Goal: Task Accomplishment & Management: Manage account settings

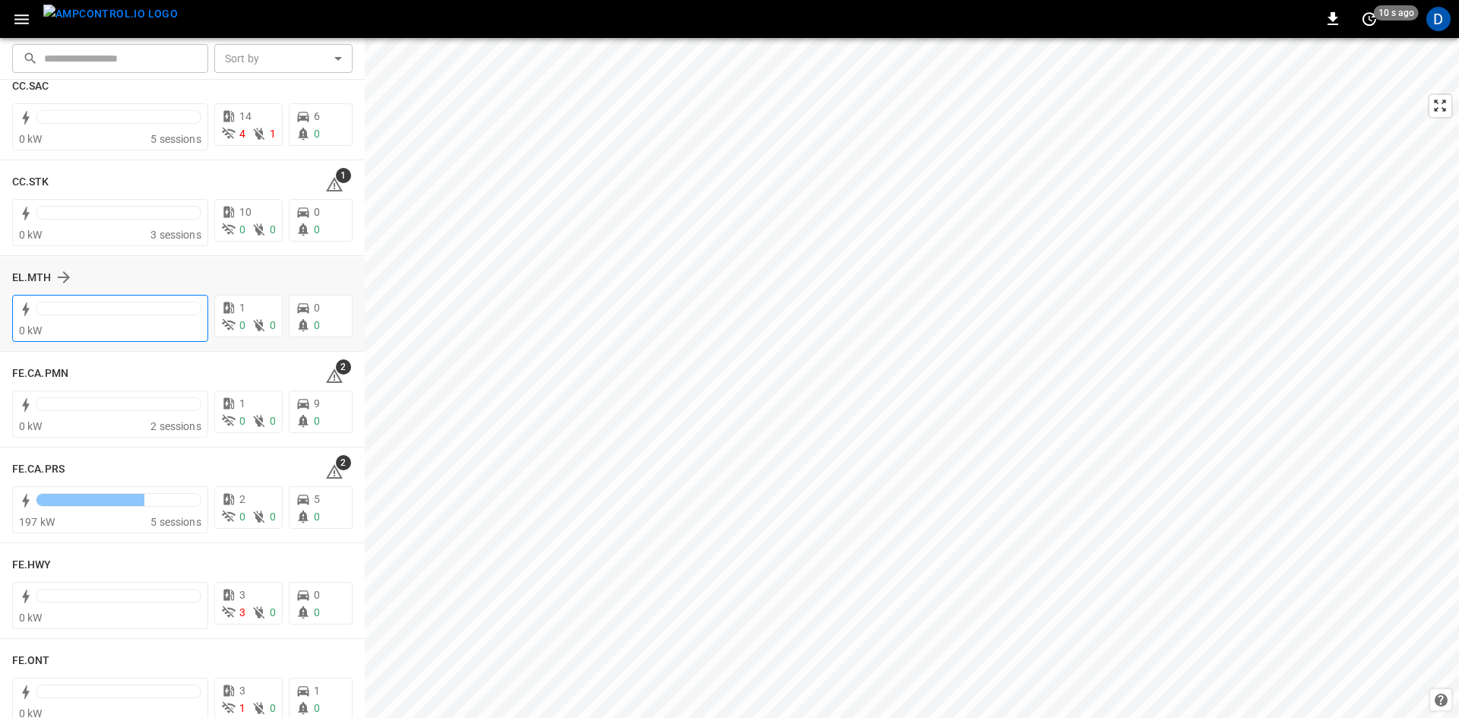
scroll to position [1182, 0]
click at [32, 281] on h6 "EL.MTH" at bounding box center [32, 282] width 40 height 17
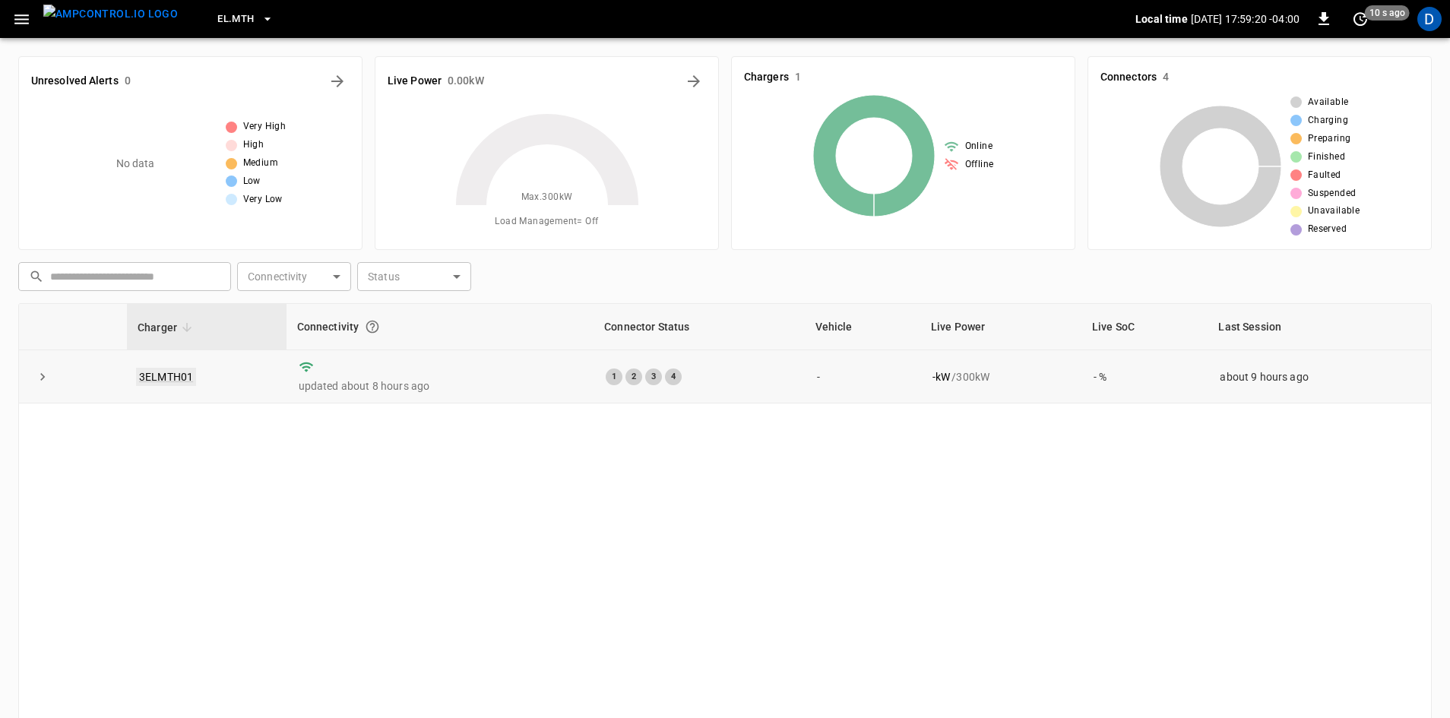
click at [182, 375] on link "3ELMTH01" at bounding box center [166, 377] width 60 height 18
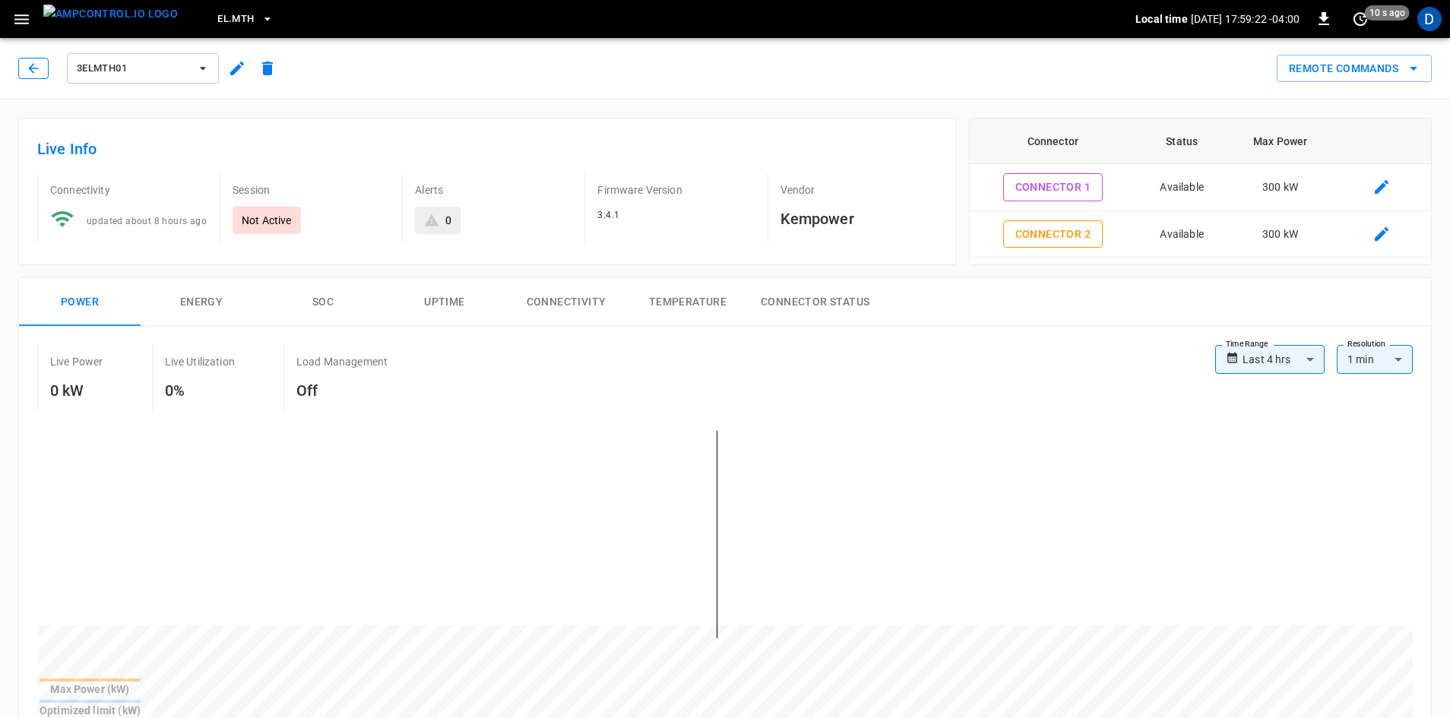
click at [33, 65] on icon "button" at bounding box center [33, 68] width 10 height 10
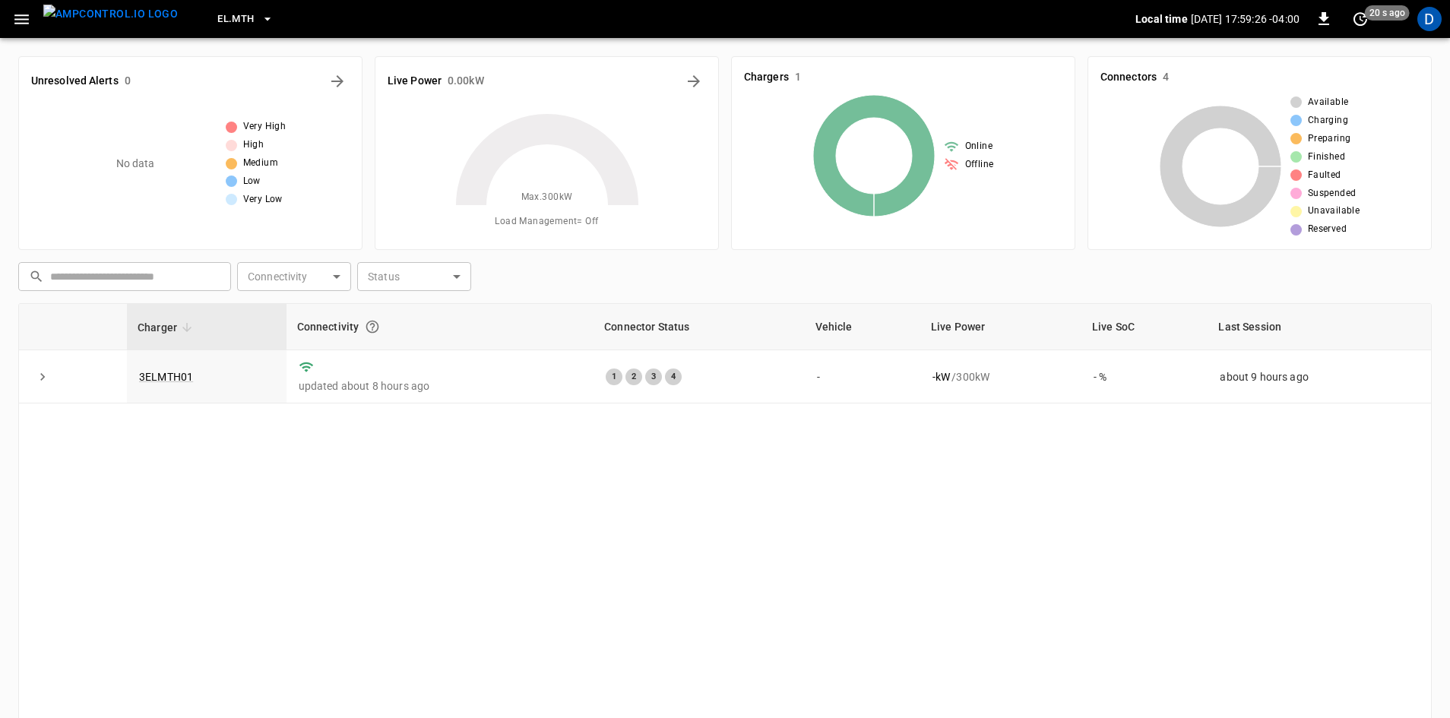
click at [28, 15] on icon "button" at bounding box center [21, 19] width 14 height 10
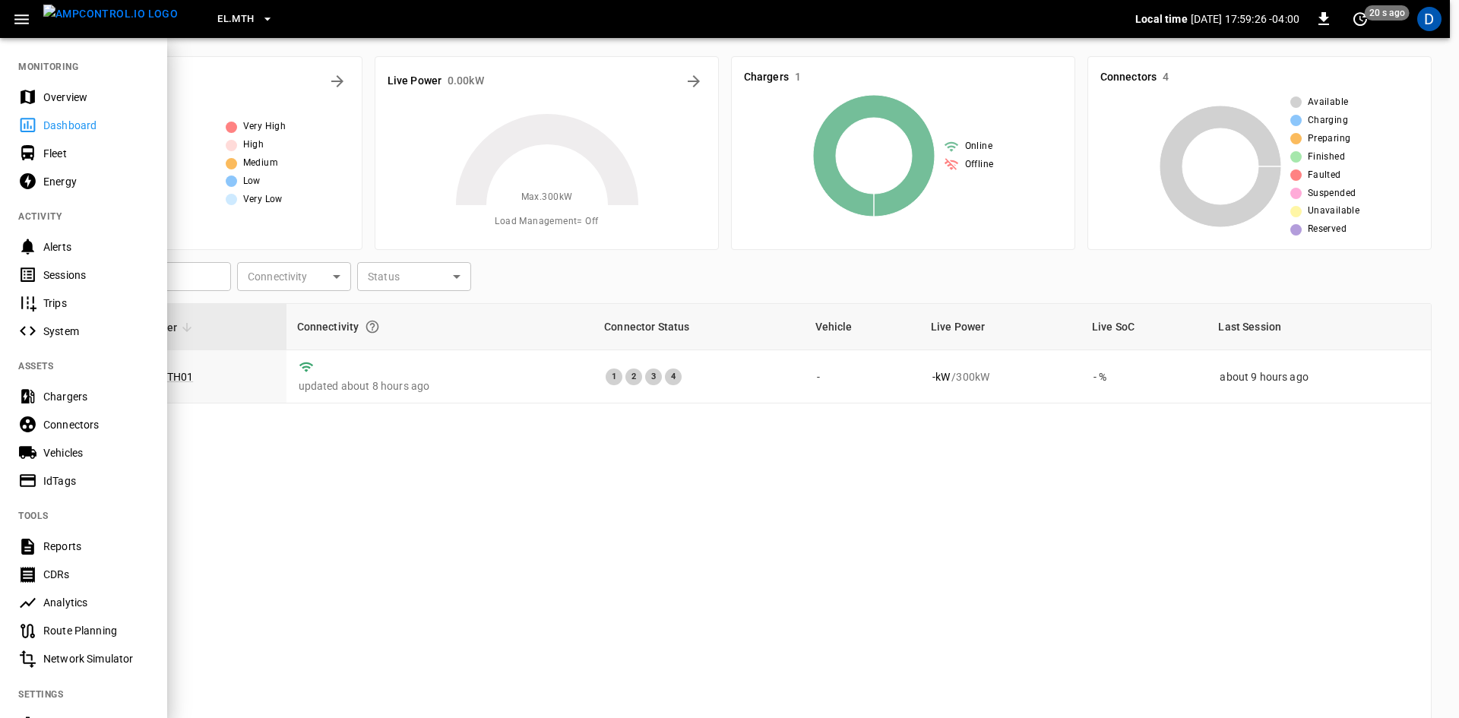
click at [62, 90] on div "Overview" at bounding box center [96, 97] width 106 height 15
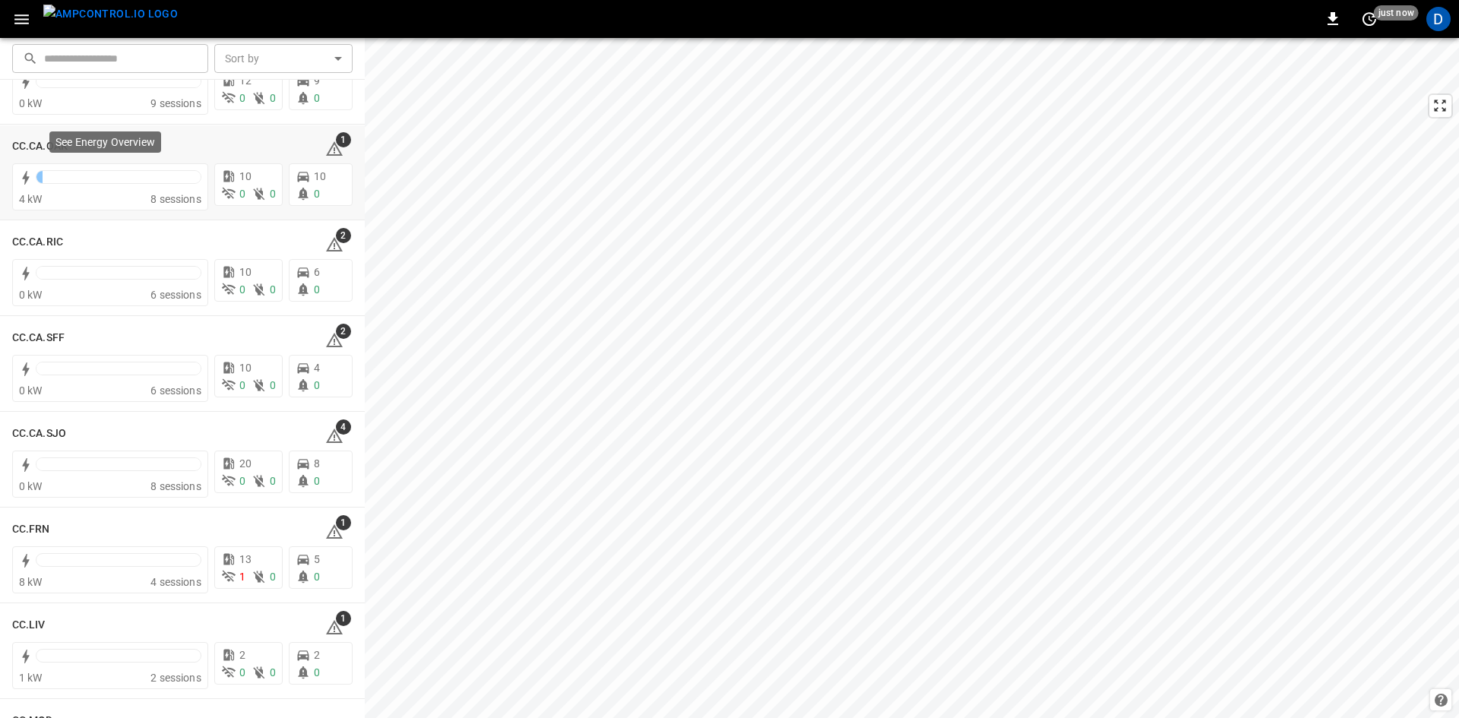
scroll to position [76, 0]
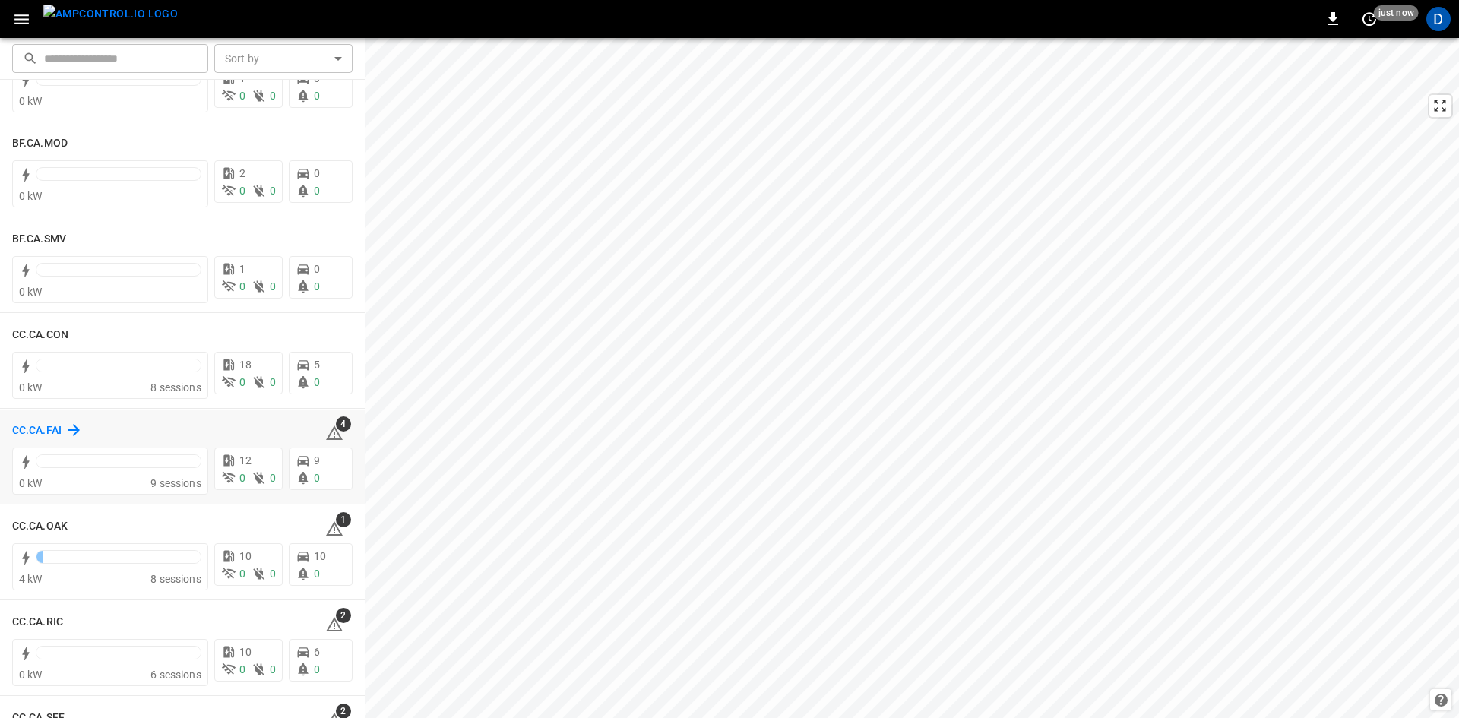
click at [49, 432] on h6 "CC.CA.FAI" at bounding box center [36, 430] width 49 height 17
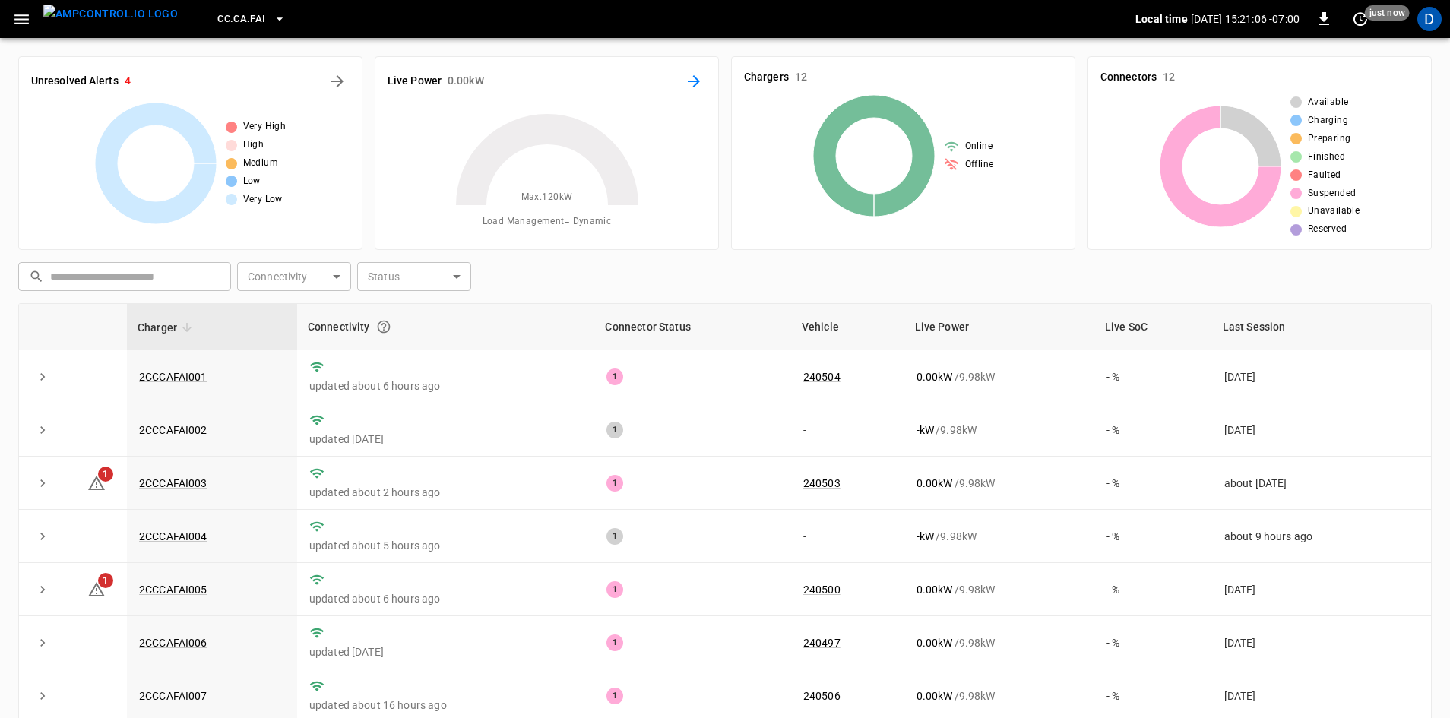
click at [696, 81] on icon "Energy Overview" at bounding box center [694, 81] width 12 height 12
click at [332, 82] on icon "All Alerts" at bounding box center [337, 81] width 12 height 12
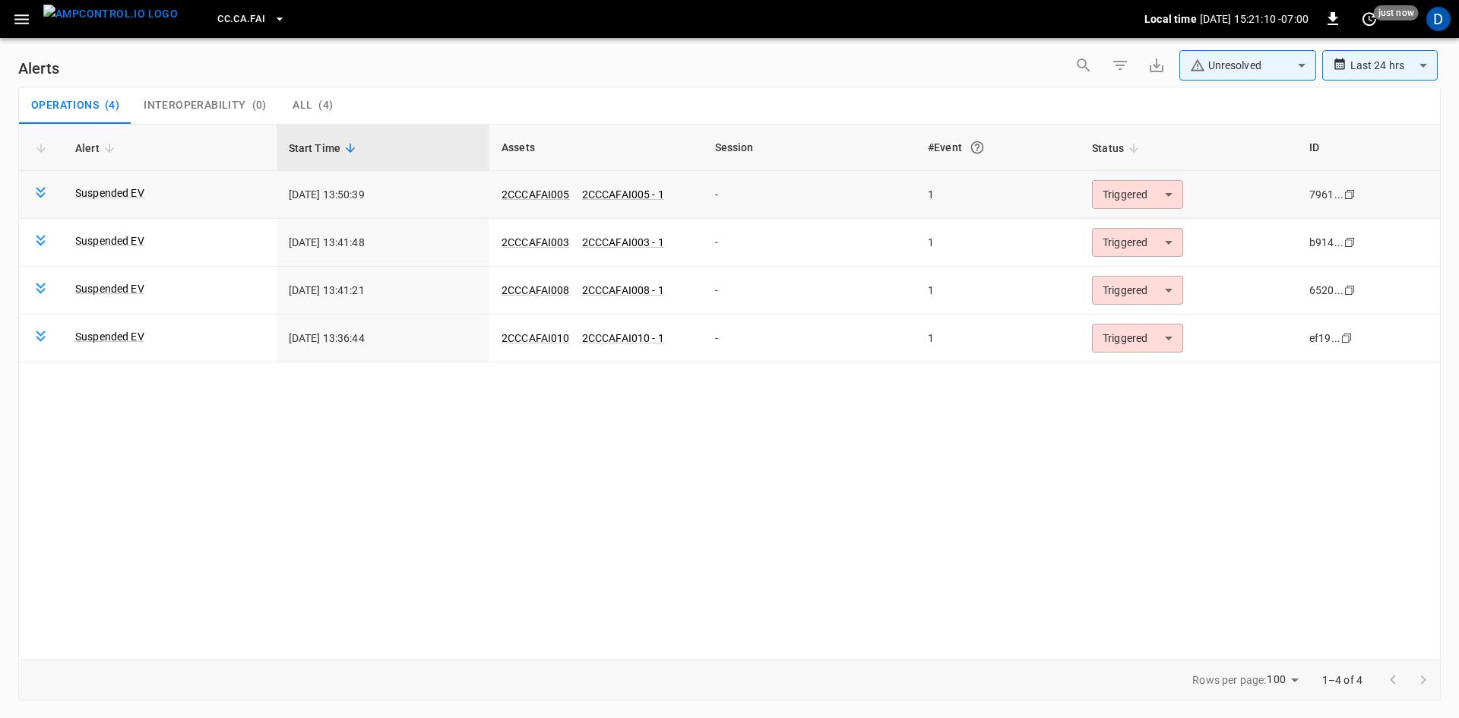
click at [1112, 201] on body "**********" at bounding box center [729, 356] width 1459 height 713
click at [1122, 229] on li "Resolved" at bounding box center [1136, 231] width 96 height 27
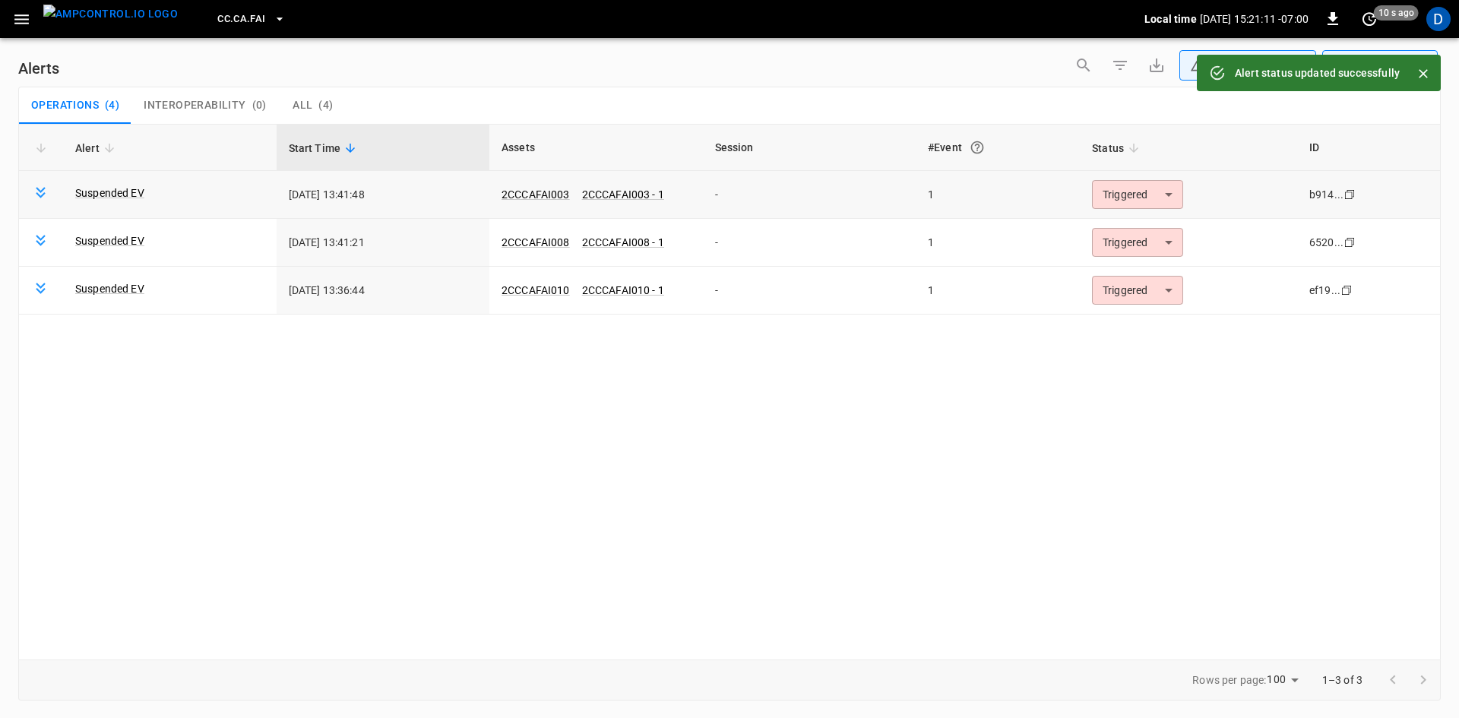
click at [1128, 195] on body "**********" at bounding box center [729, 356] width 1459 height 713
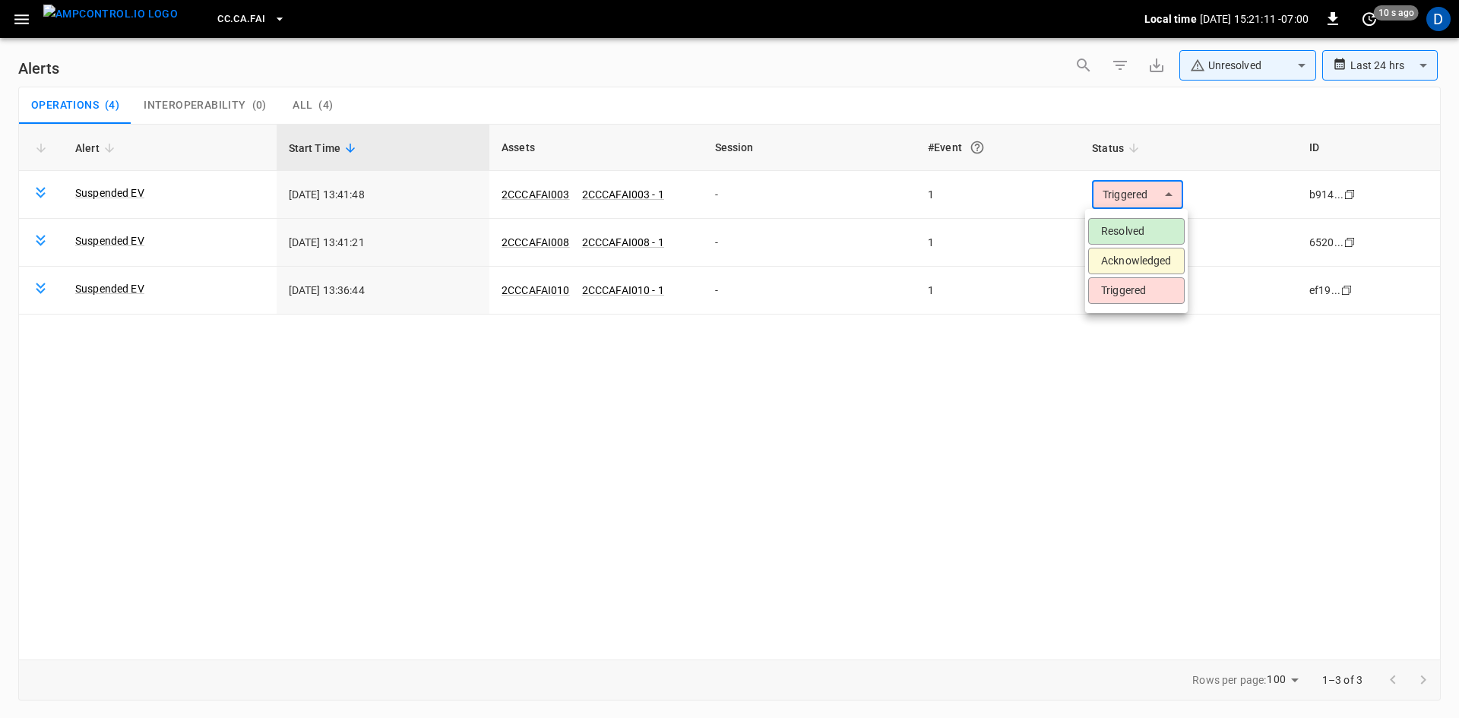
click at [1128, 224] on li "Resolved" at bounding box center [1136, 231] width 96 height 27
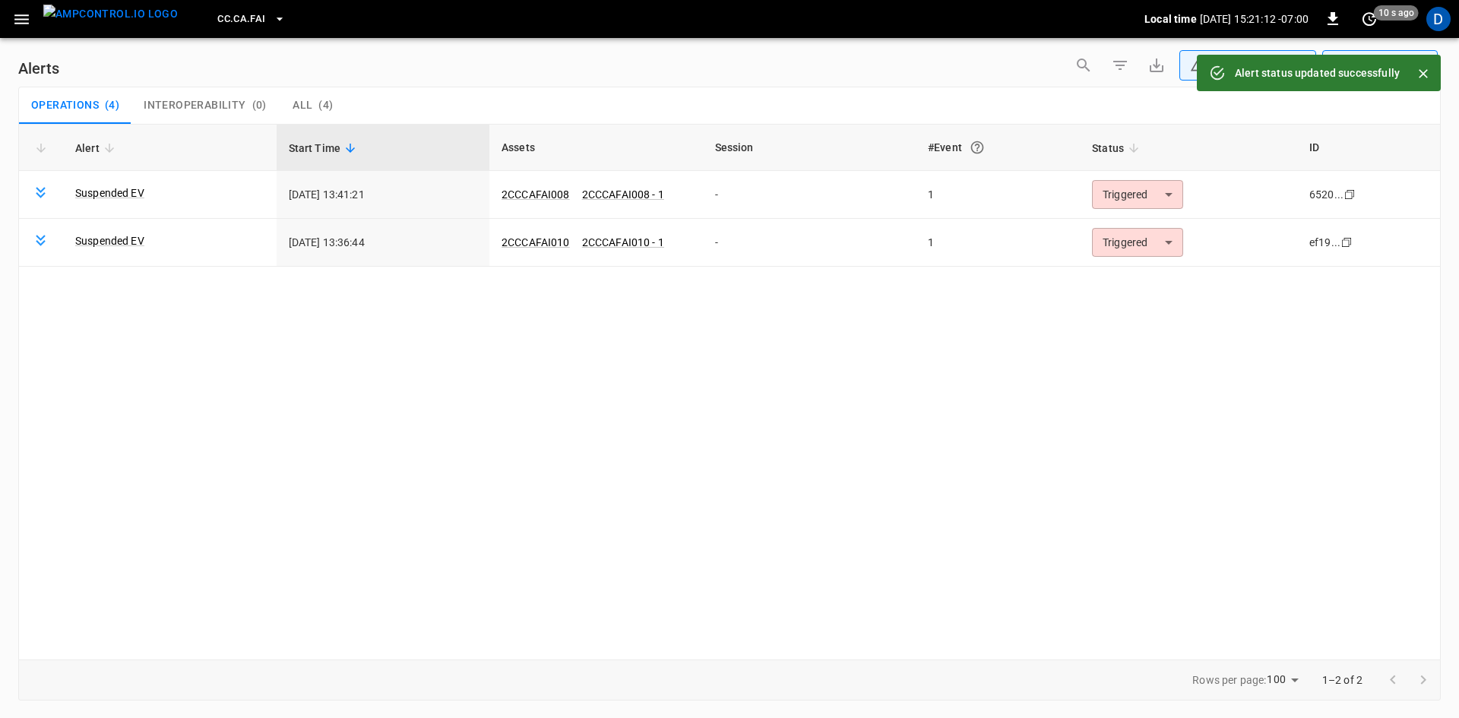
click at [1121, 196] on body "**********" at bounding box center [729, 356] width 1459 height 713
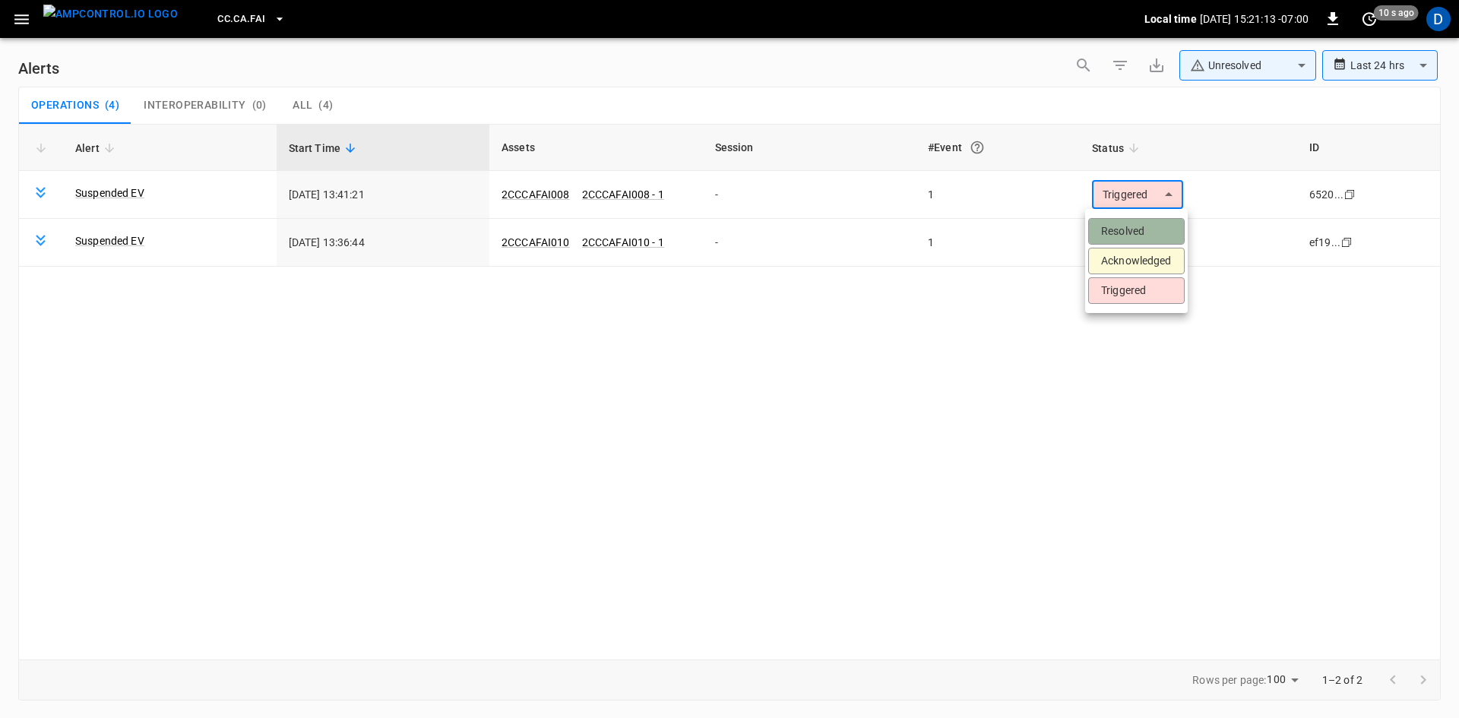
click at [1116, 227] on li "Resolved" at bounding box center [1136, 231] width 96 height 27
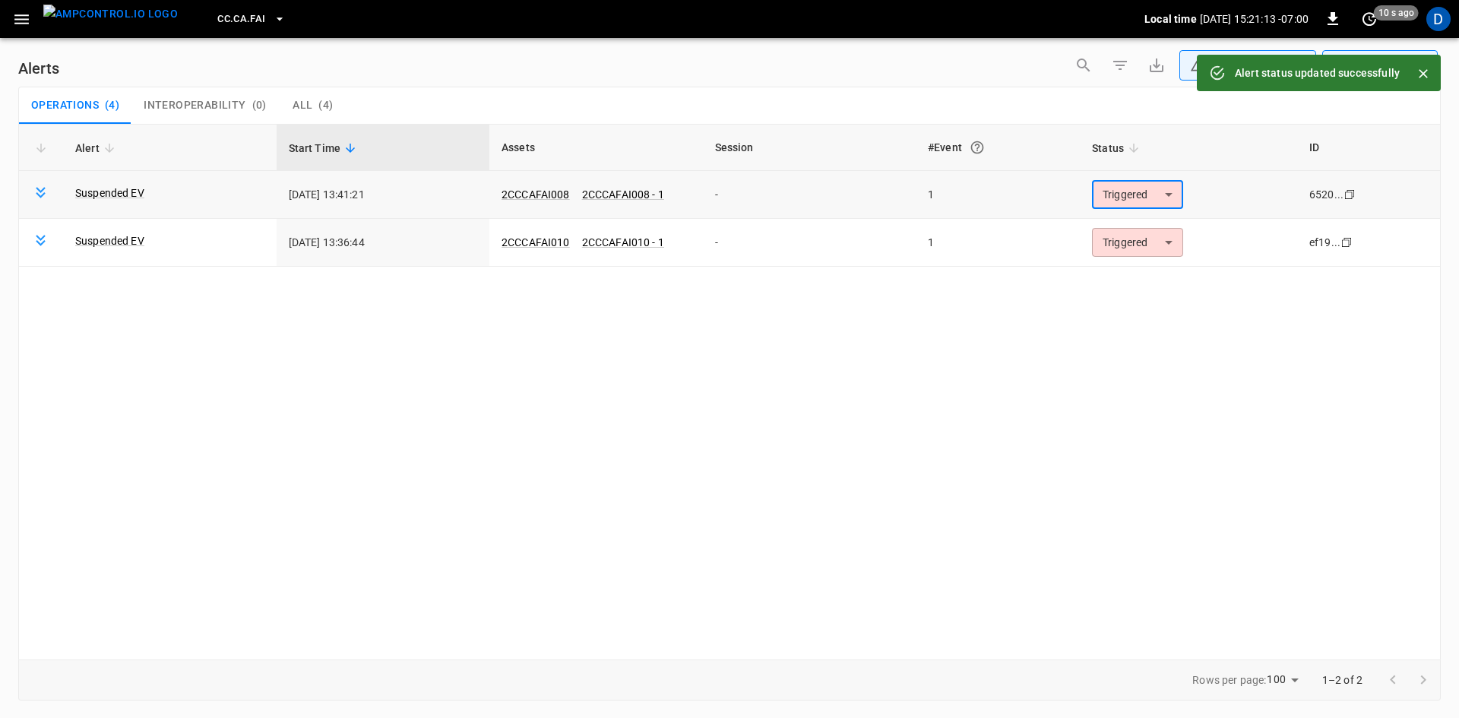
click at [1110, 188] on body "**********" at bounding box center [729, 356] width 1459 height 713
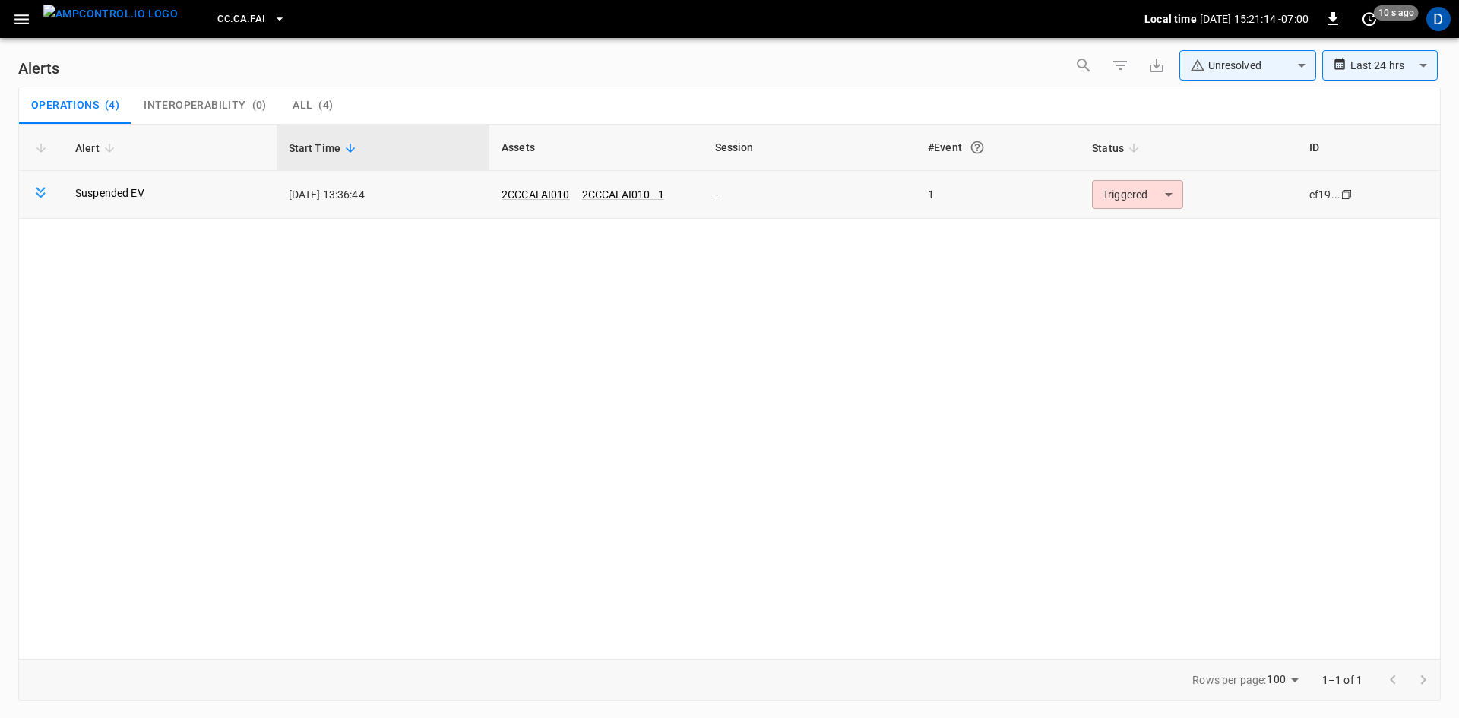
click at [1116, 195] on body "**********" at bounding box center [729, 356] width 1459 height 713
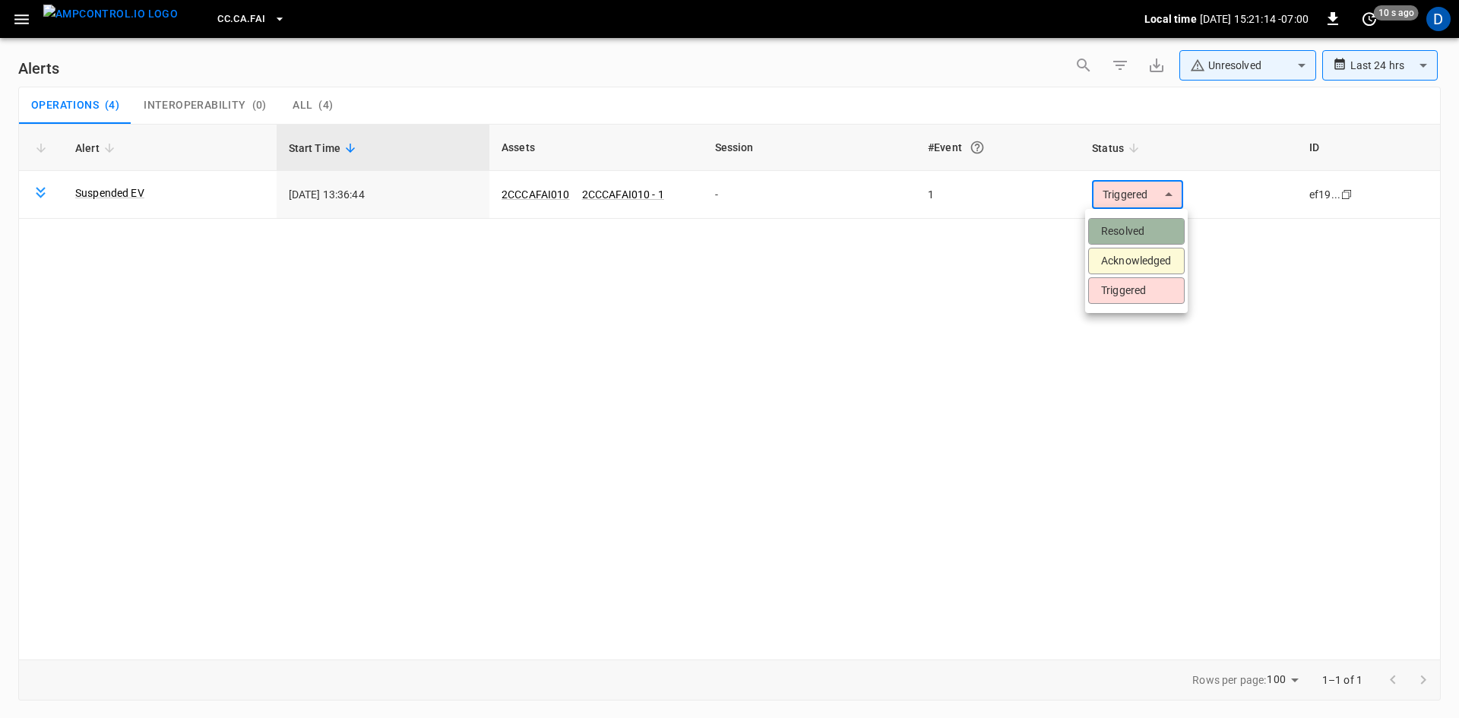
click at [1118, 239] on li "Resolved" at bounding box center [1136, 231] width 96 height 27
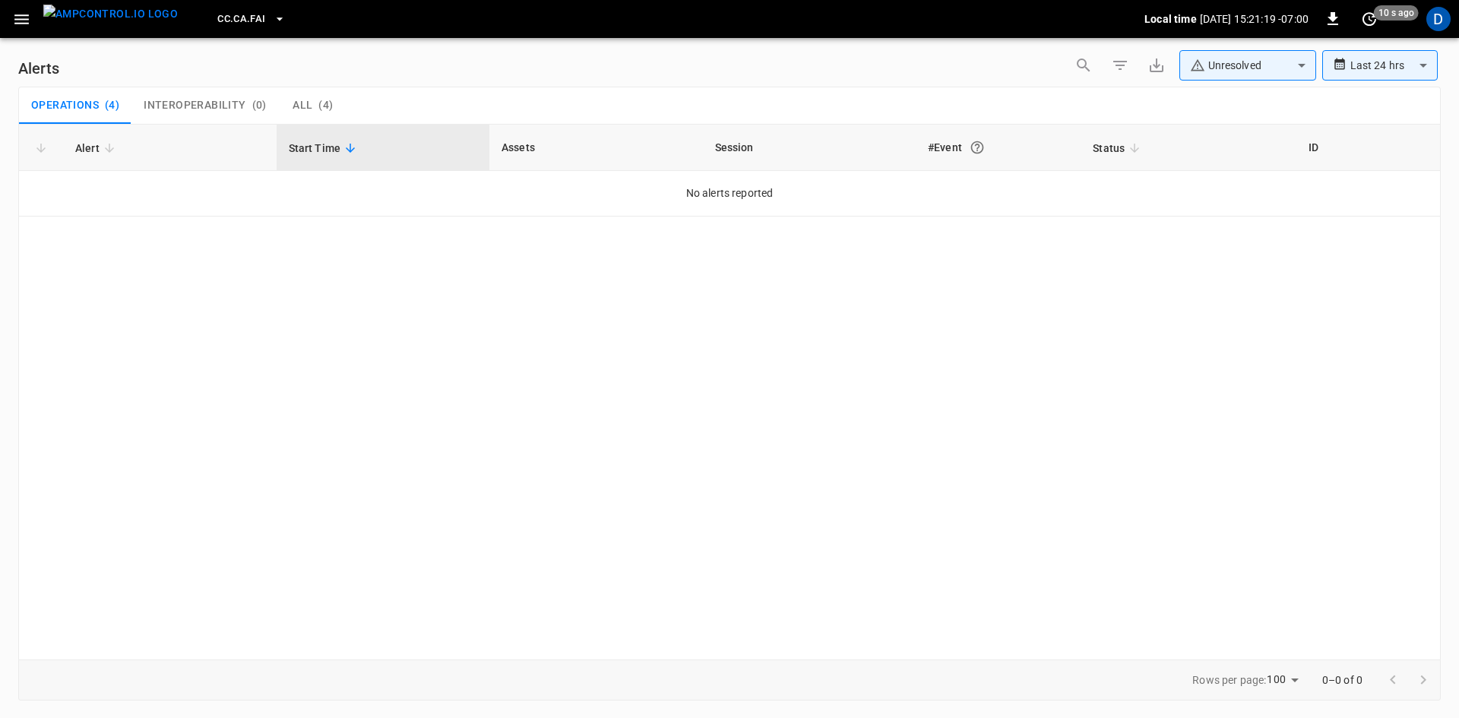
click at [13, 14] on icon "button" at bounding box center [21, 19] width 19 height 19
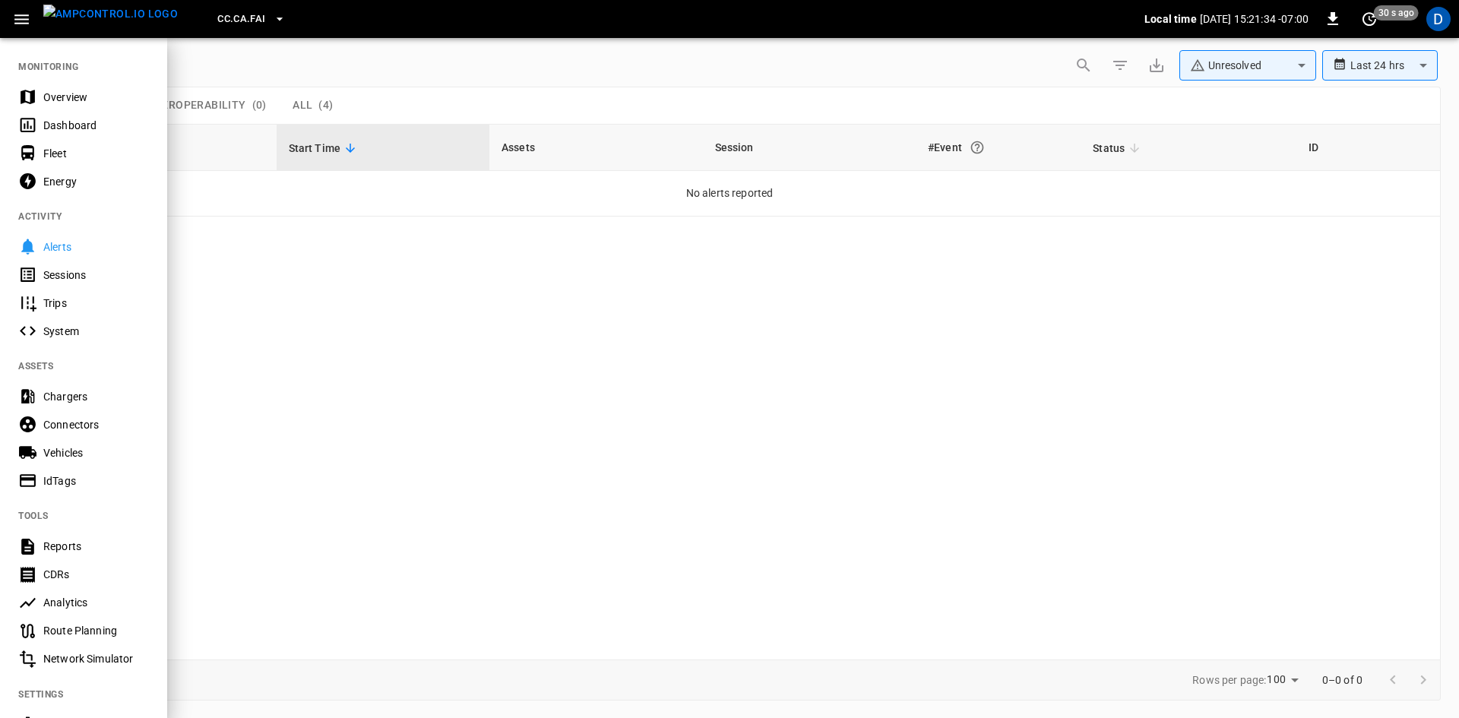
click at [269, 64] on div at bounding box center [729, 359] width 1459 height 718
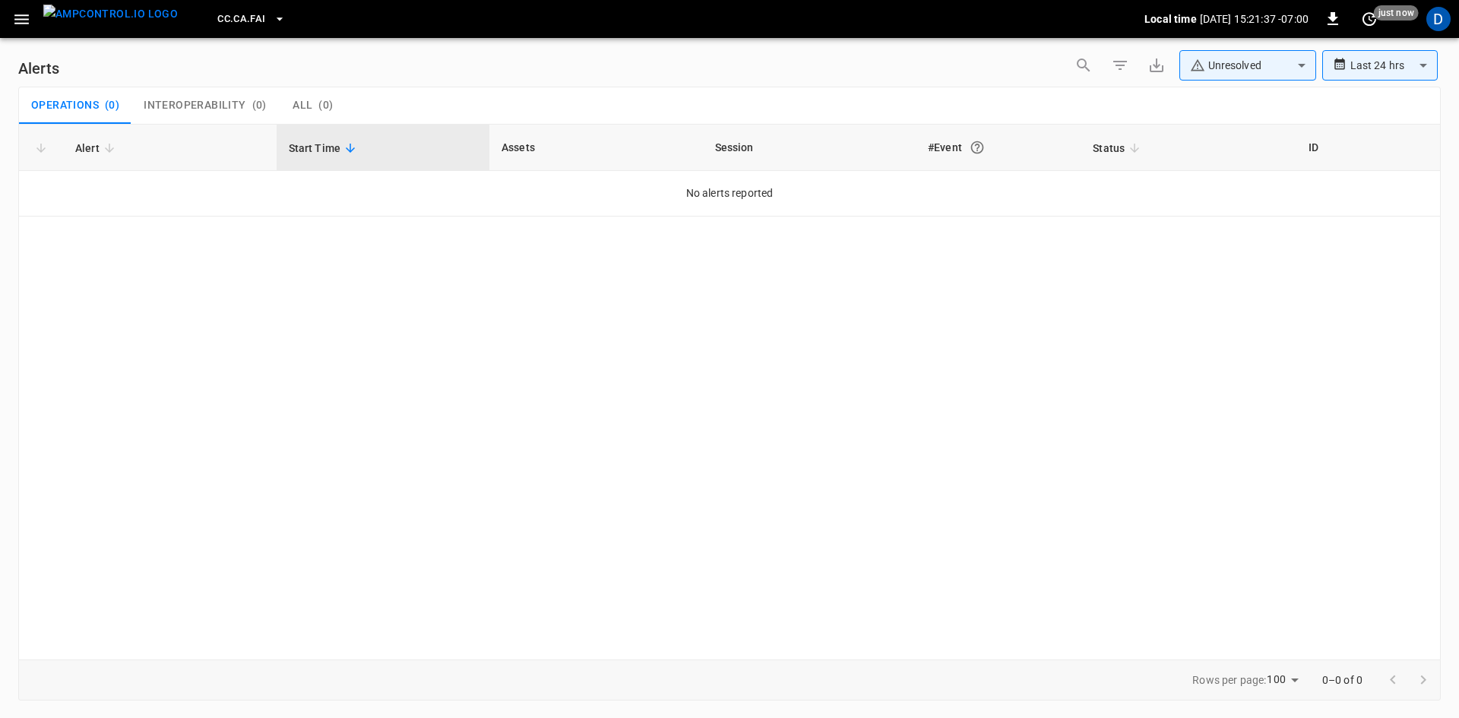
click at [218, 24] on span "CC.CA.FAI" at bounding box center [241, 19] width 48 height 17
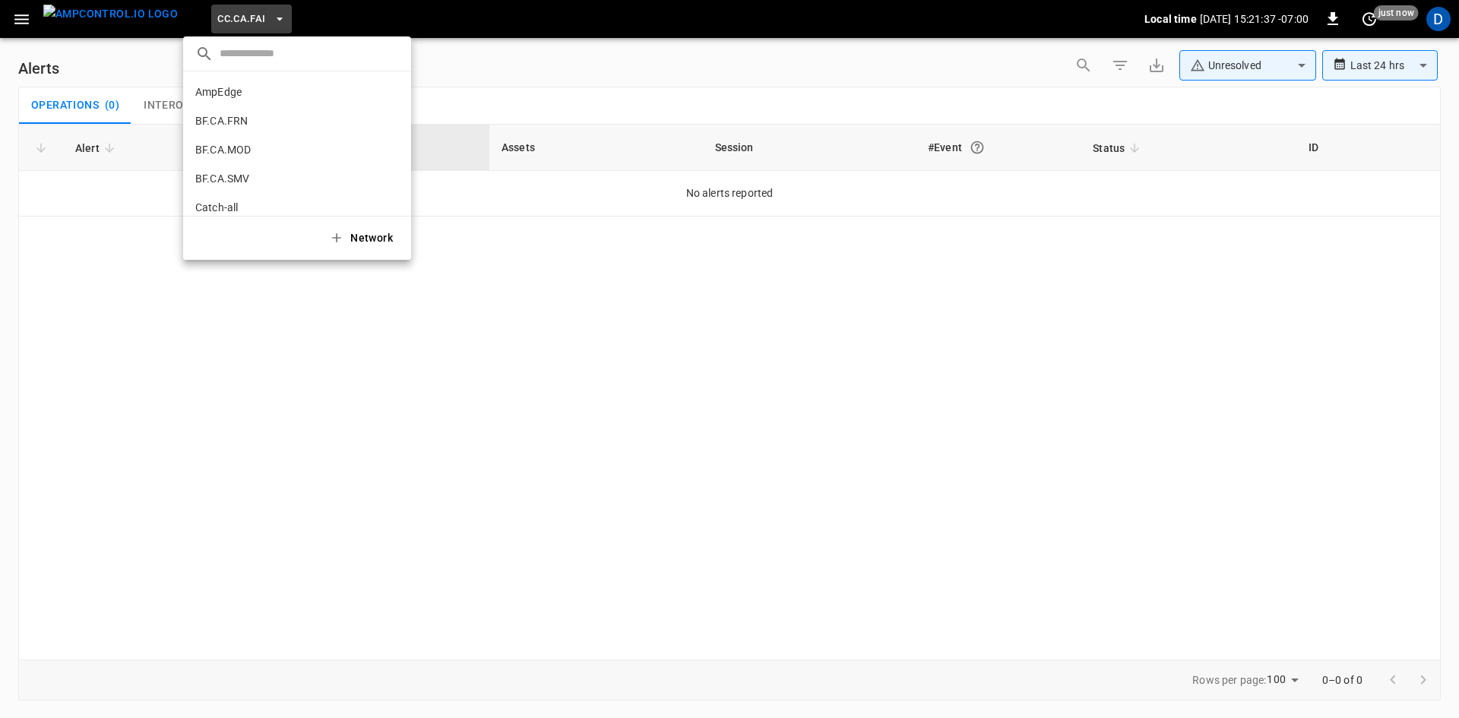
scroll to position [169, 0]
click at [233, 121] on p "CC.CA.OAK" at bounding box center [222, 125] width 55 height 15
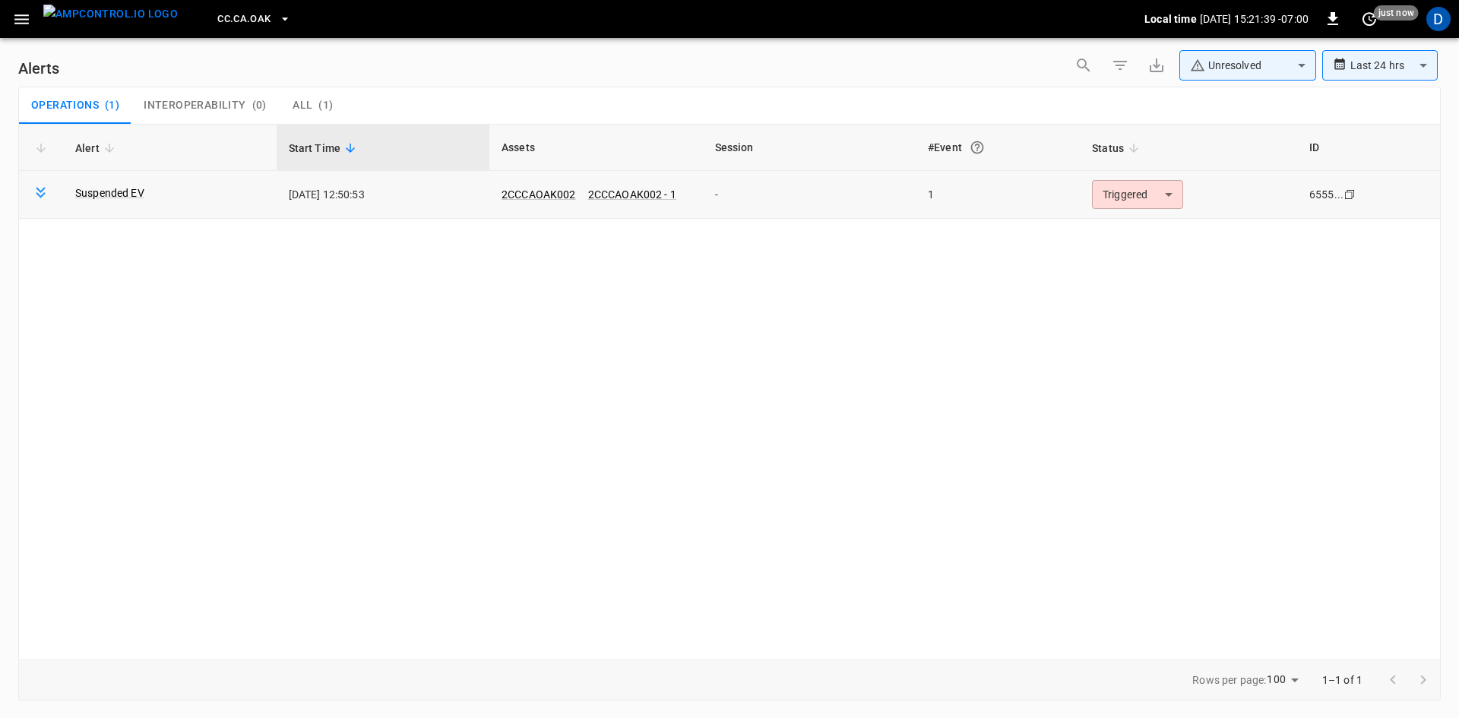
click at [1131, 201] on body "**********" at bounding box center [729, 356] width 1459 height 713
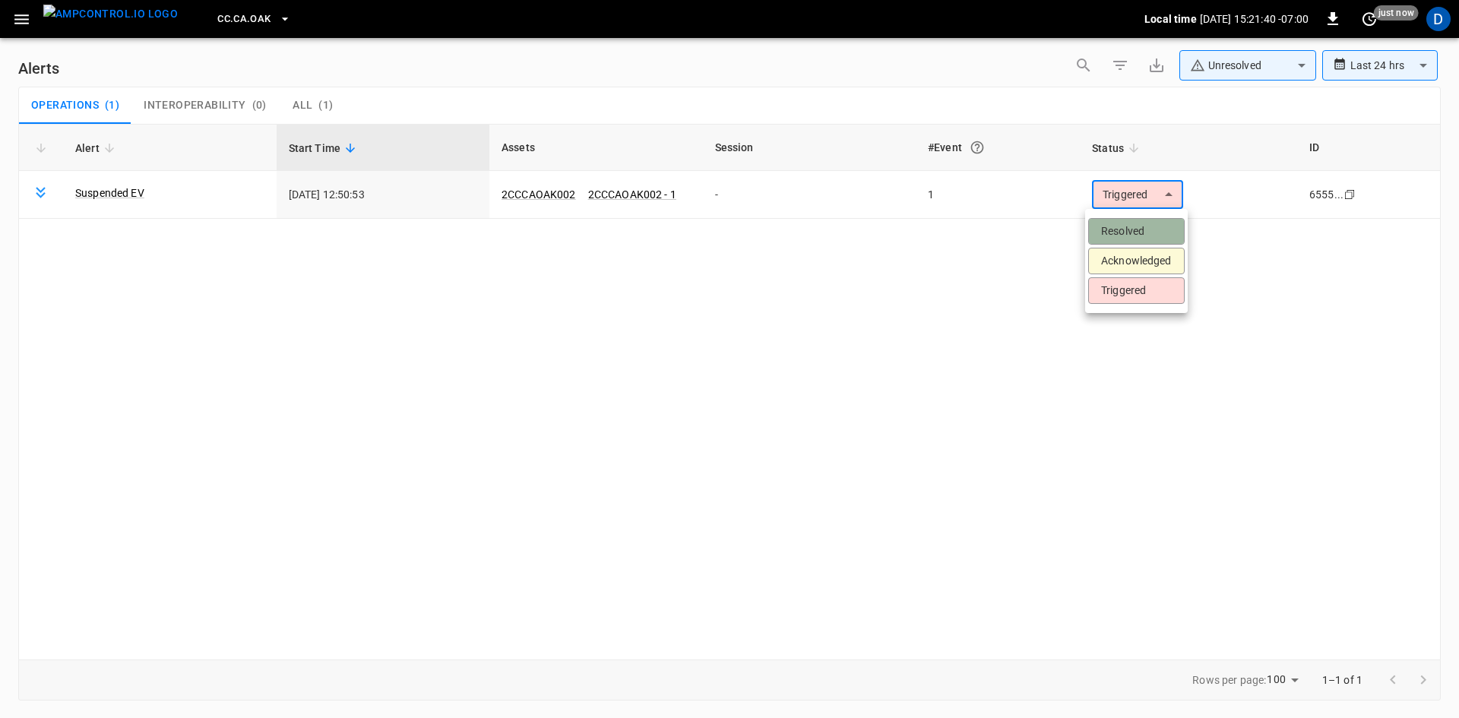
click at [1138, 231] on li "Resolved" at bounding box center [1136, 231] width 96 height 27
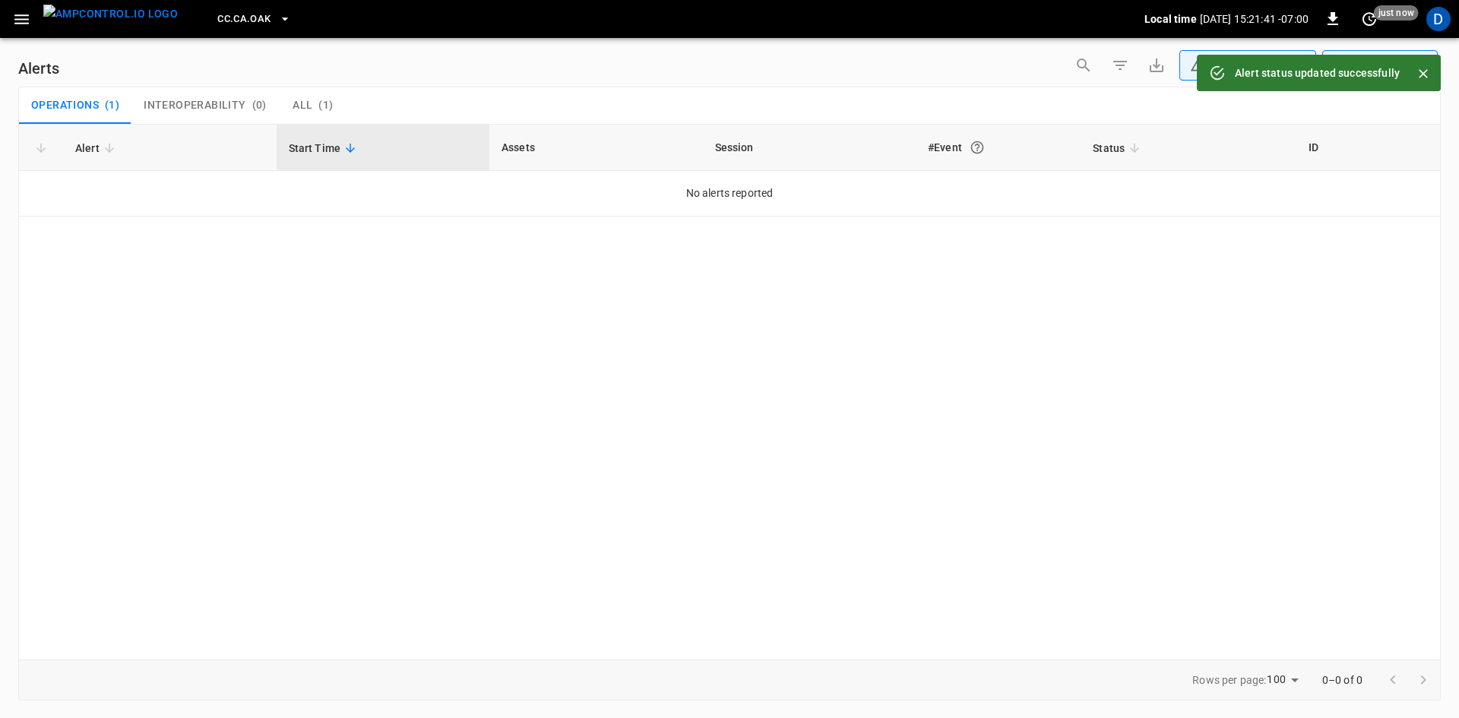
click at [217, 19] on span "CC.CA.OAK" at bounding box center [243, 19] width 53 height 17
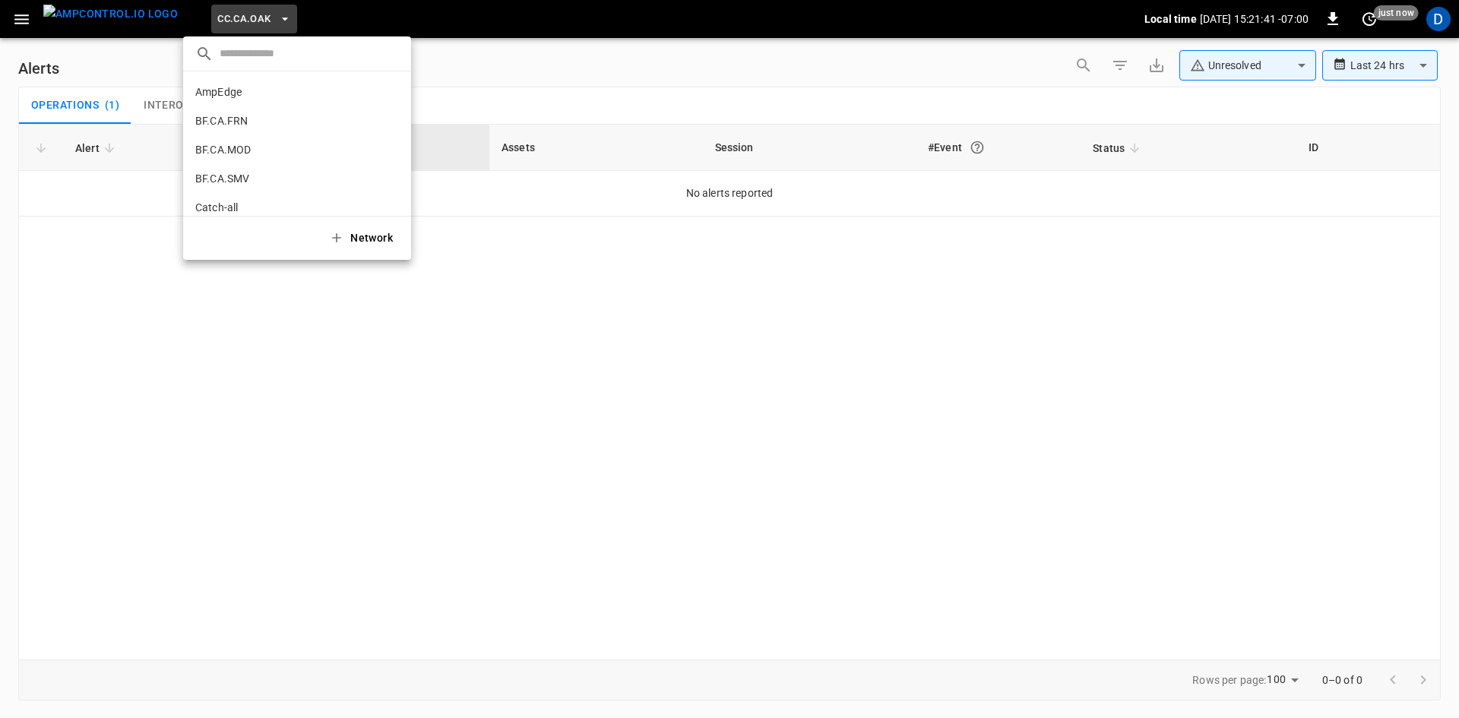
scroll to position [198, 0]
click at [248, 119] on li "CC.CA.RIC 998c ..." at bounding box center [297, 125] width 228 height 29
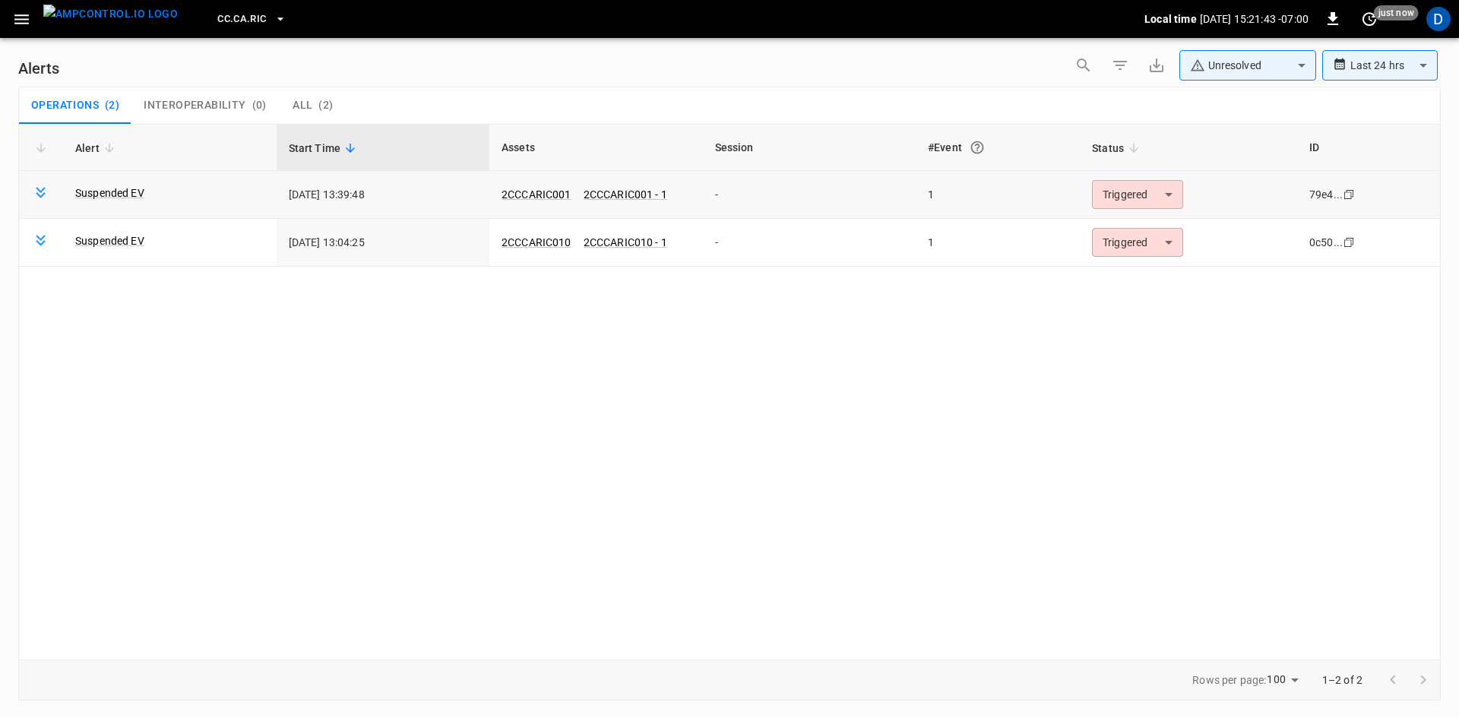
click at [1115, 198] on body "**********" at bounding box center [729, 356] width 1459 height 713
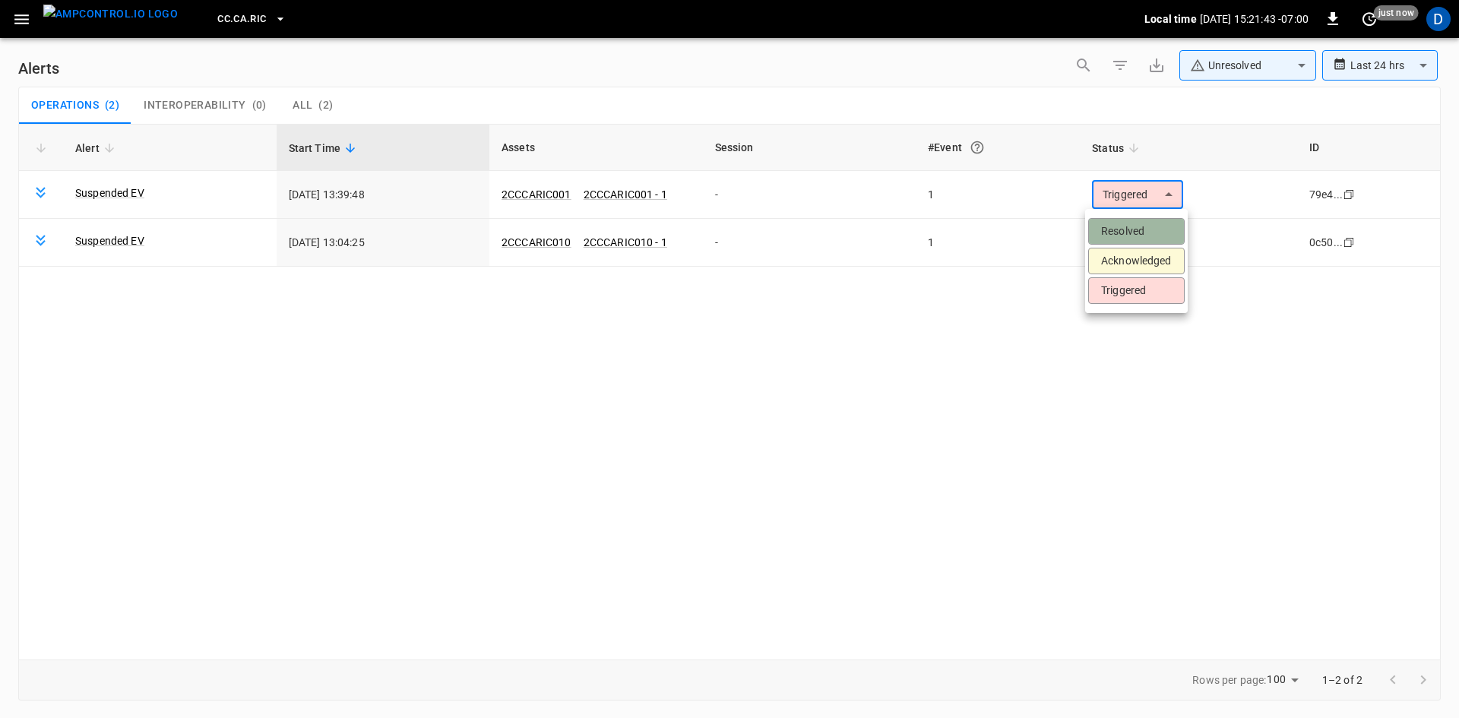
click at [1124, 230] on li "Resolved" at bounding box center [1136, 231] width 96 height 27
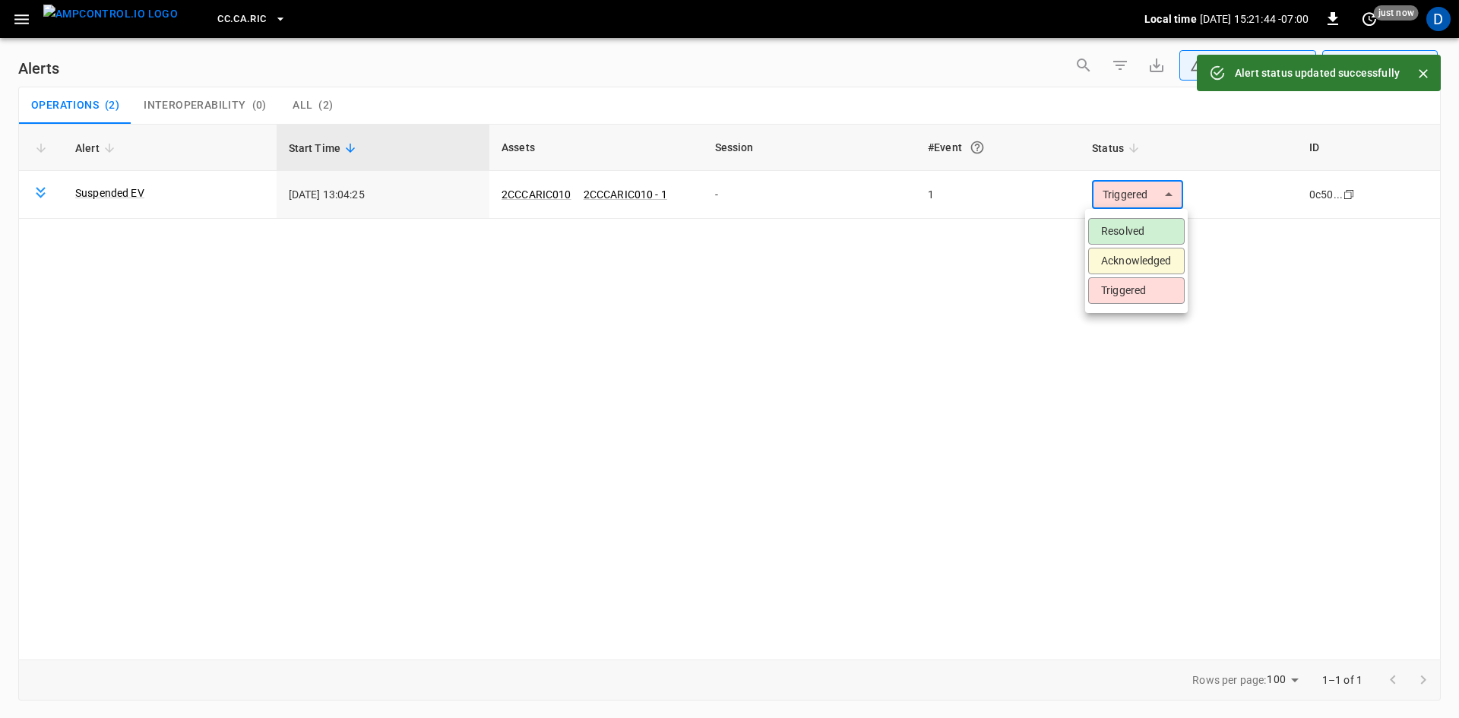
click at [1115, 191] on body "**********" at bounding box center [729, 356] width 1459 height 713
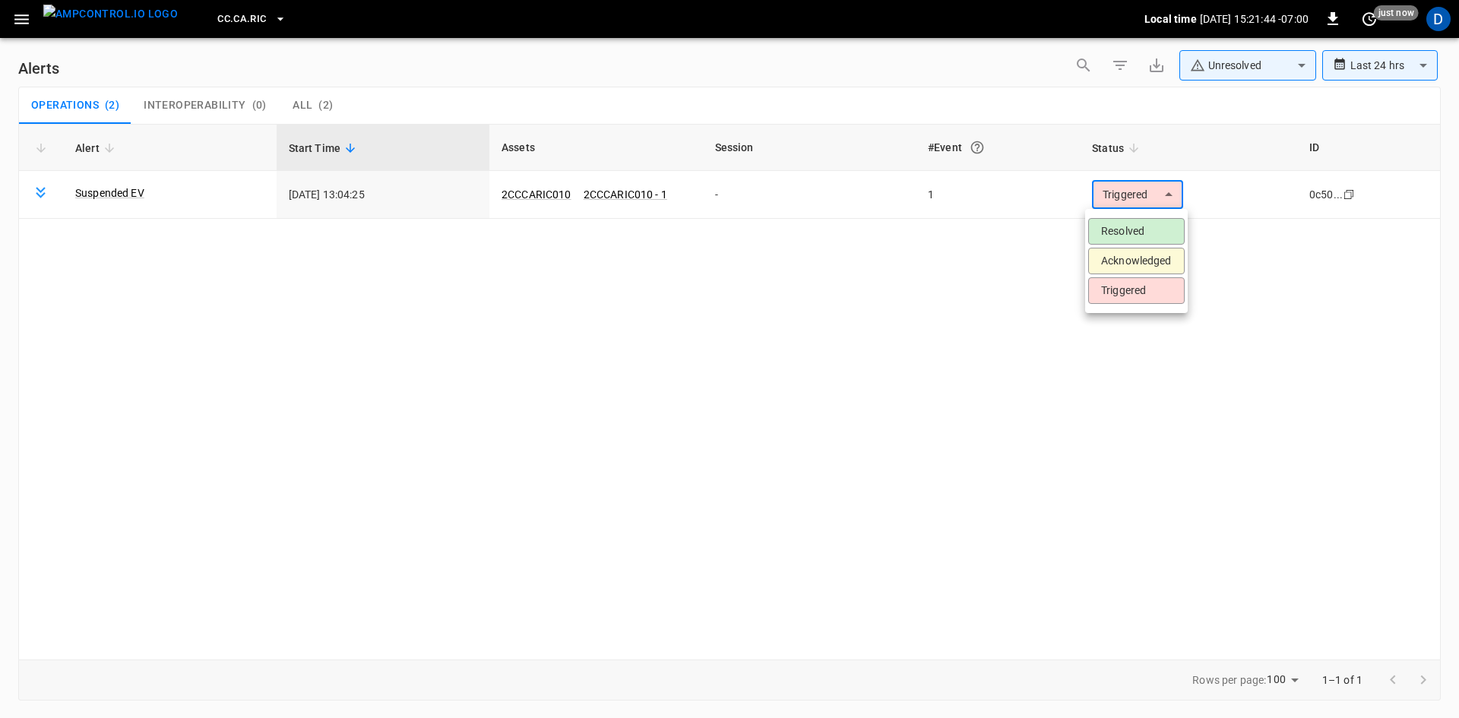
click at [1115, 216] on ul "Resolved Acknowledged Triggered" at bounding box center [1136, 261] width 103 height 104
click at [1120, 236] on li "Resolved" at bounding box center [1136, 231] width 96 height 27
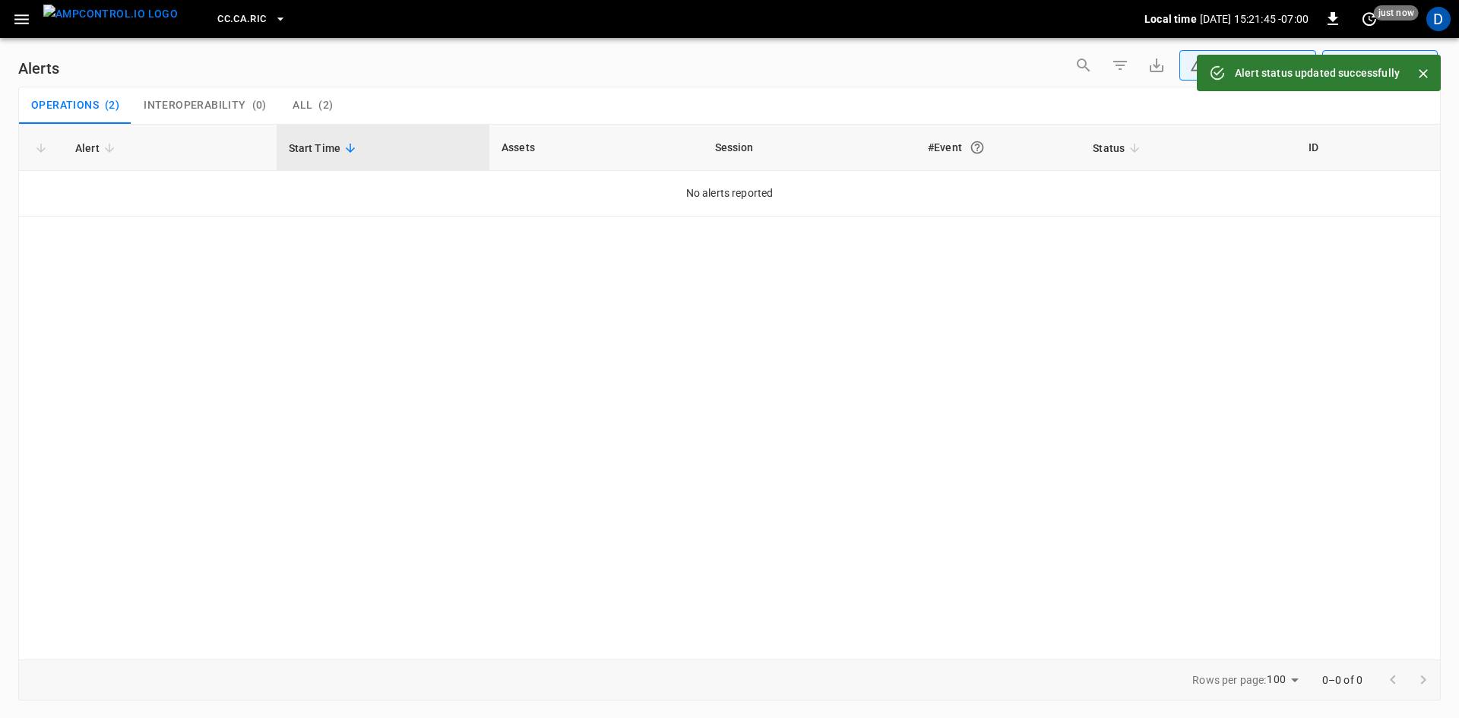
click at [235, 13] on span "CC.CA.RIC" at bounding box center [241, 19] width 49 height 17
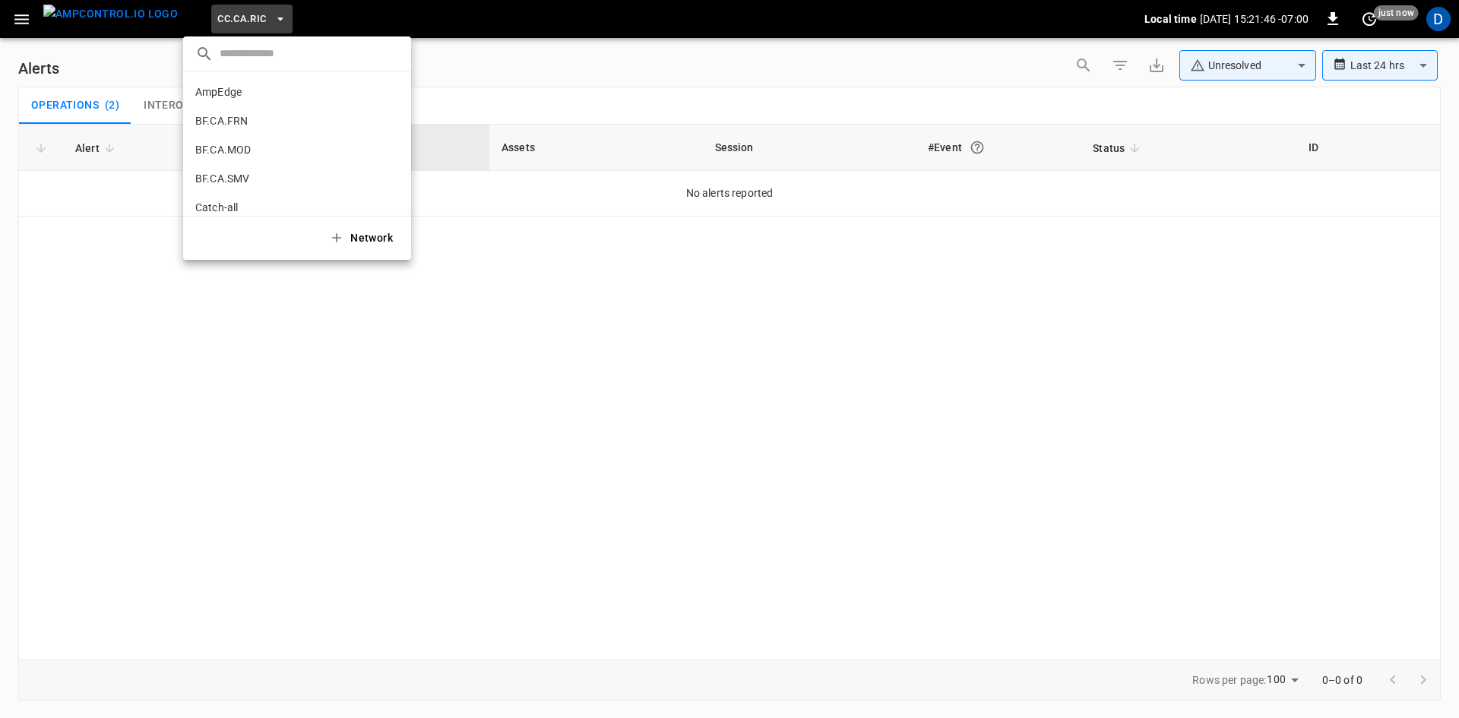
scroll to position [226, 0]
click at [223, 113] on li "CC.CA.SFF f655 ..." at bounding box center [297, 125] width 228 height 29
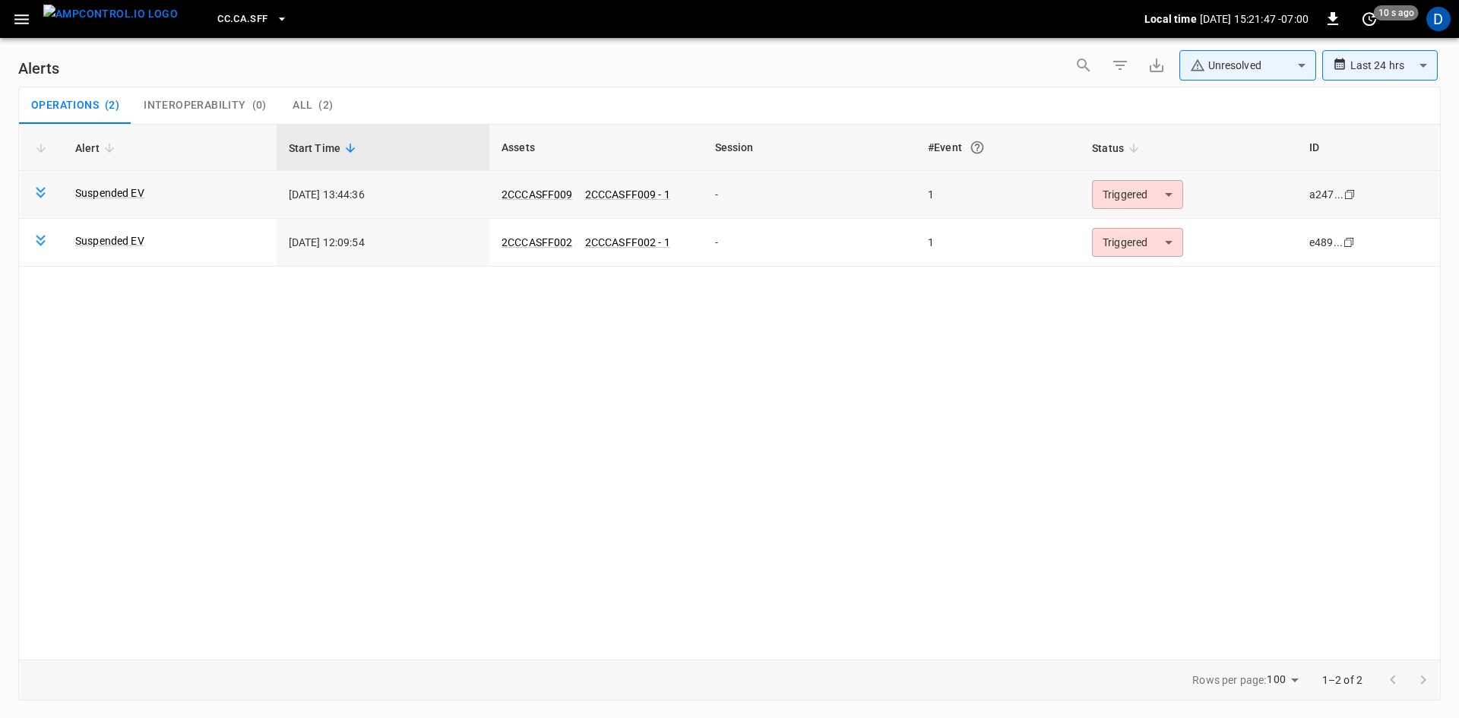
click at [1159, 207] on body "**********" at bounding box center [729, 356] width 1459 height 713
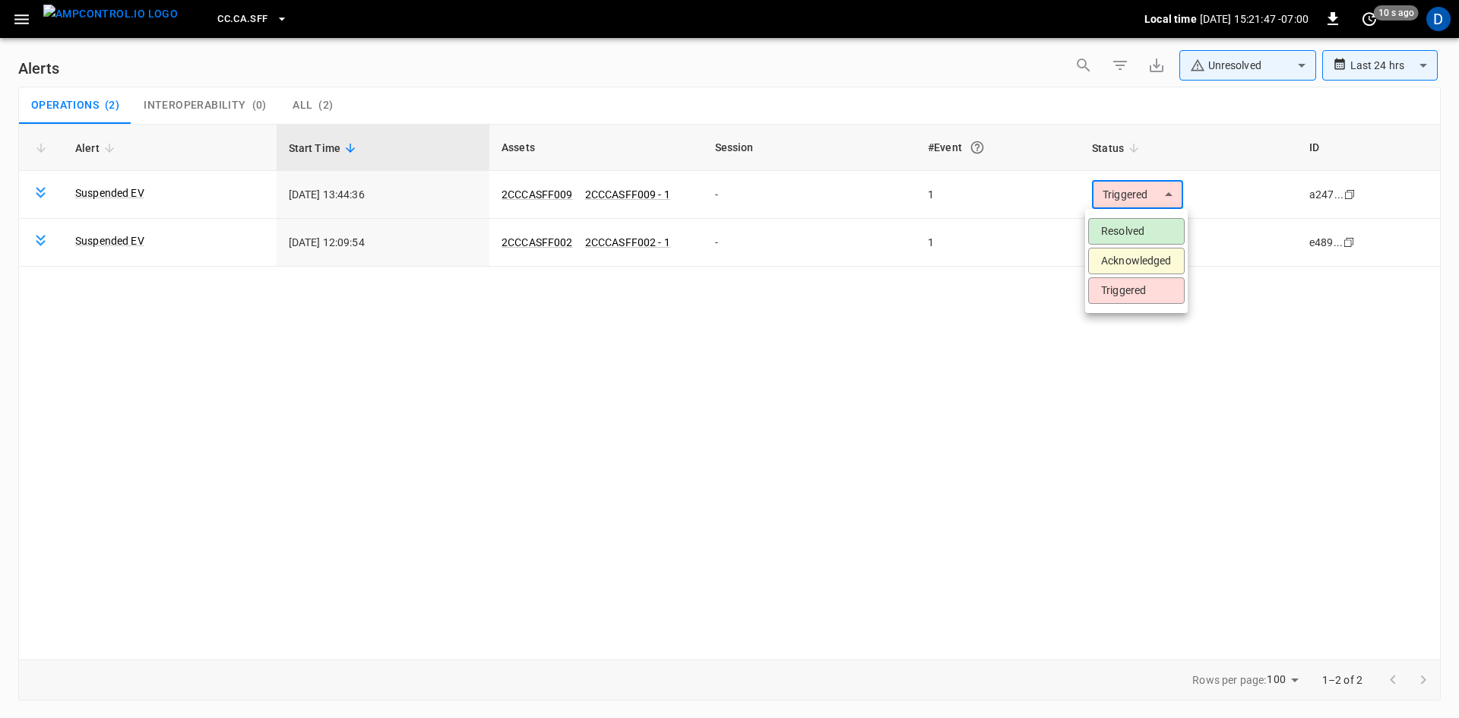
click at [1144, 228] on li "Resolved" at bounding box center [1136, 231] width 96 height 27
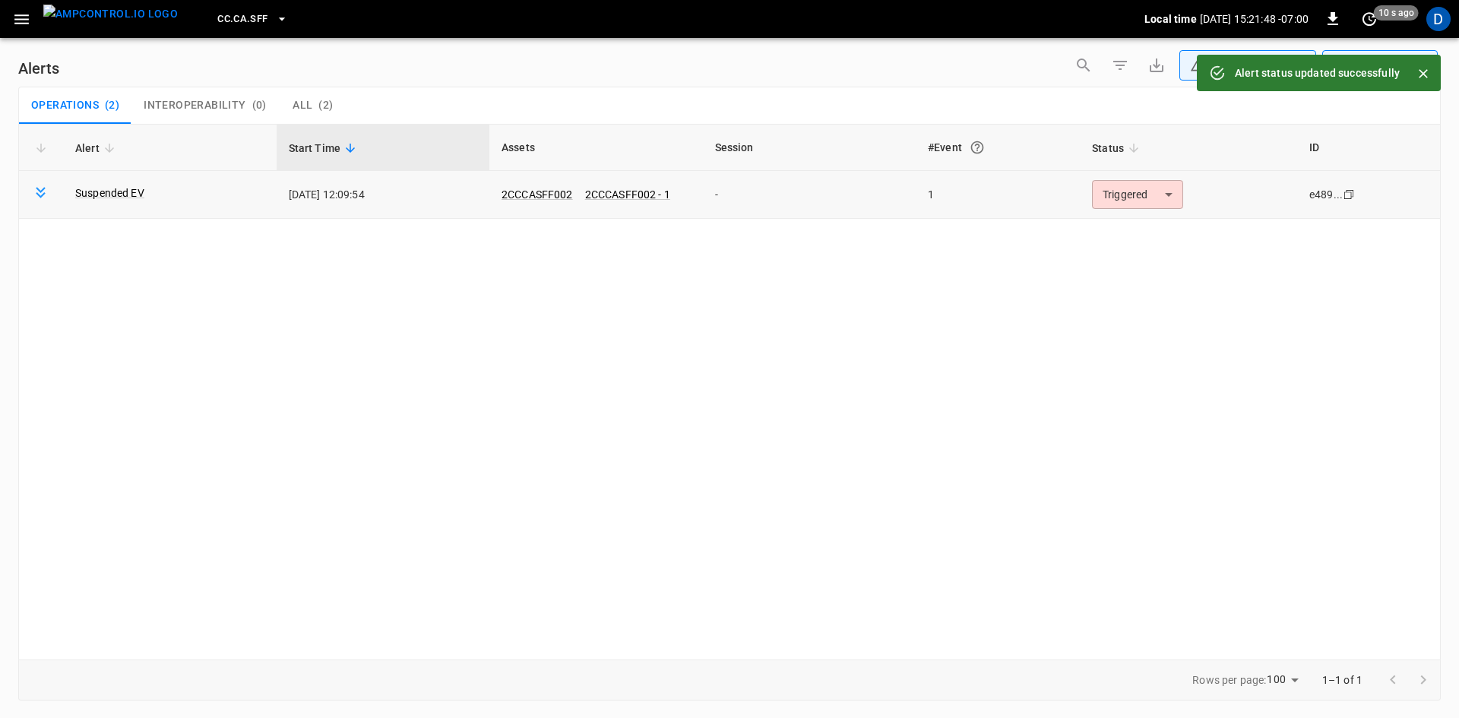
click at [1118, 194] on body "**********" at bounding box center [729, 356] width 1459 height 713
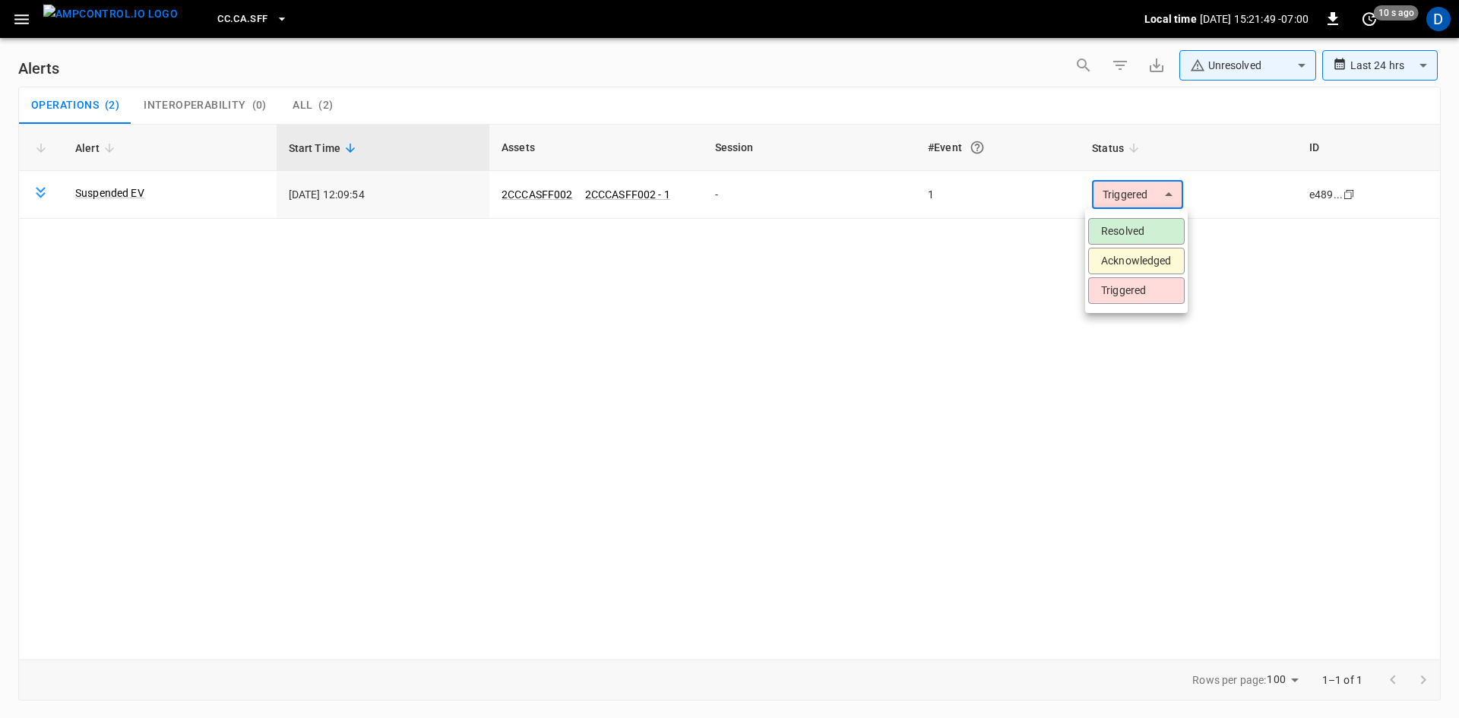
click at [1120, 233] on li "Resolved" at bounding box center [1136, 231] width 96 height 27
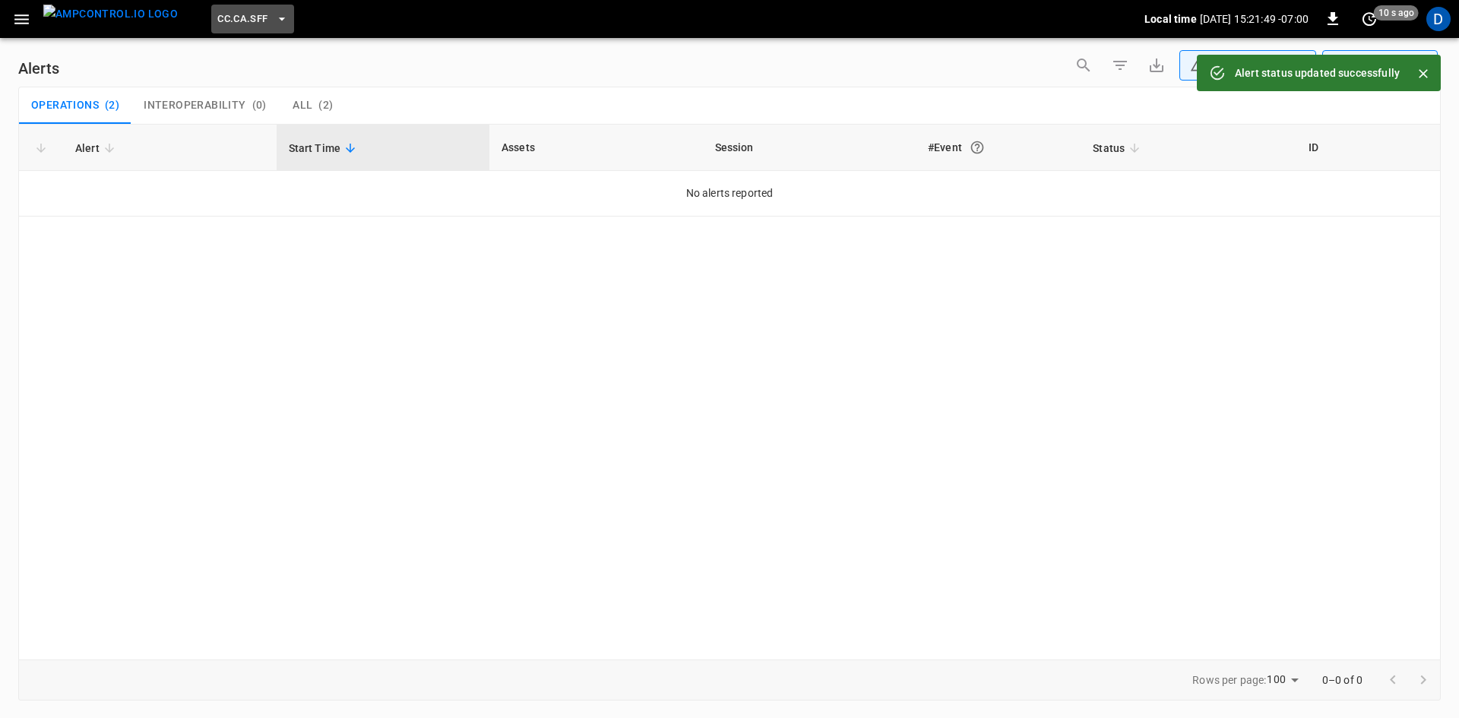
click at [217, 11] on span "CC.CA.SFF" at bounding box center [242, 19] width 50 height 17
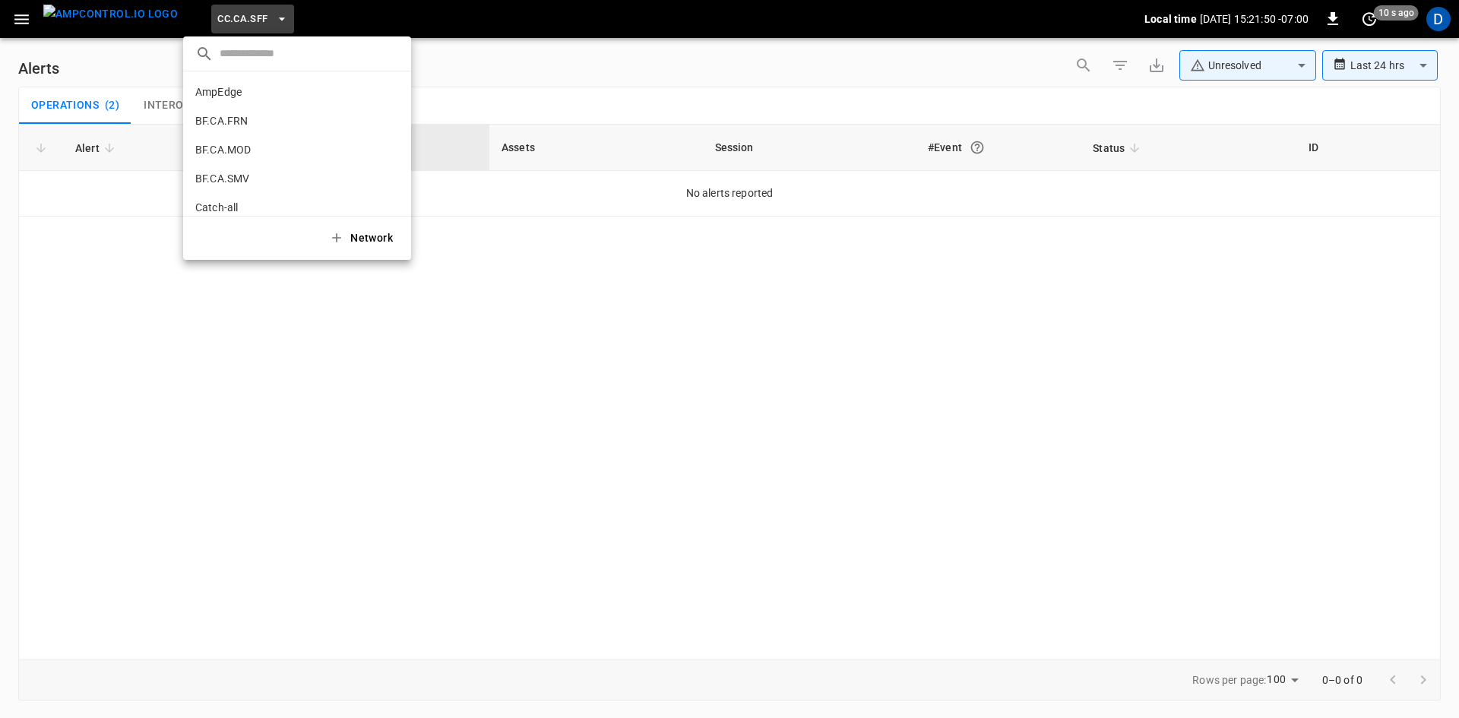
scroll to position [255, 0]
click at [245, 118] on p "CC.CA.SJO" at bounding box center [222, 125] width 54 height 15
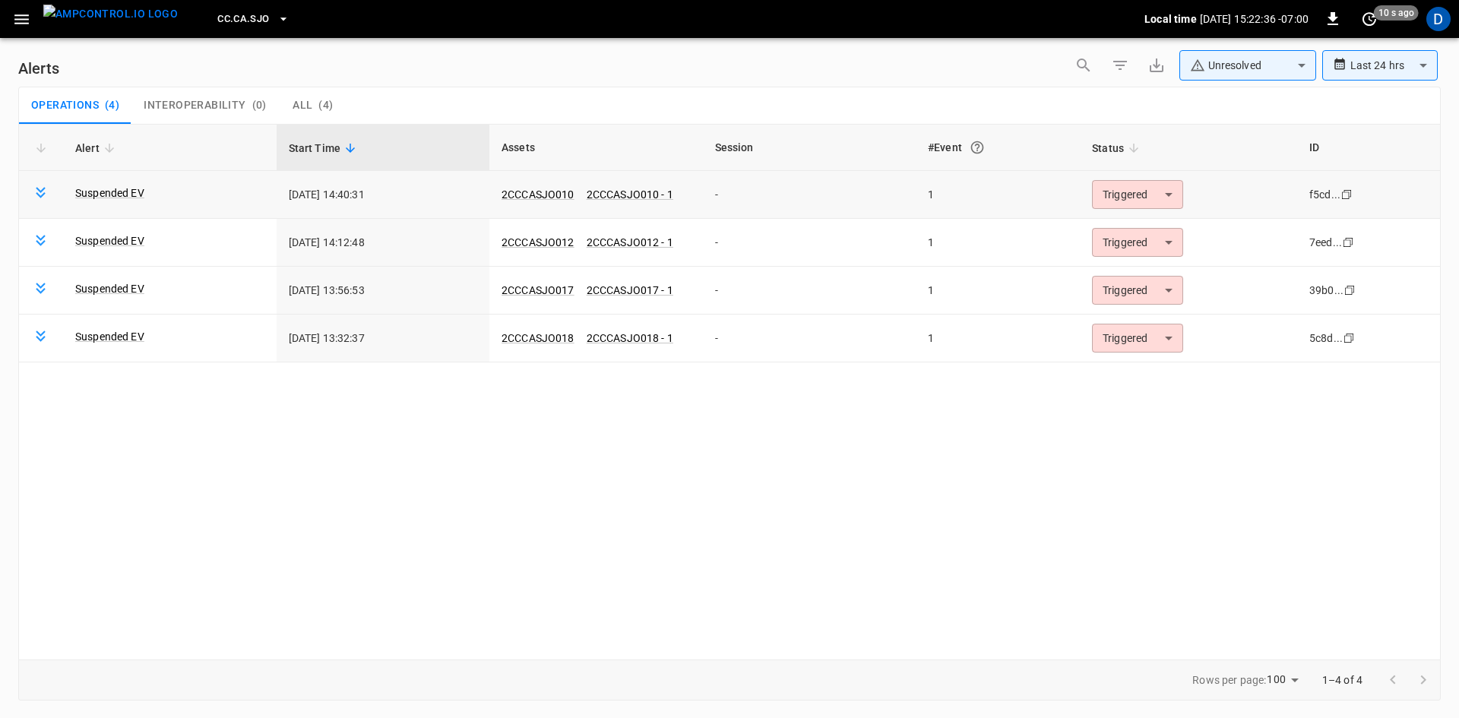
click at [1122, 193] on body "**********" at bounding box center [729, 356] width 1459 height 713
click at [1125, 224] on li "Resolved" at bounding box center [1136, 231] width 96 height 27
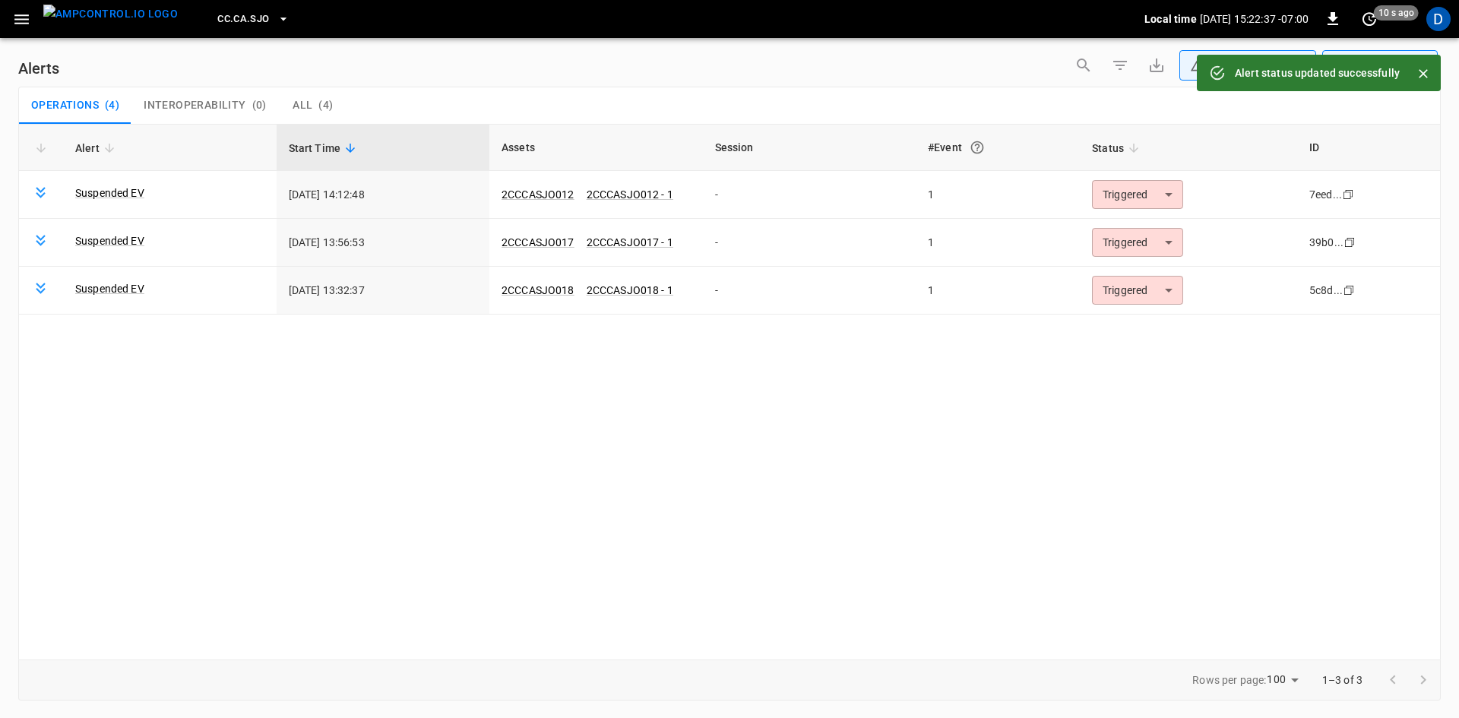
click at [1115, 190] on body "**********" at bounding box center [729, 356] width 1459 height 713
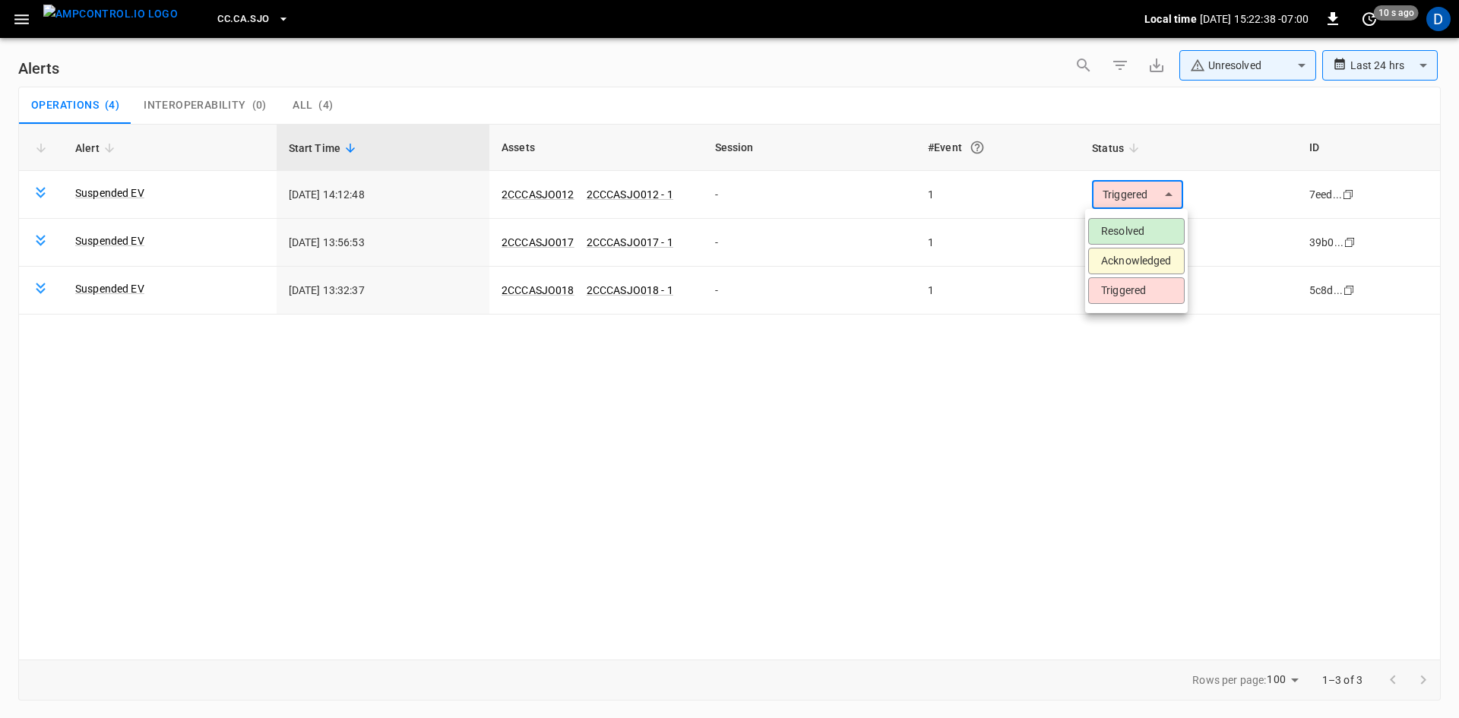
click at [1115, 222] on li "Resolved" at bounding box center [1136, 231] width 96 height 27
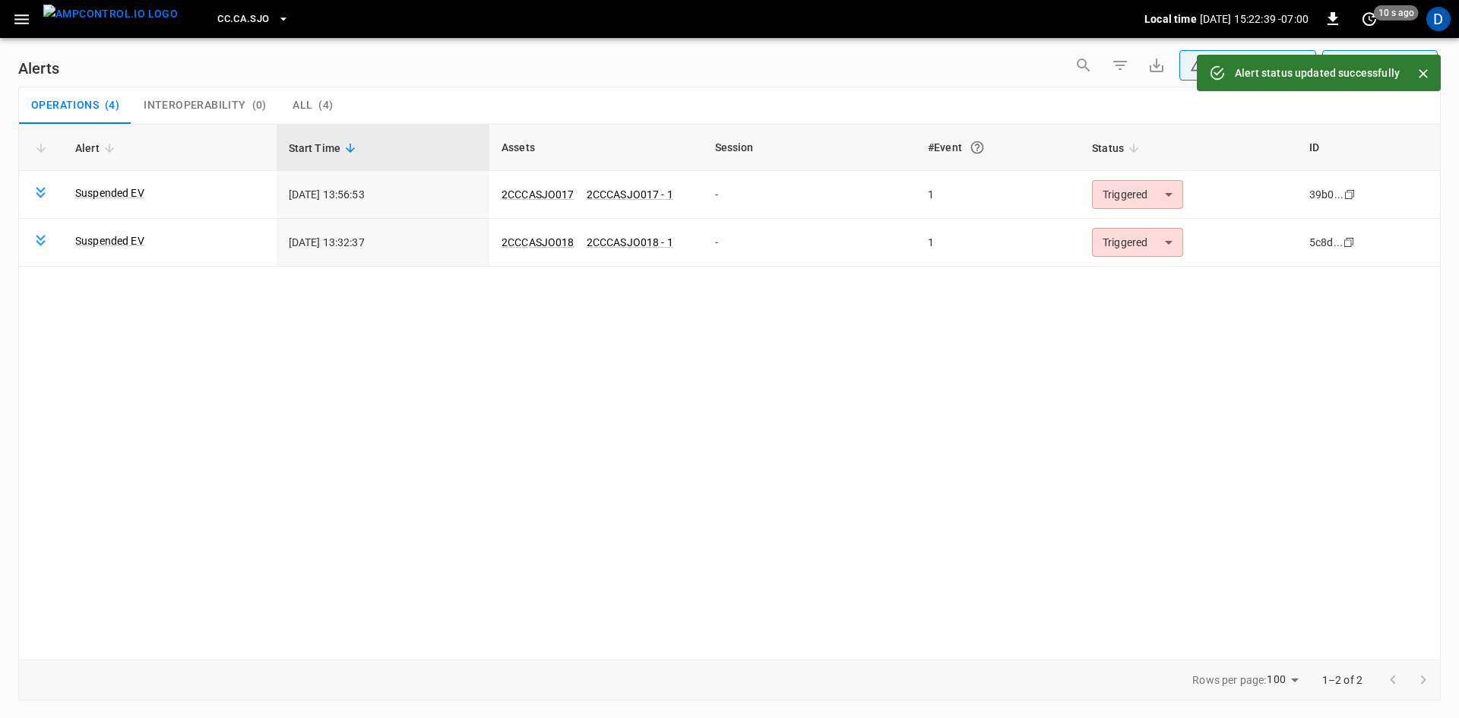
click at [1115, 194] on body "**********" at bounding box center [729, 356] width 1459 height 713
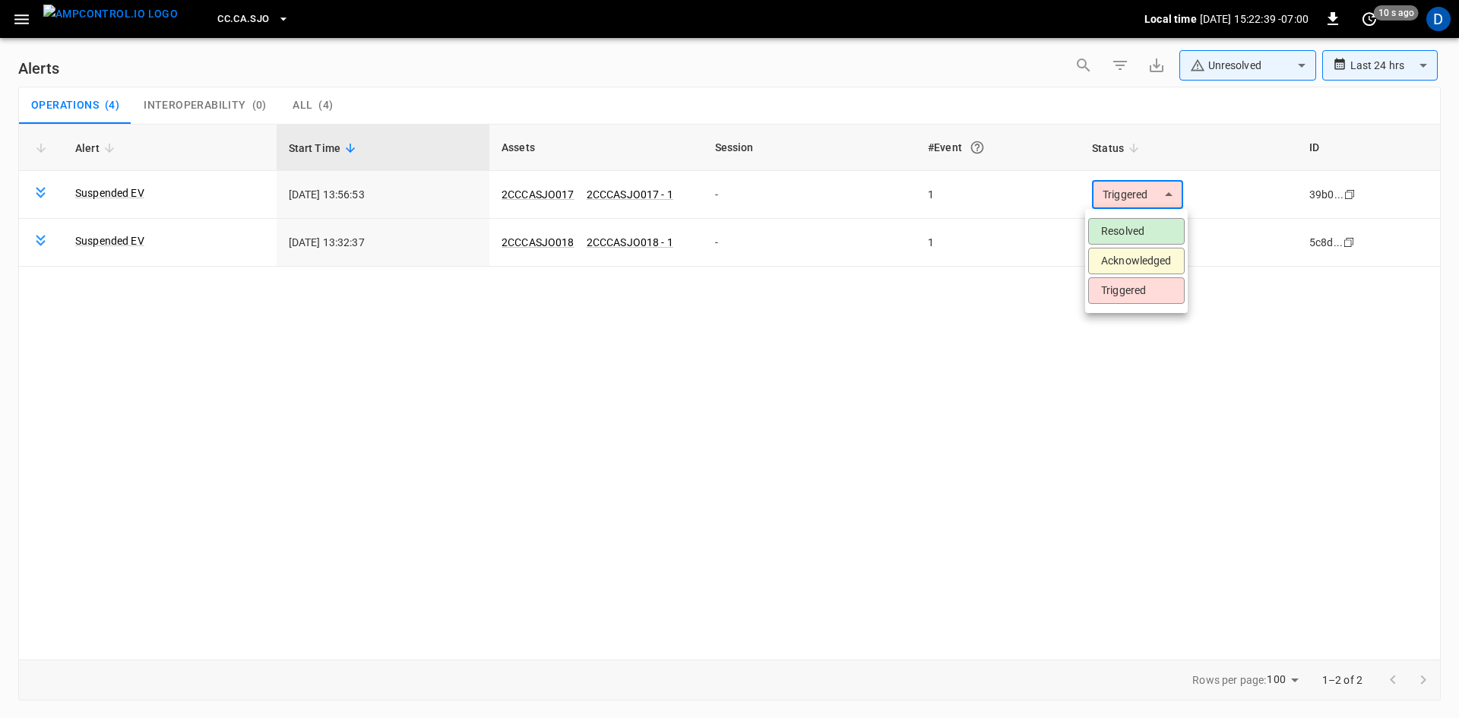
click at [1118, 225] on li "Resolved" at bounding box center [1136, 231] width 96 height 27
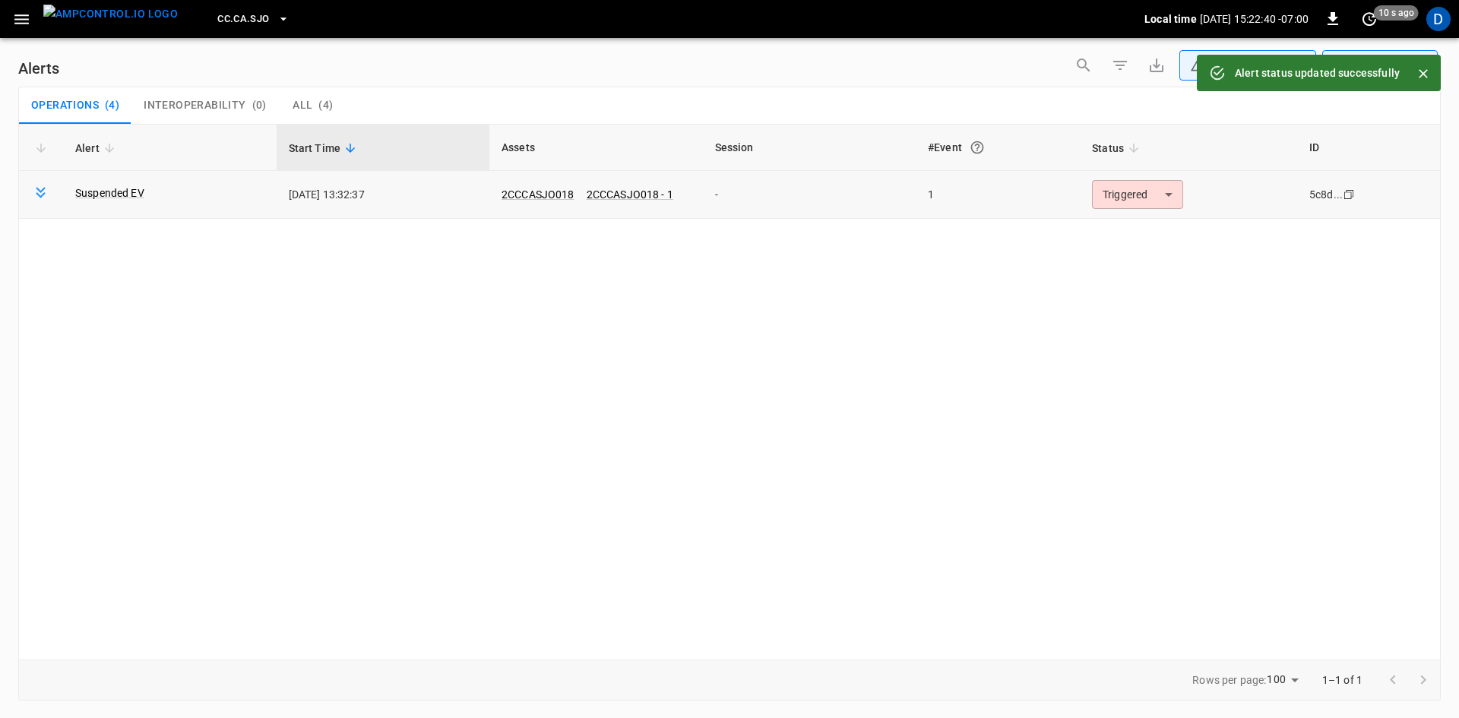
click at [1112, 196] on body "**********" at bounding box center [729, 356] width 1459 height 713
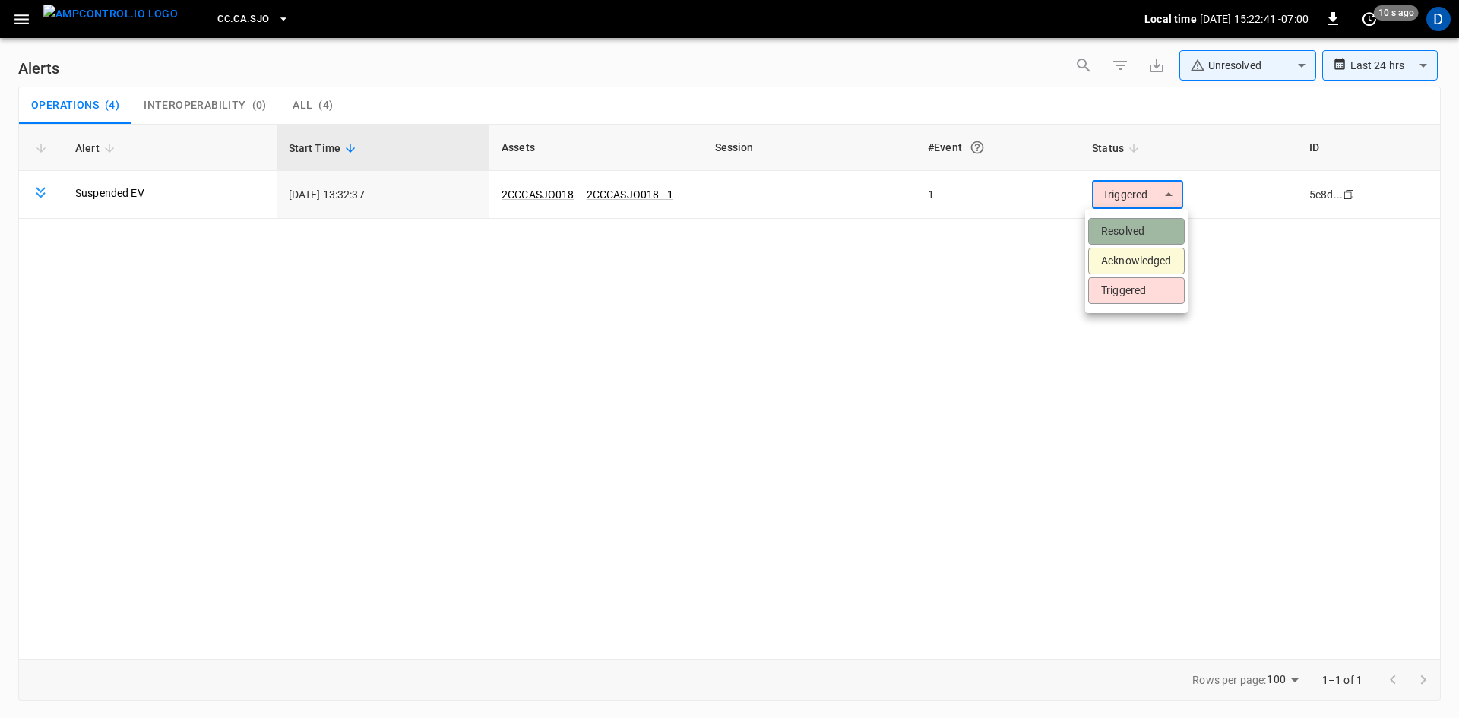
click at [1119, 233] on li "Resolved" at bounding box center [1136, 231] width 96 height 27
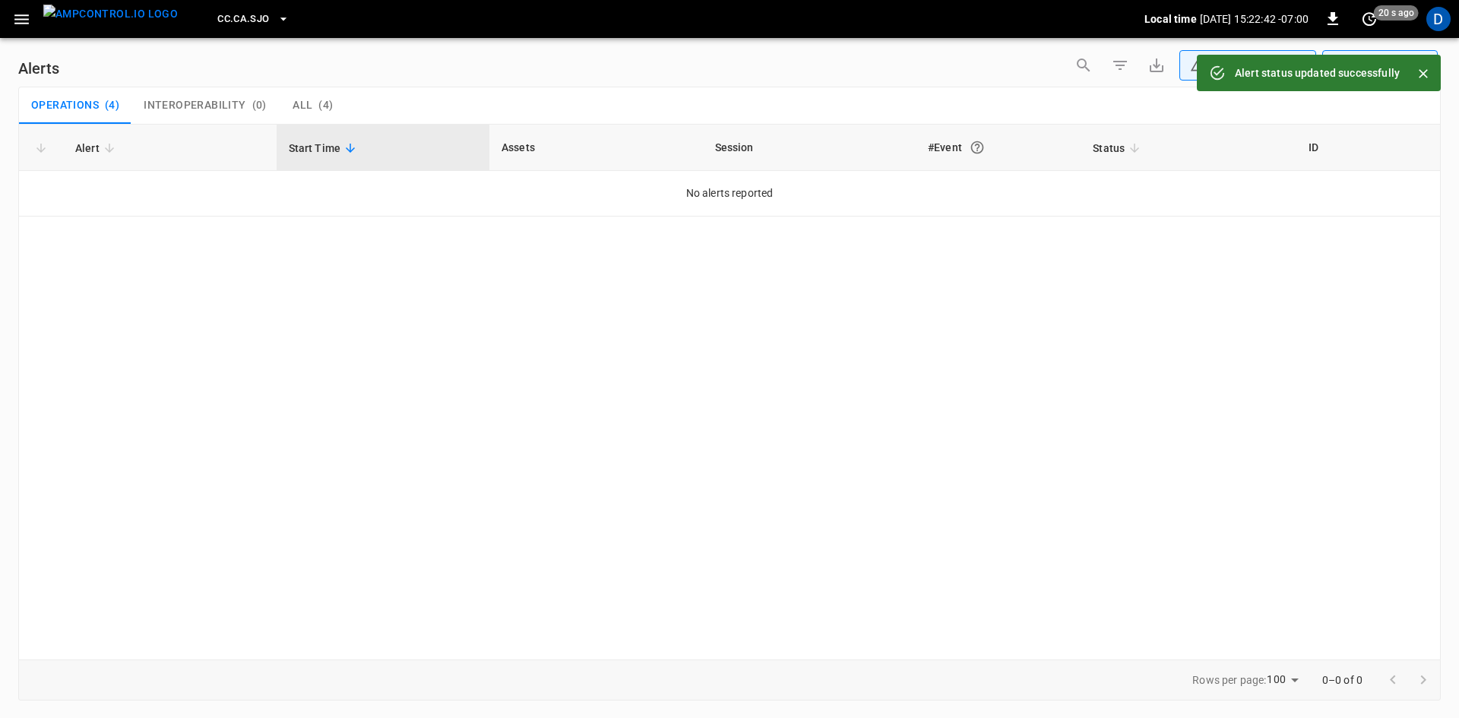
click at [245, 14] on button "CC.CA.SJO" at bounding box center [253, 20] width 84 height 30
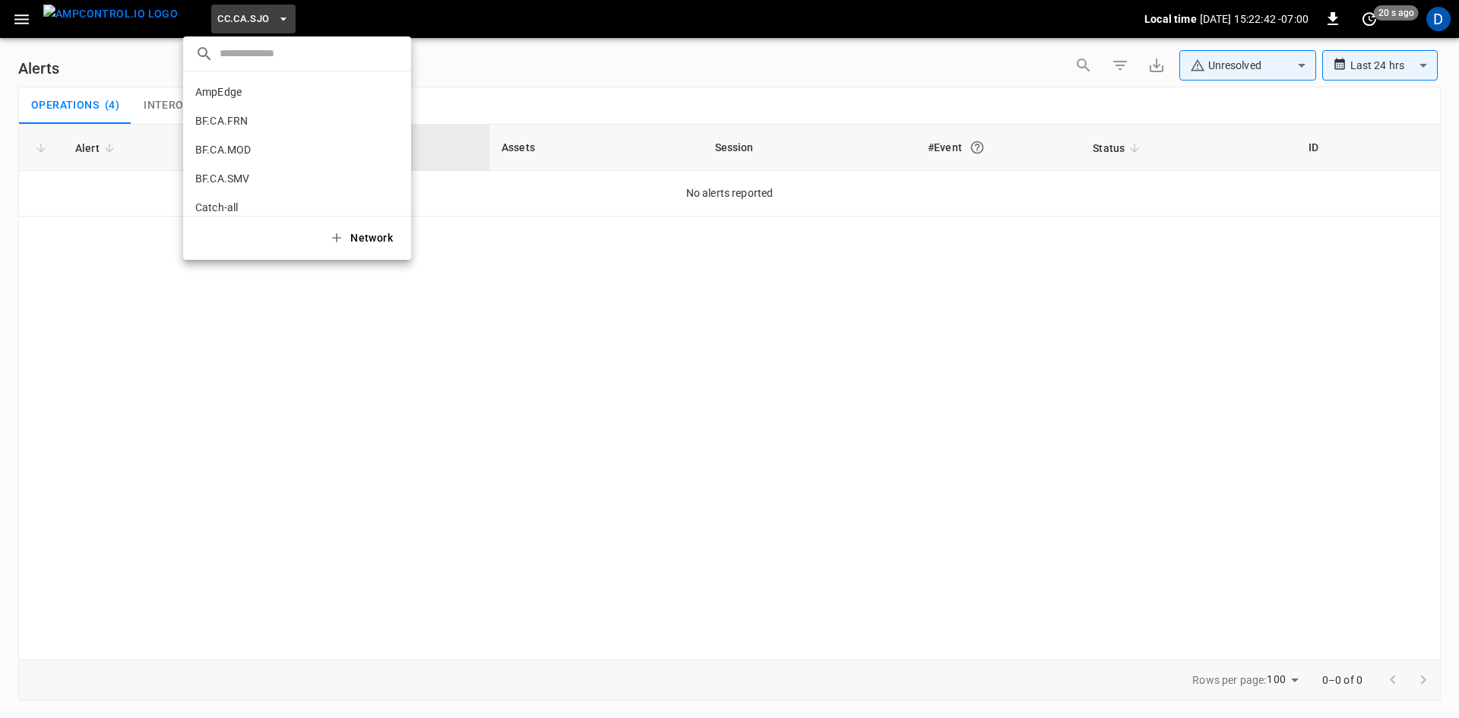
scroll to position [284, 0]
click at [248, 134] on li "CC.FRN 859f ..." at bounding box center [297, 125] width 228 height 29
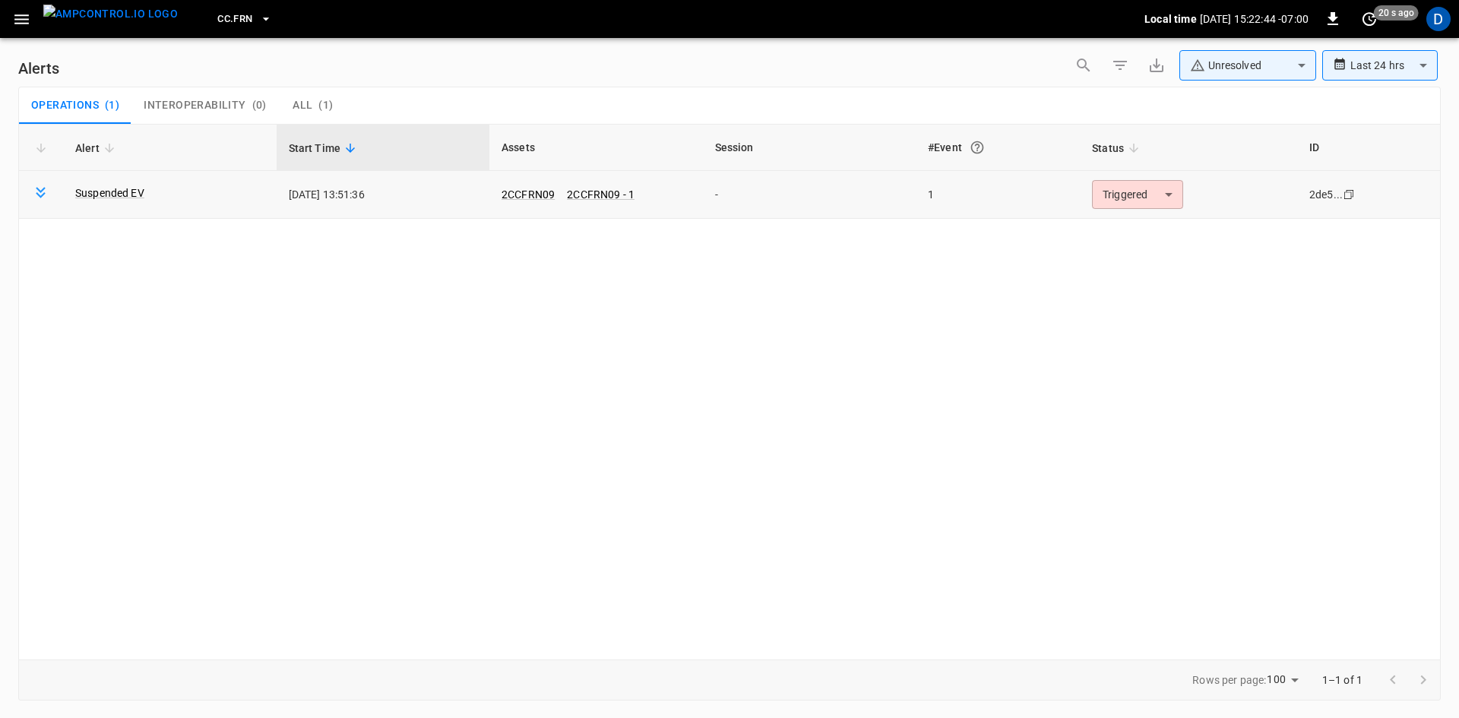
click at [1115, 185] on body "**********" at bounding box center [729, 356] width 1459 height 713
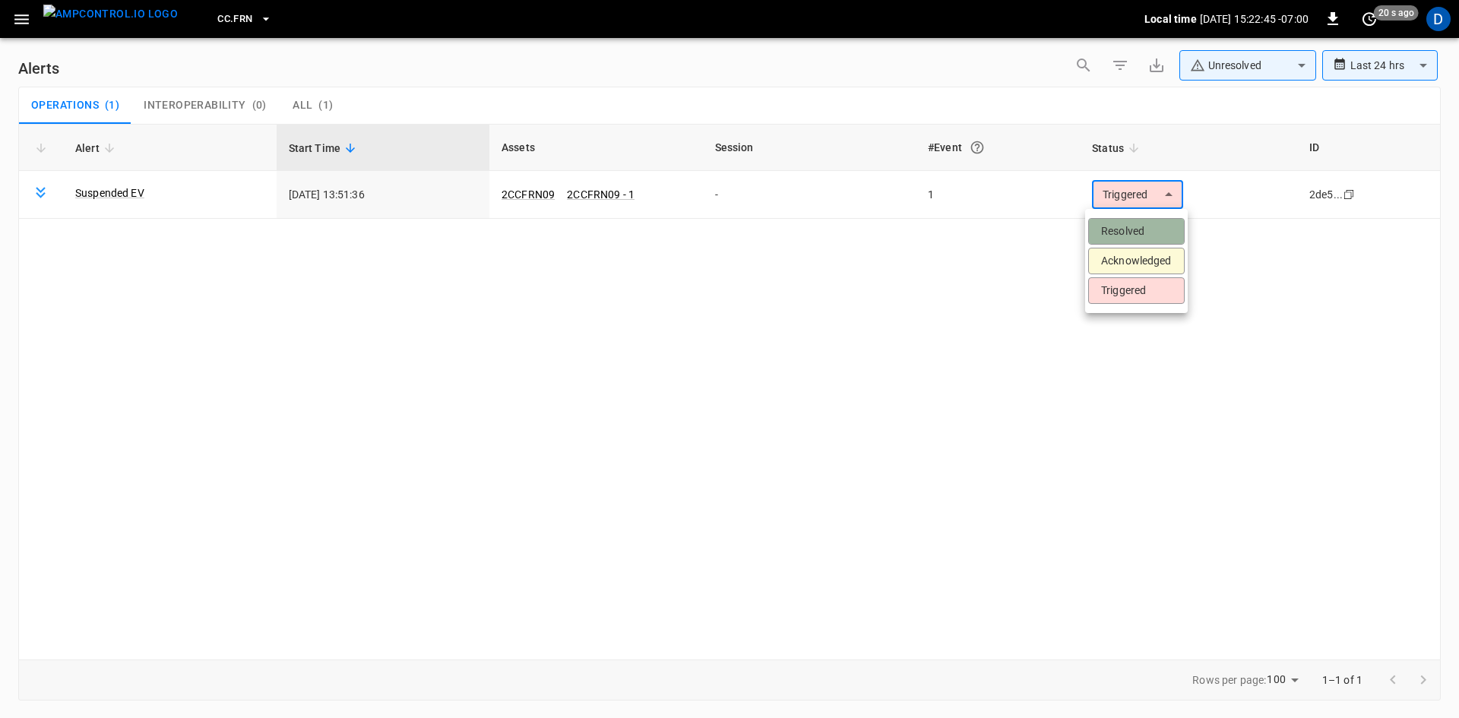
click at [1115, 229] on li "Resolved" at bounding box center [1136, 231] width 96 height 27
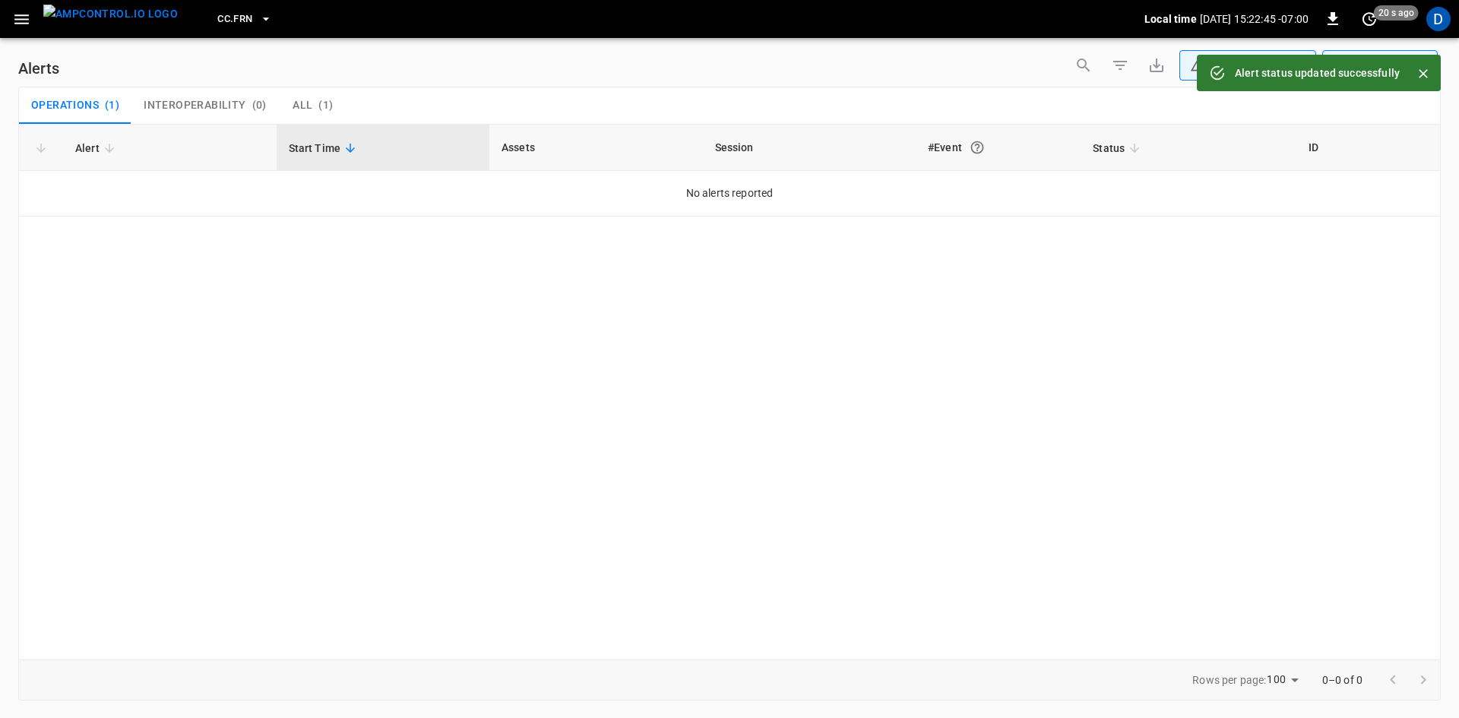
click at [217, 11] on span "CC.FRN" at bounding box center [234, 19] width 35 height 17
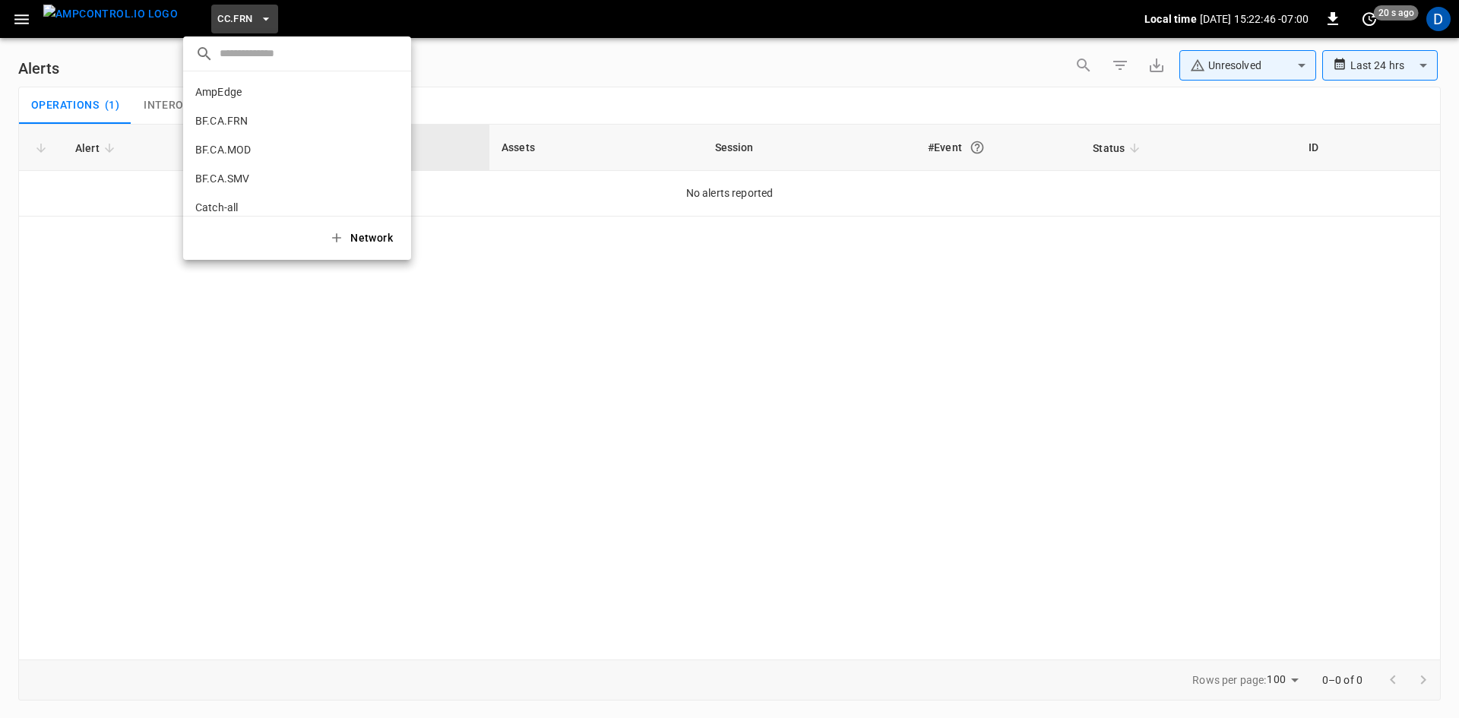
scroll to position [313, 0]
click at [218, 119] on p "CC.LIV" at bounding box center [211, 125] width 33 height 15
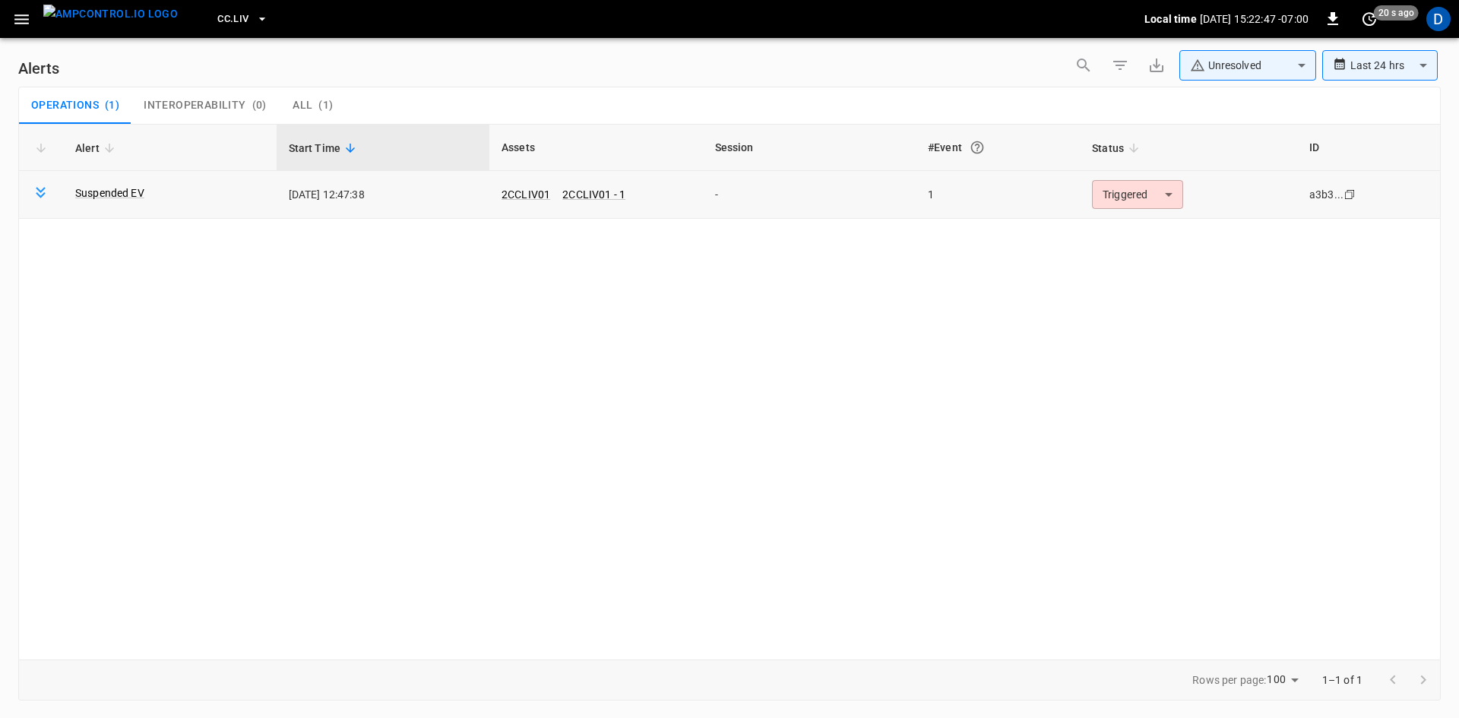
click at [1171, 191] on body "**********" at bounding box center [729, 356] width 1459 height 713
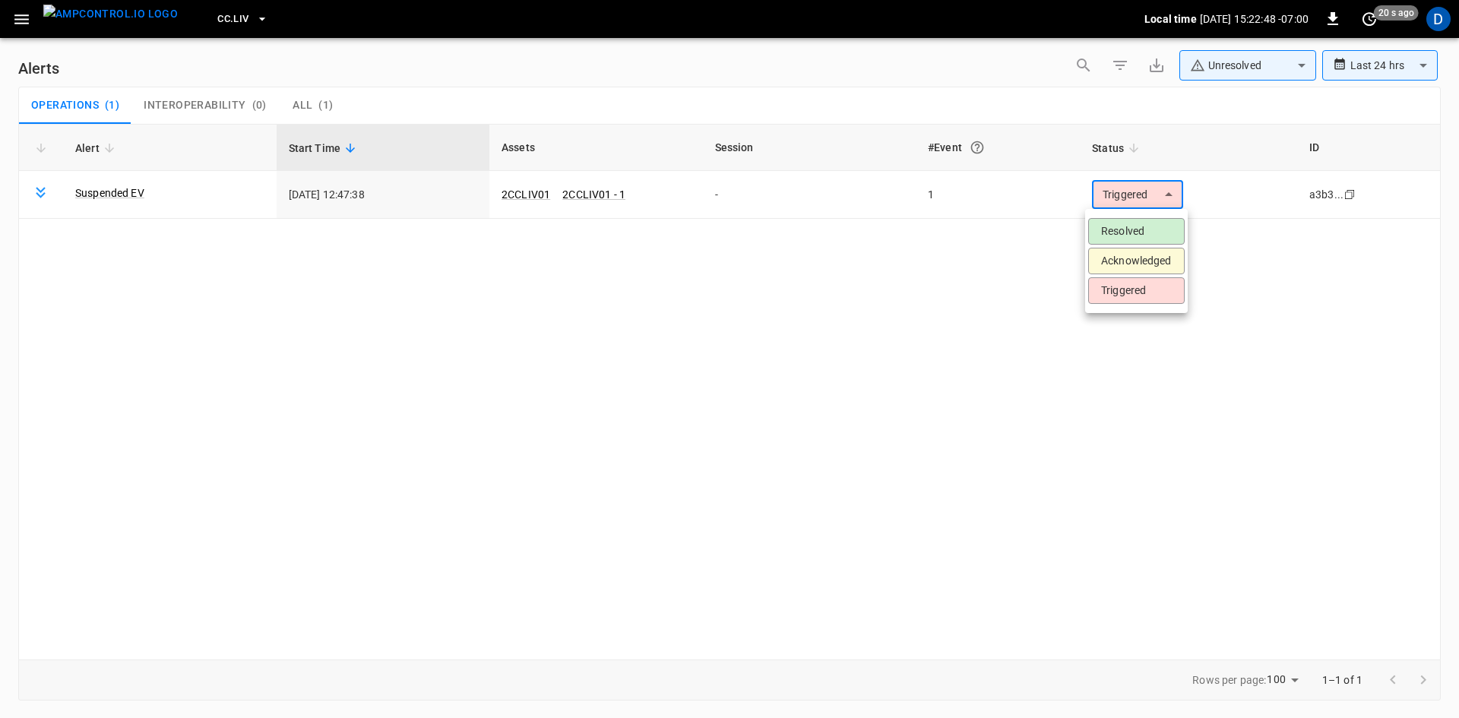
click at [1152, 239] on li "Resolved" at bounding box center [1136, 231] width 96 height 27
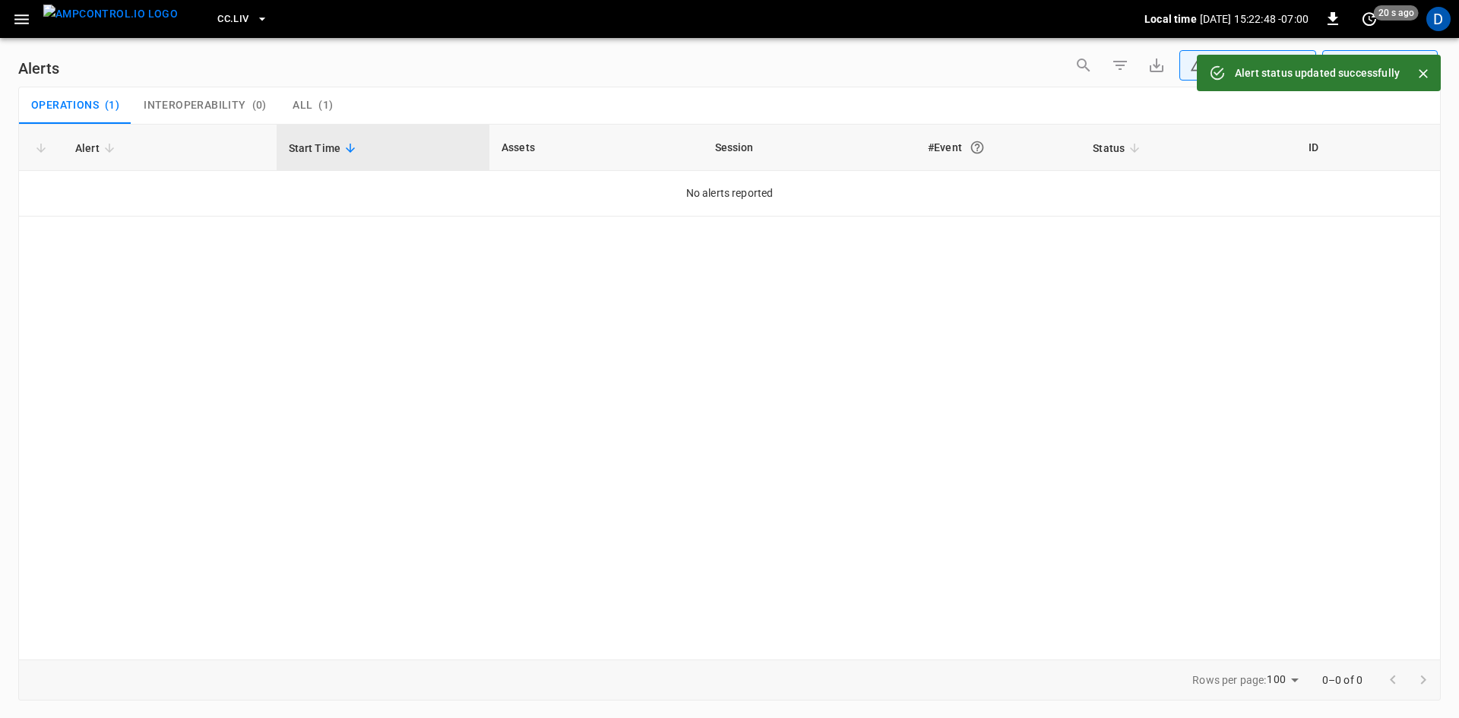
click at [217, 17] on span "CC.LIV" at bounding box center [232, 19] width 31 height 17
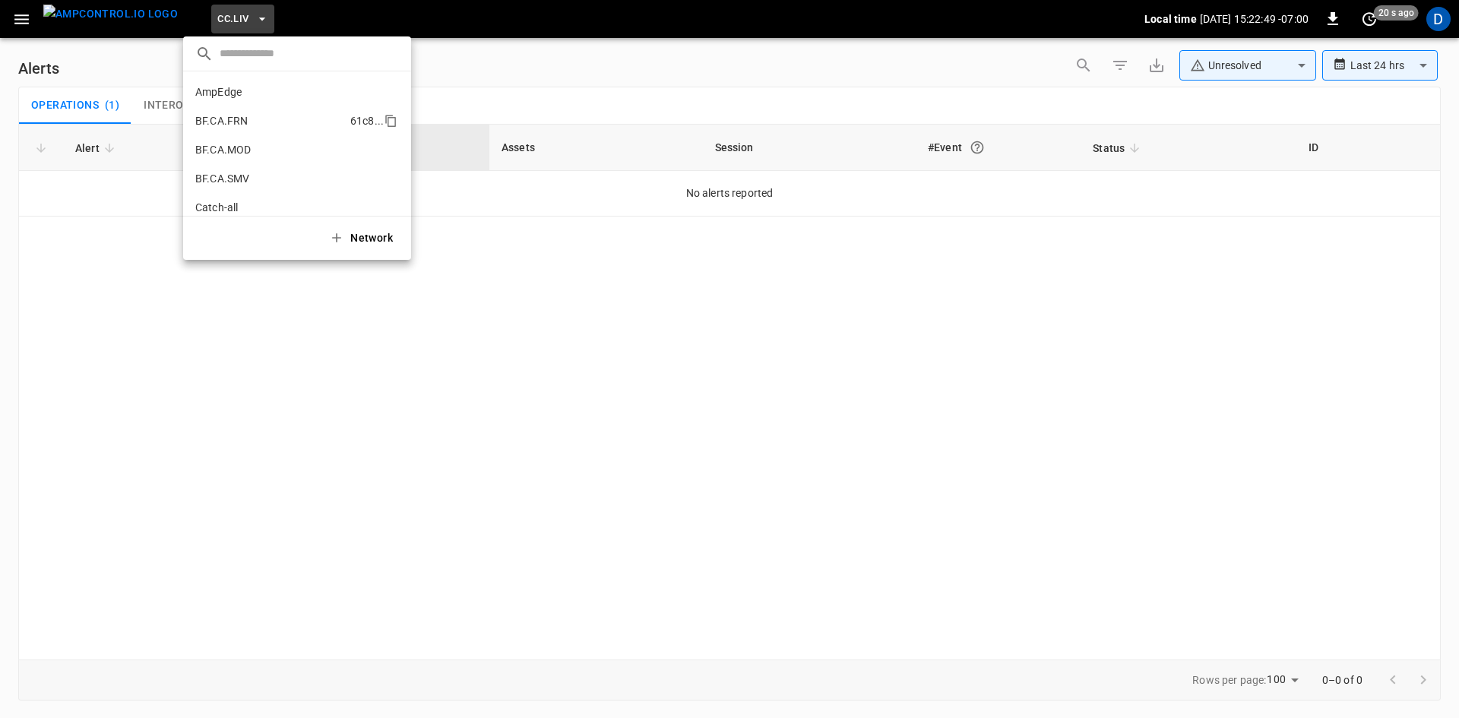
scroll to position [342, 0]
click at [240, 131] on li "CC.MOD b4ef ..." at bounding box center [297, 125] width 228 height 29
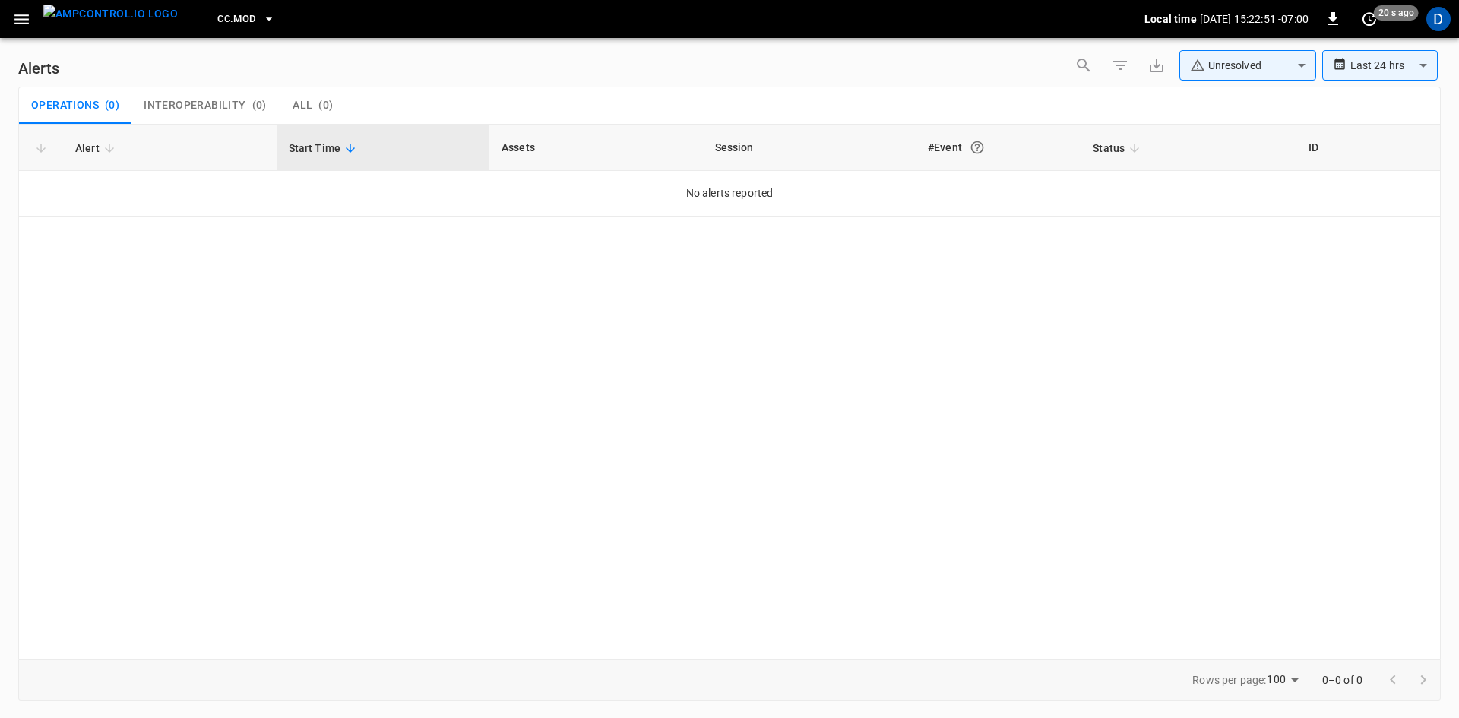
click at [211, 14] on button "CC.MOD" at bounding box center [246, 20] width 70 height 30
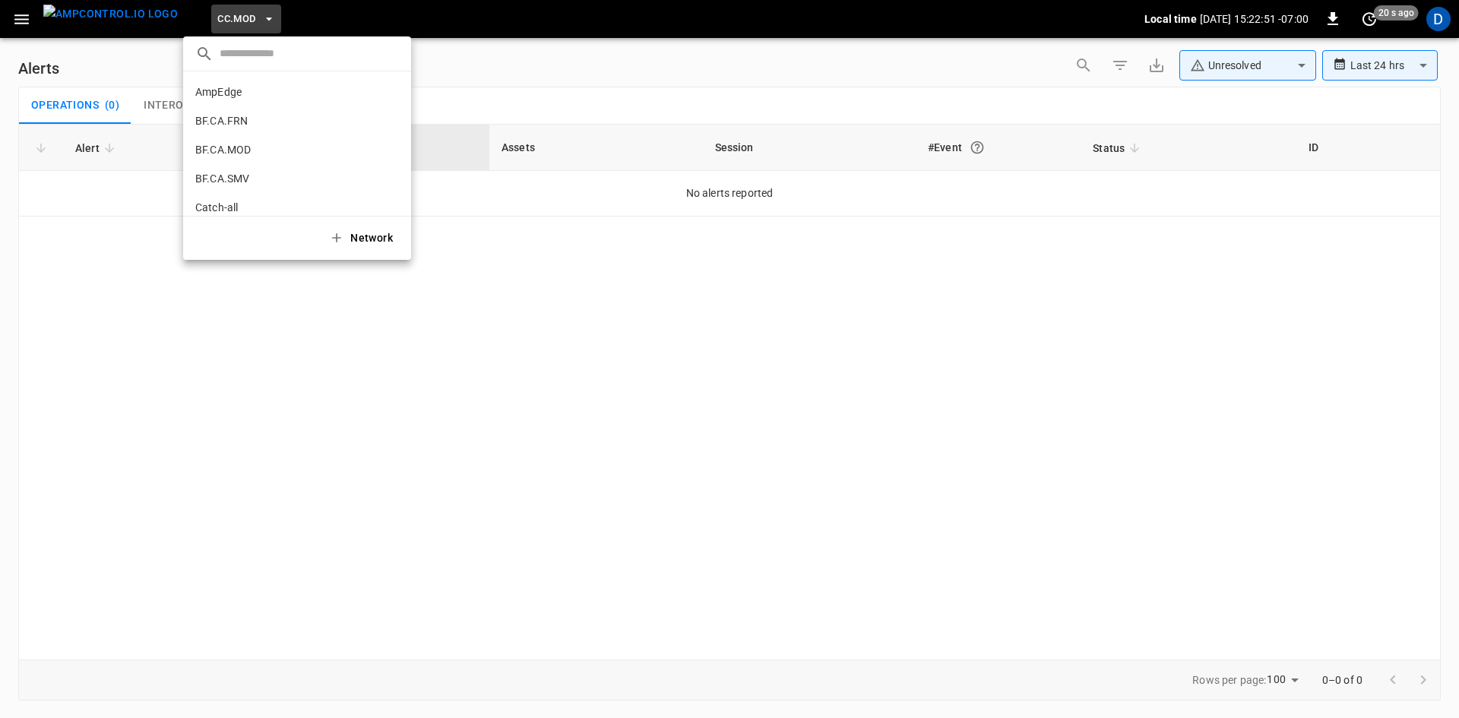
scroll to position [371, 0]
click at [223, 115] on li "CC.SAC 9e78 ..." at bounding box center [297, 125] width 228 height 29
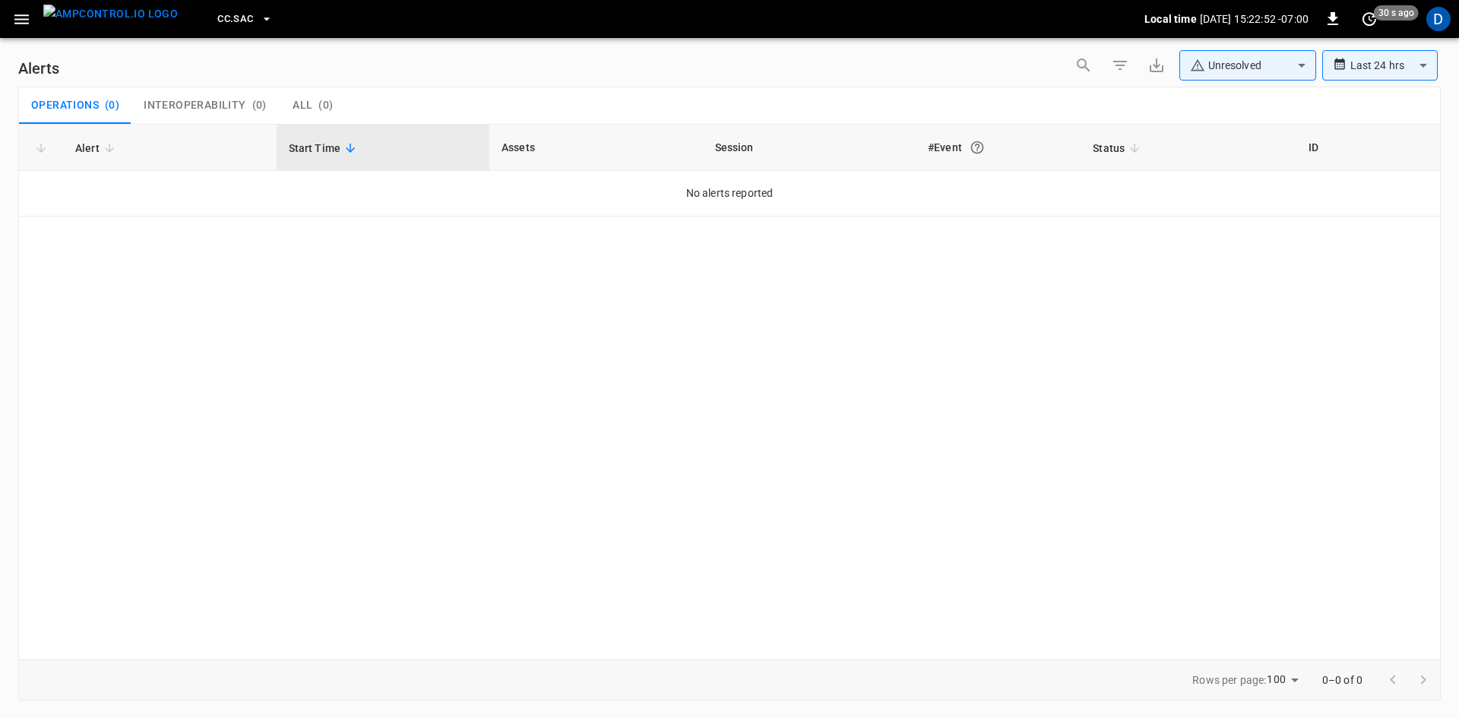
click at [217, 13] on span "CC.SAC" at bounding box center [235, 19] width 36 height 17
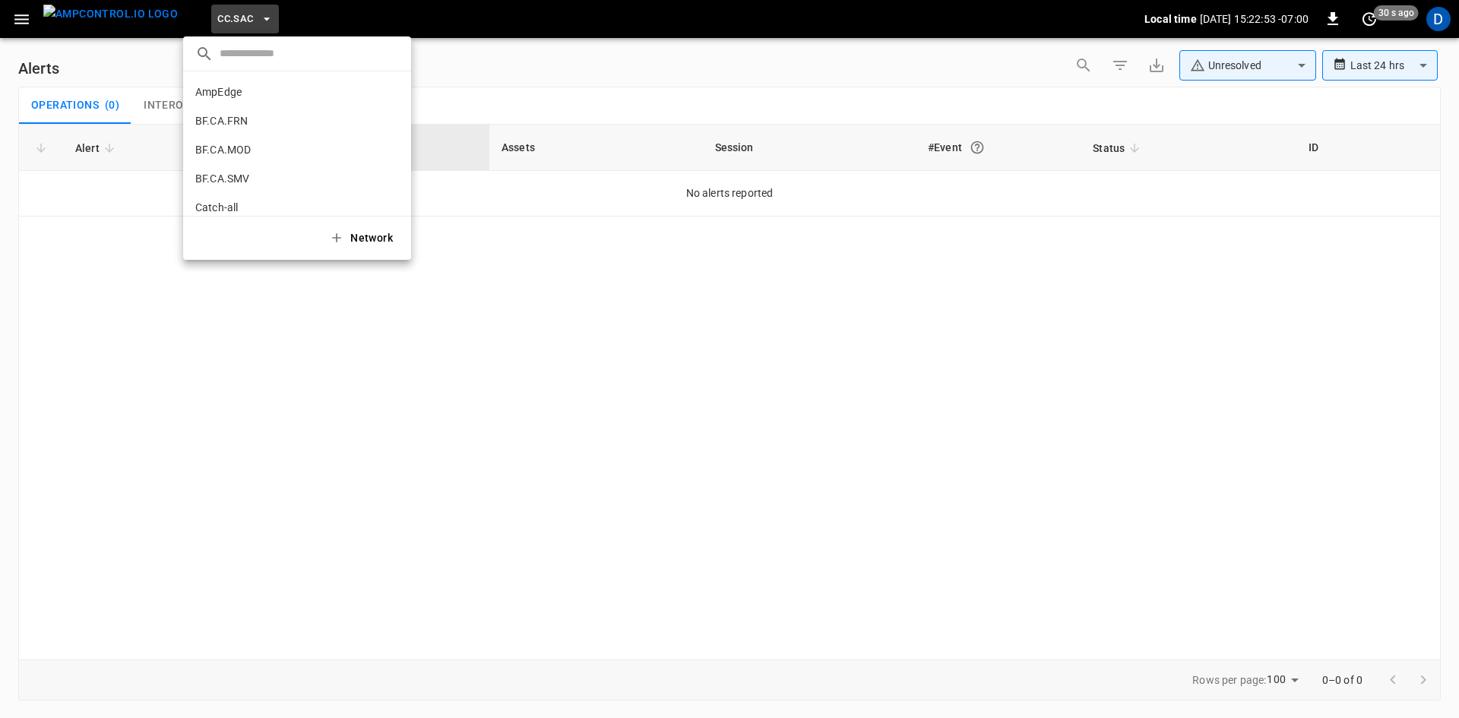
scroll to position [400, 0]
click at [226, 129] on p "CC.STK" at bounding box center [213, 125] width 36 height 15
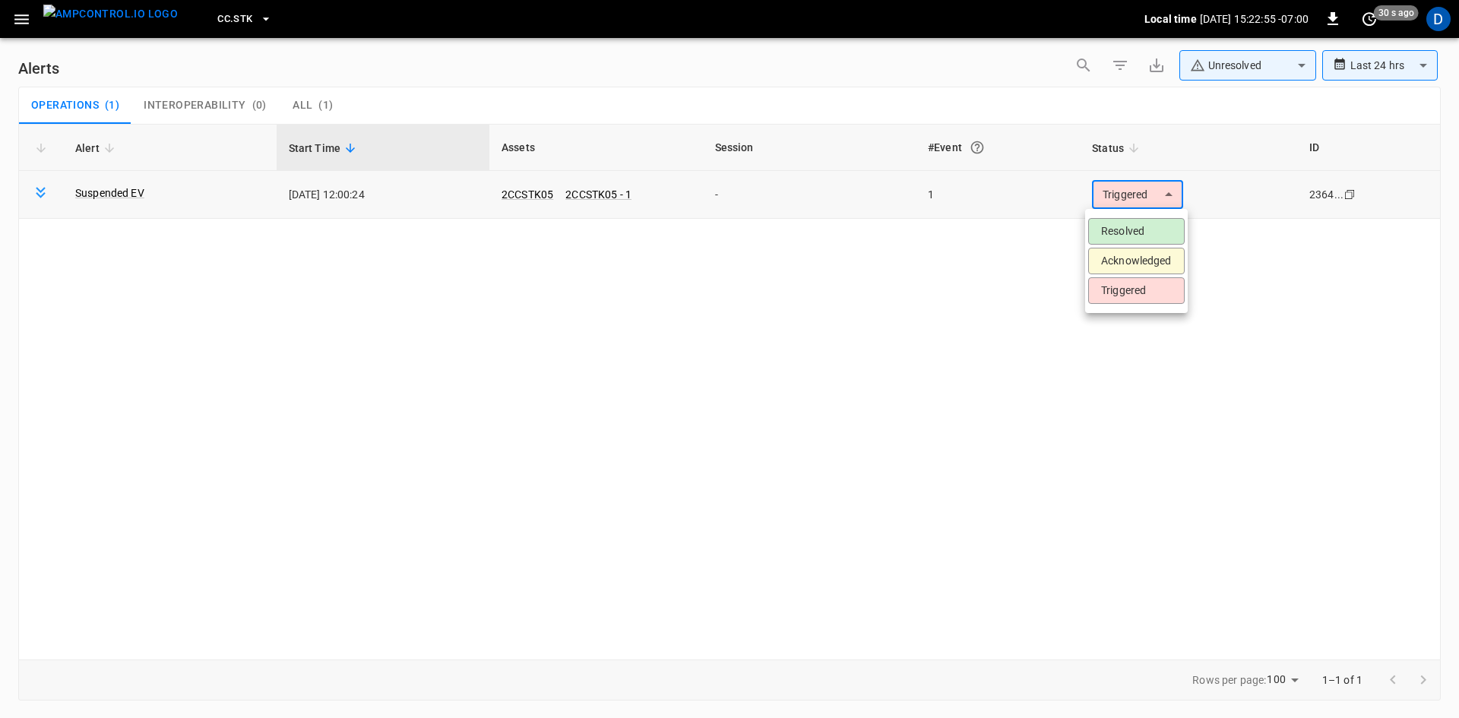
click at [1150, 185] on body "**********" at bounding box center [729, 356] width 1459 height 713
click at [1167, 238] on li "Resolved" at bounding box center [1136, 231] width 96 height 27
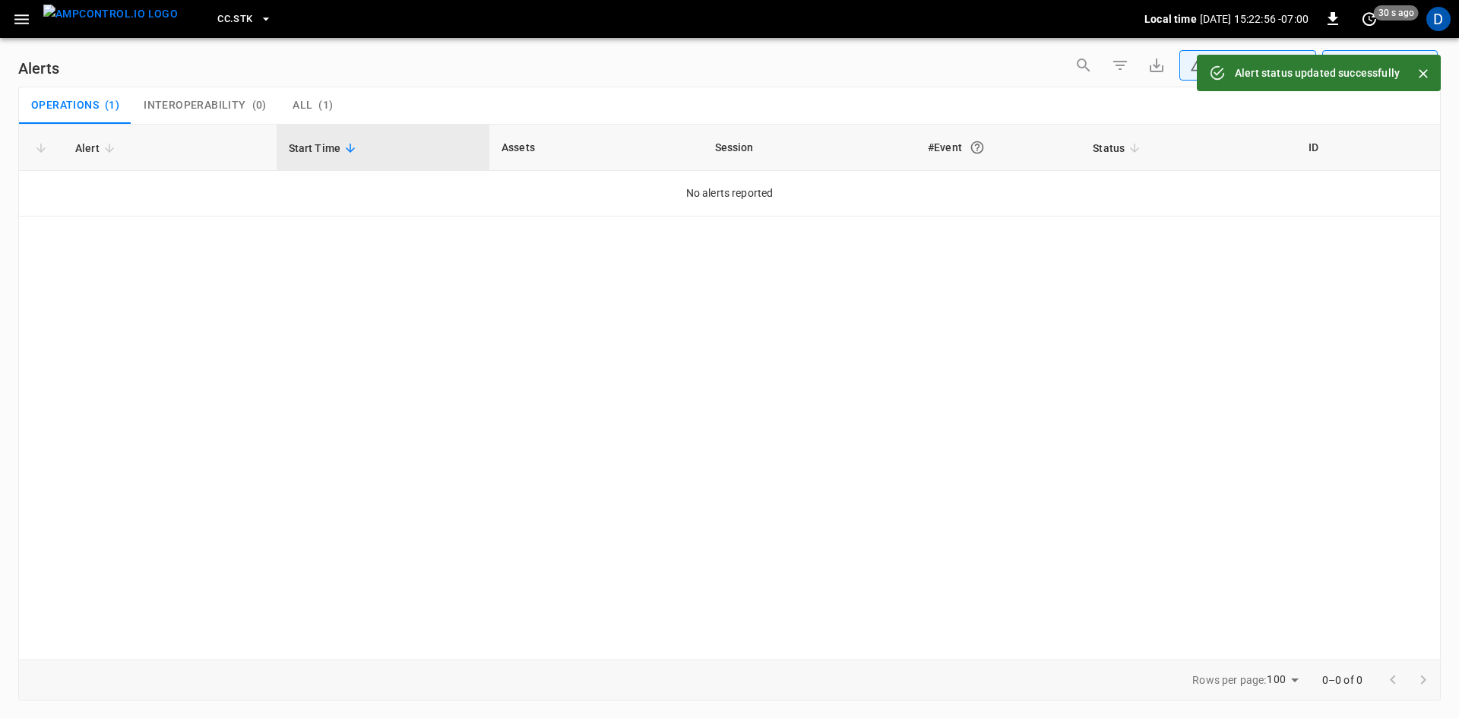
click at [217, 21] on span "CC.STK" at bounding box center [234, 19] width 35 height 17
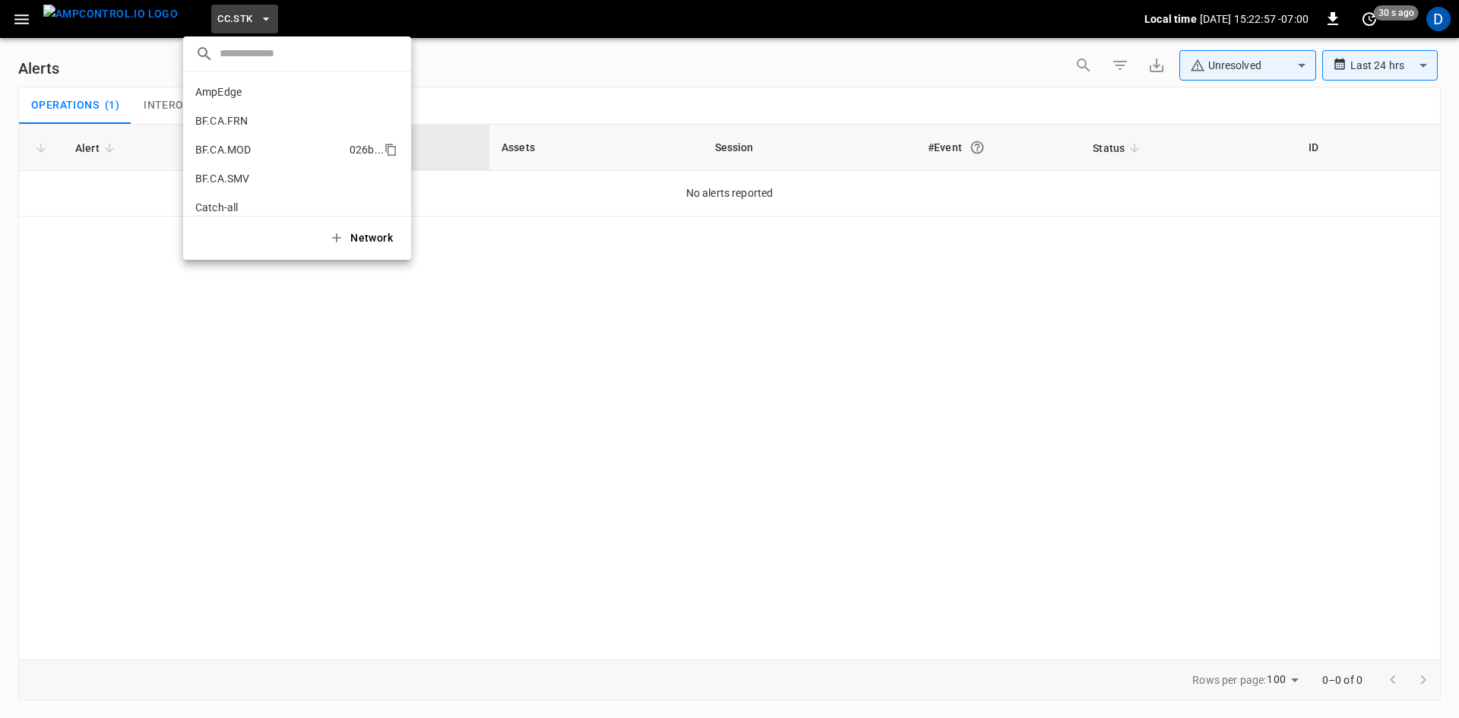
scroll to position [429, 0]
click at [221, 189] on p "EL.MTH" at bounding box center [214, 183] width 39 height 15
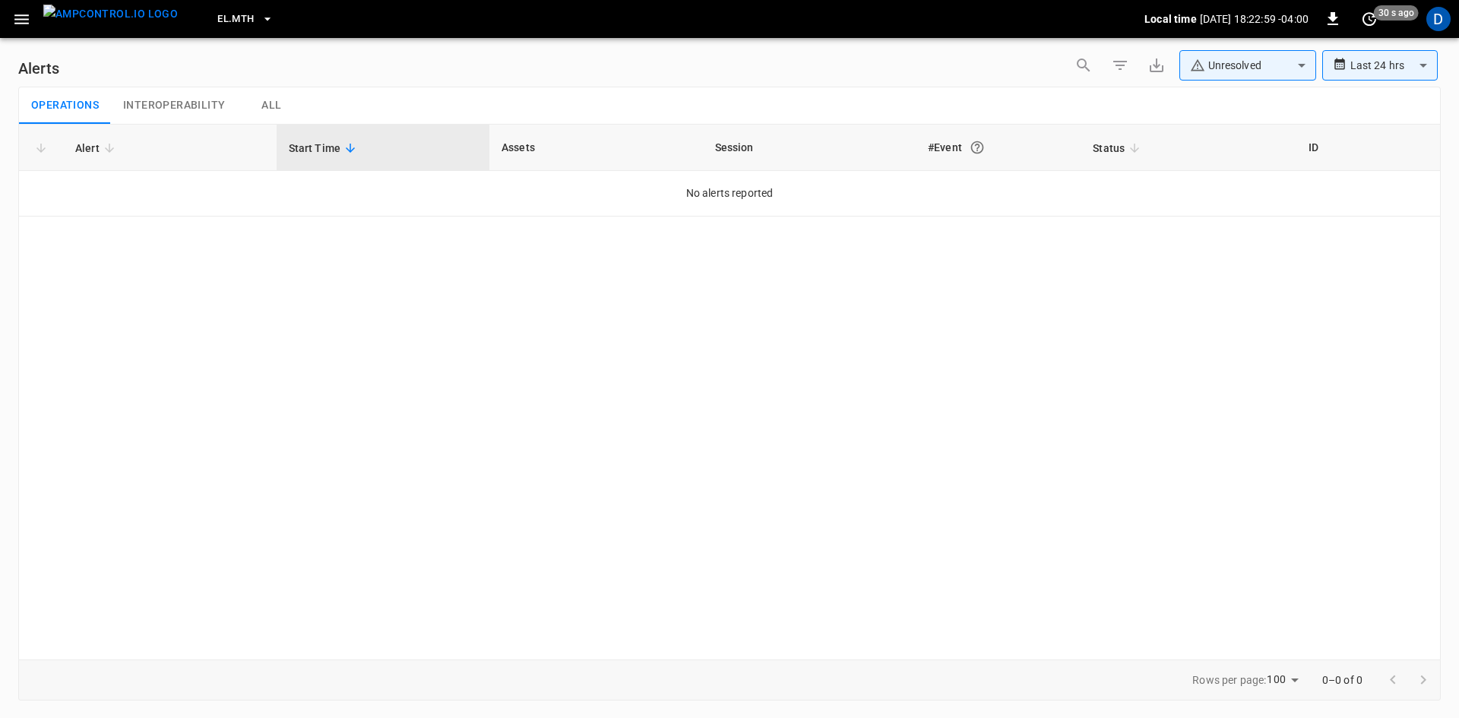
click at [217, 16] on span "EL.MTH" at bounding box center [235, 19] width 36 height 17
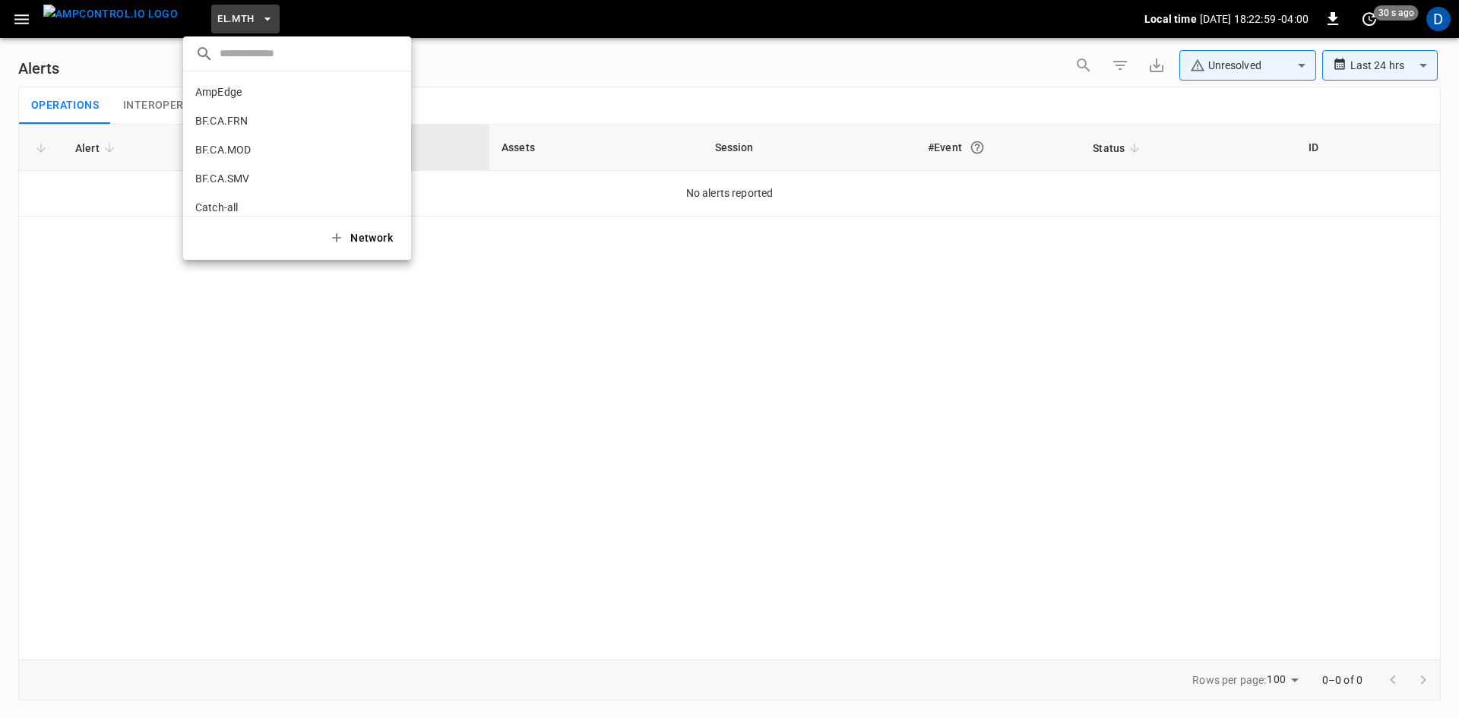
scroll to position [515, 0]
click at [233, 125] on p "FE.CA.PMN" at bounding box center [223, 125] width 56 height 15
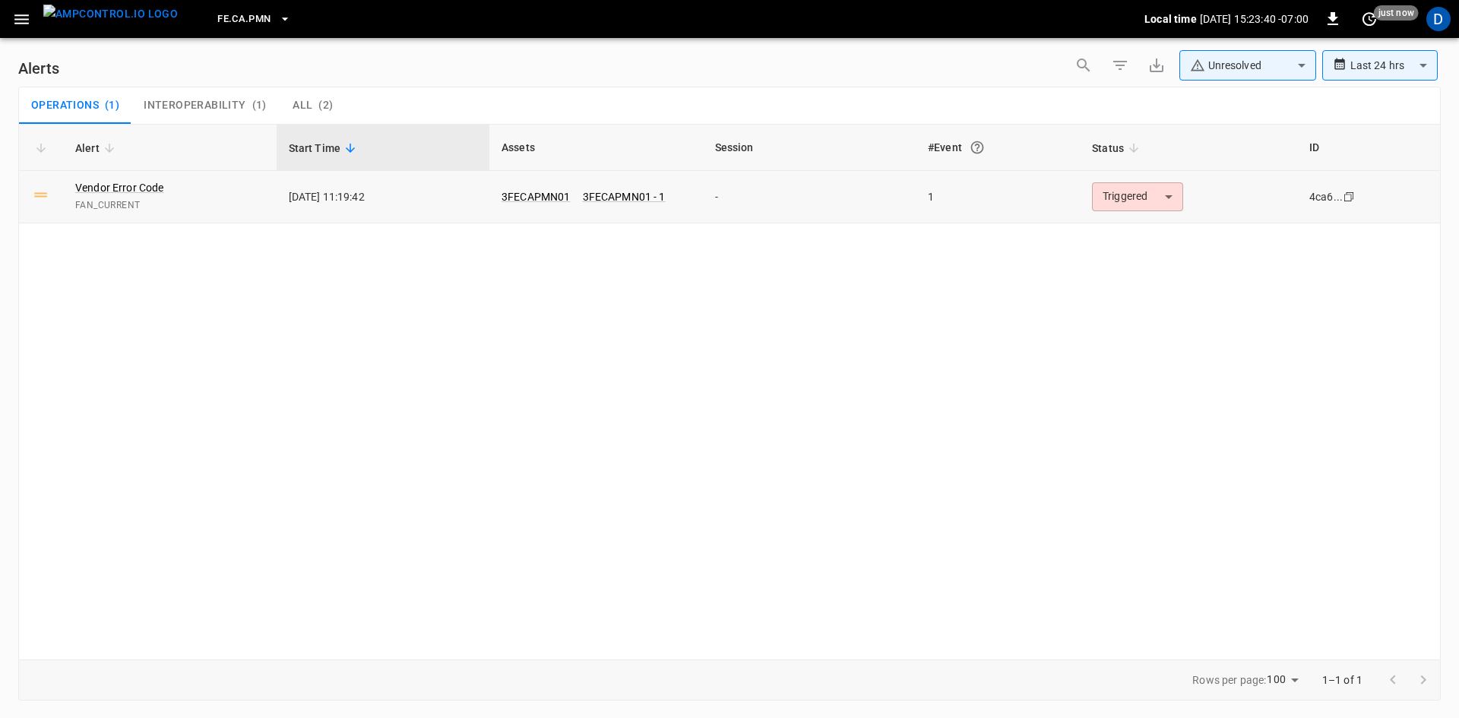
click at [1116, 189] on body "**********" at bounding box center [729, 356] width 1459 height 713
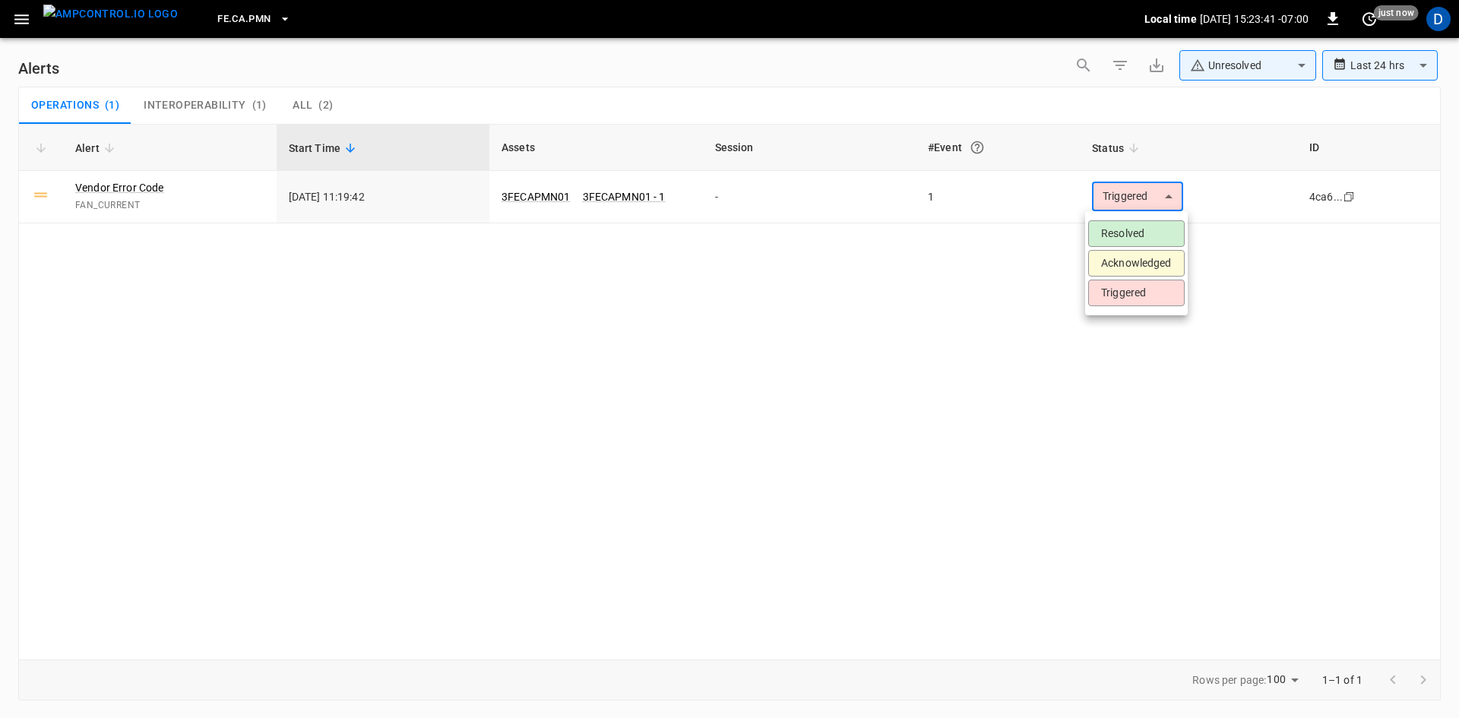
click at [1112, 235] on li "Resolved" at bounding box center [1136, 233] width 96 height 27
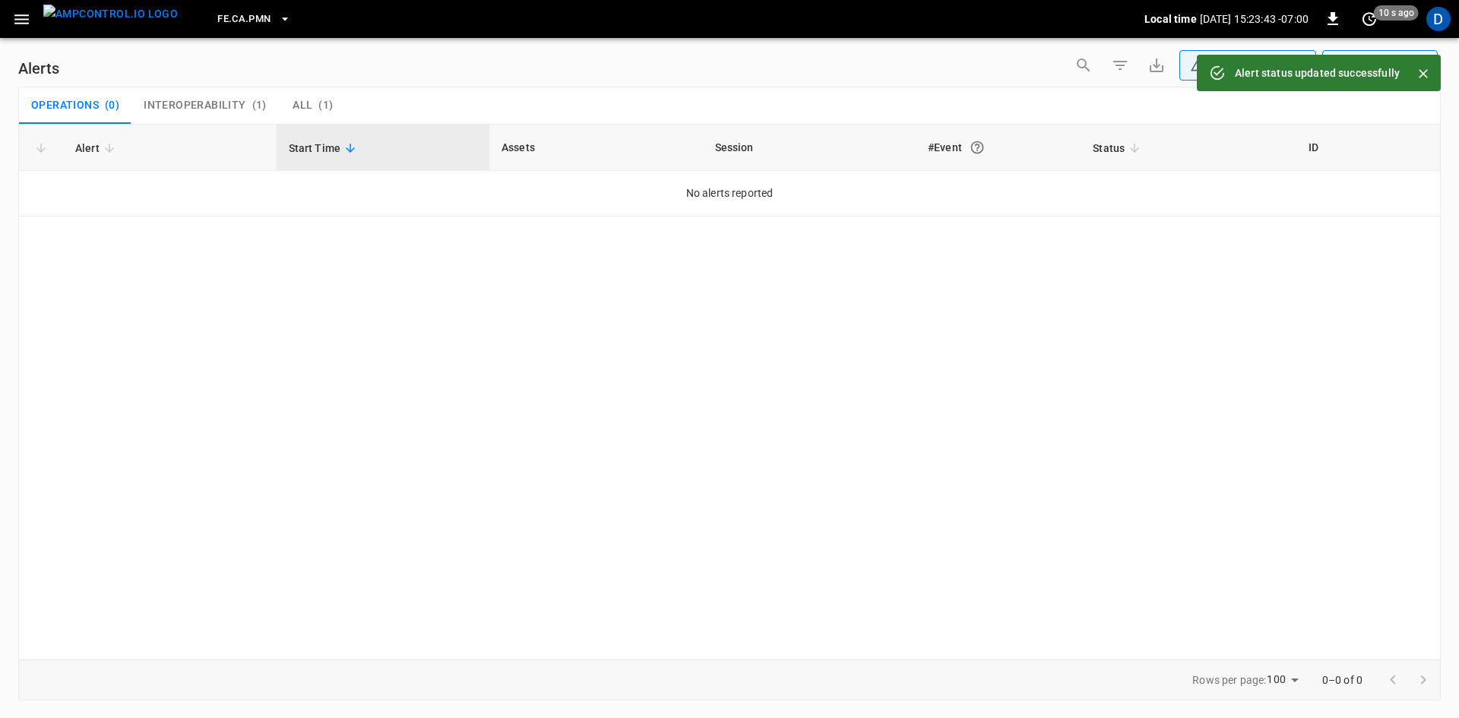
click at [226, 20] on span "FE.CA.PMN" at bounding box center [243, 19] width 53 height 17
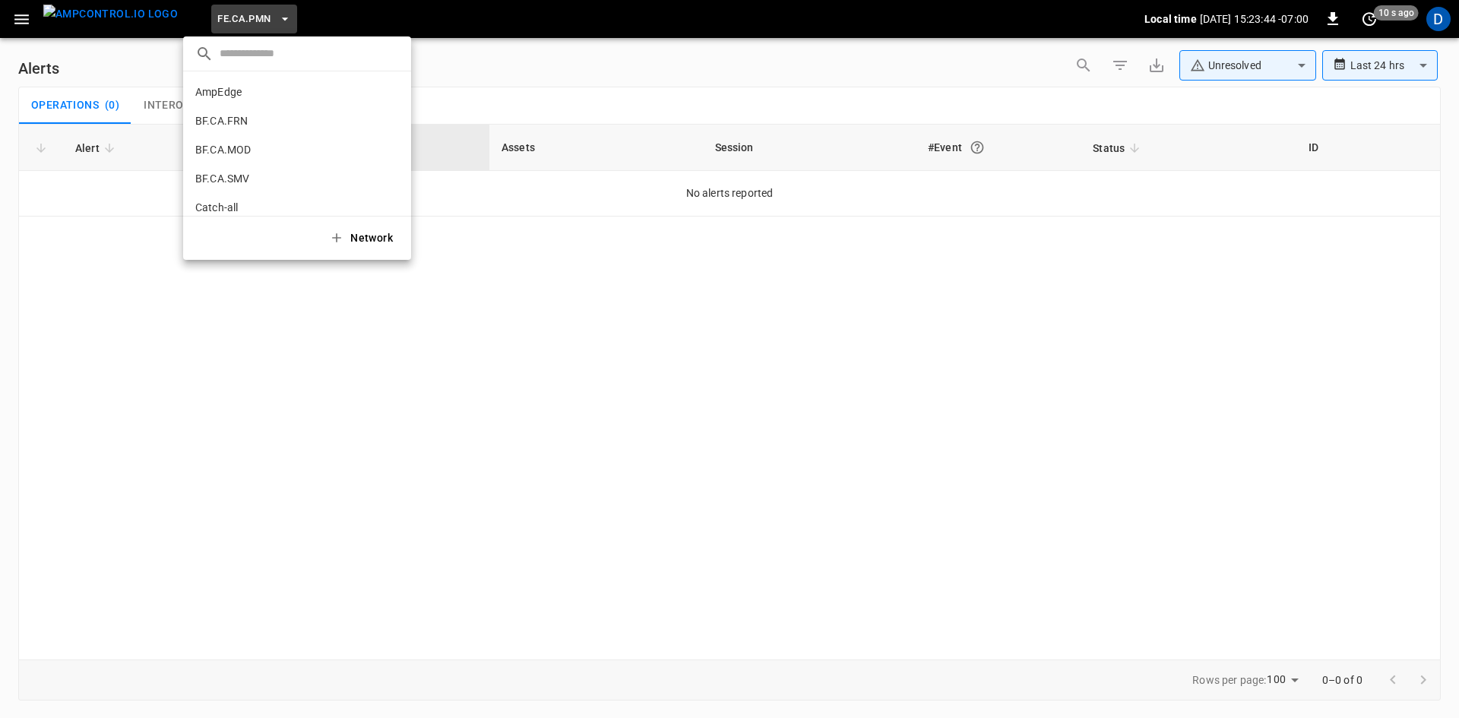
scroll to position [544, 0]
click at [227, 125] on p "FE.CA.PRS" at bounding box center [221, 125] width 52 height 15
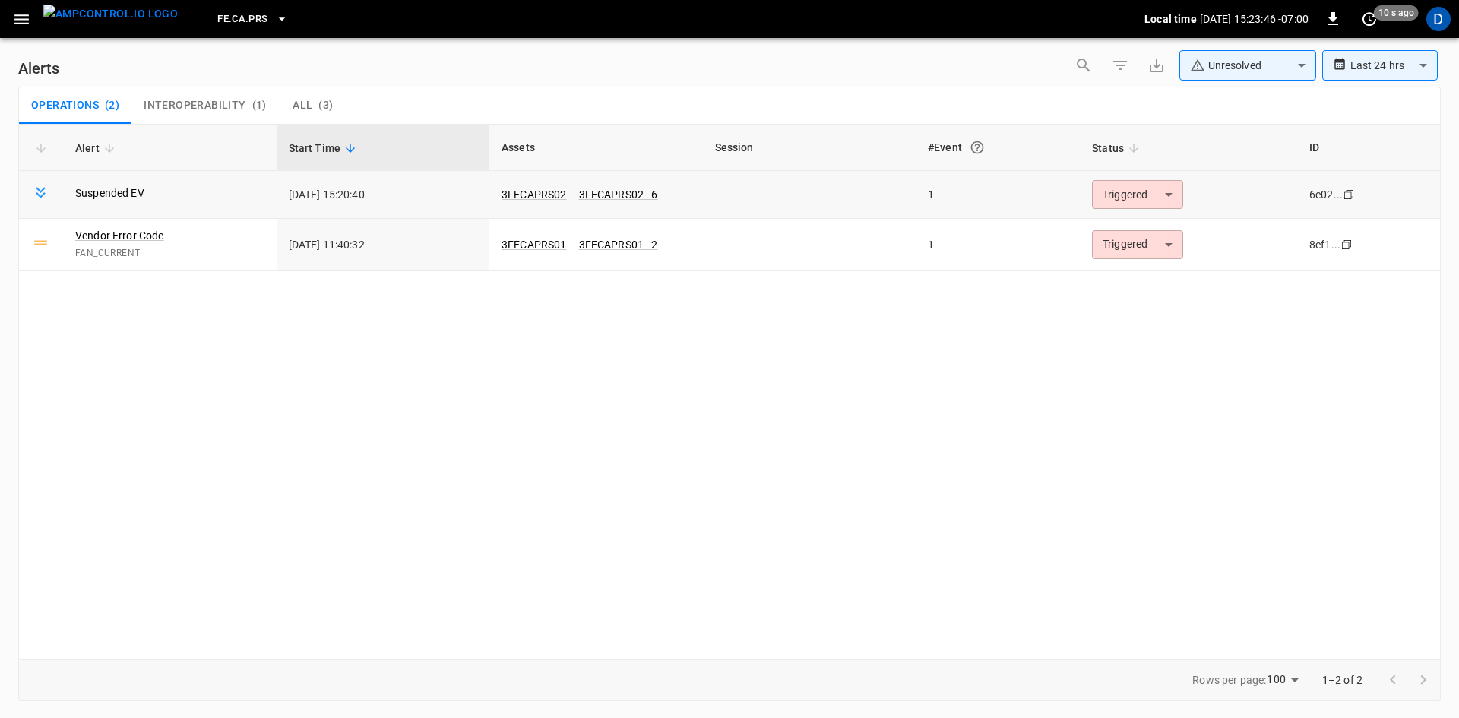
click at [1153, 196] on body "**********" at bounding box center [729, 356] width 1459 height 713
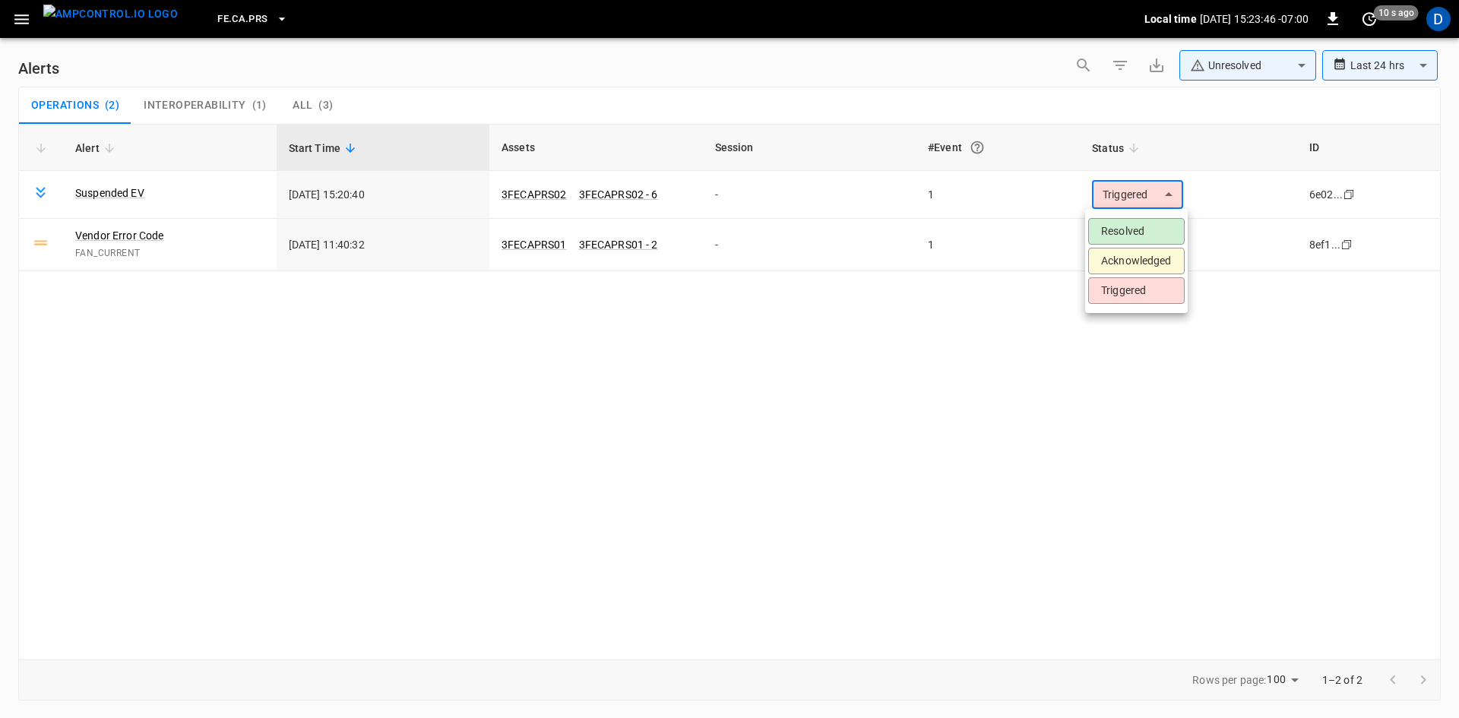
click at [1137, 229] on li "Resolved" at bounding box center [1136, 231] width 96 height 27
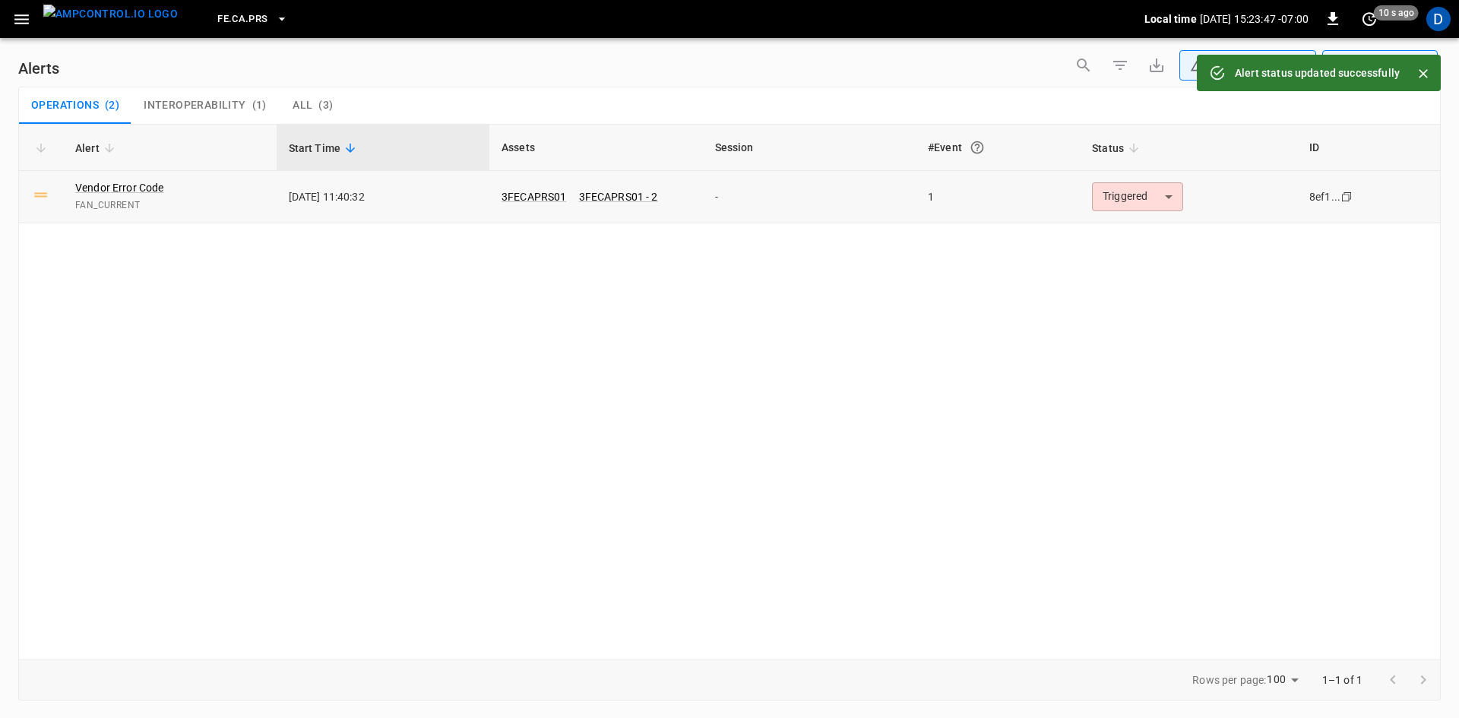
click at [1122, 203] on body "**********" at bounding box center [729, 356] width 1459 height 713
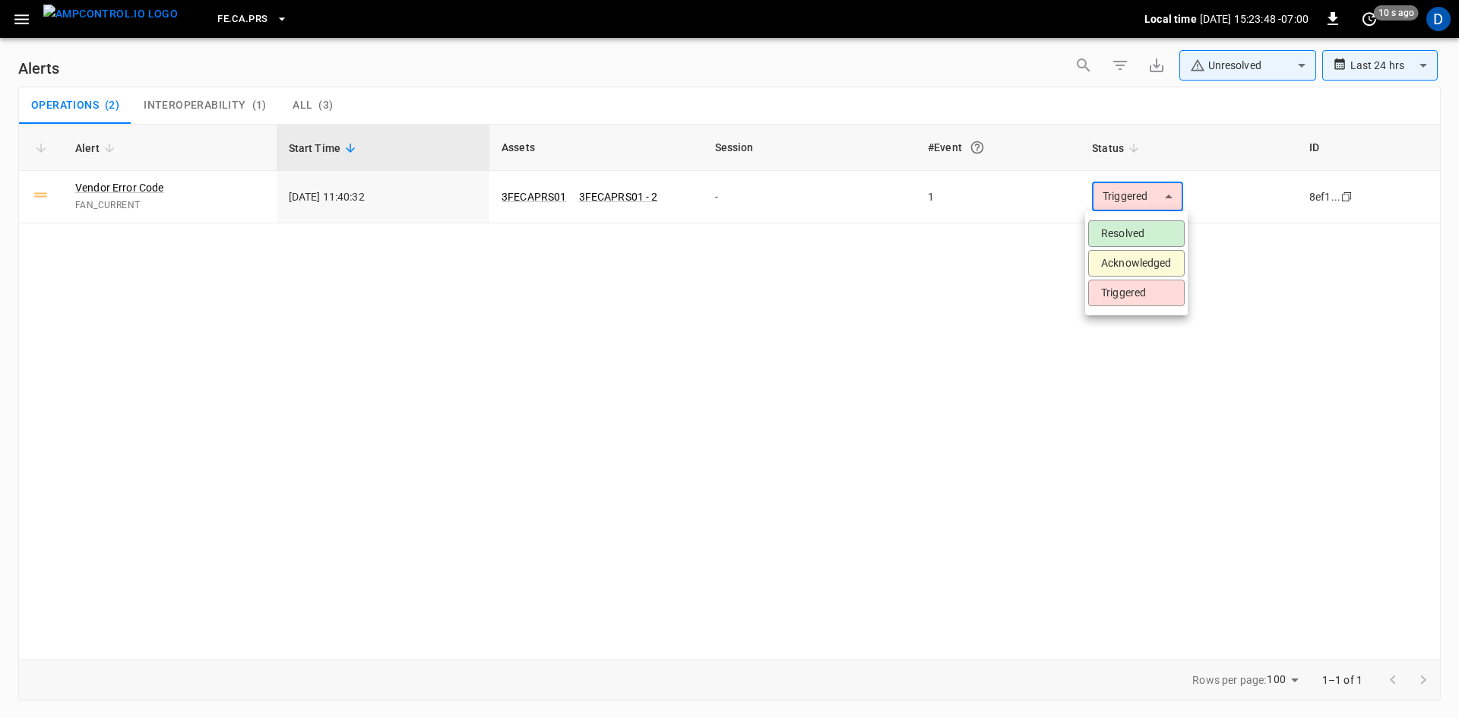
click at [1125, 236] on li "Resolved" at bounding box center [1136, 233] width 96 height 27
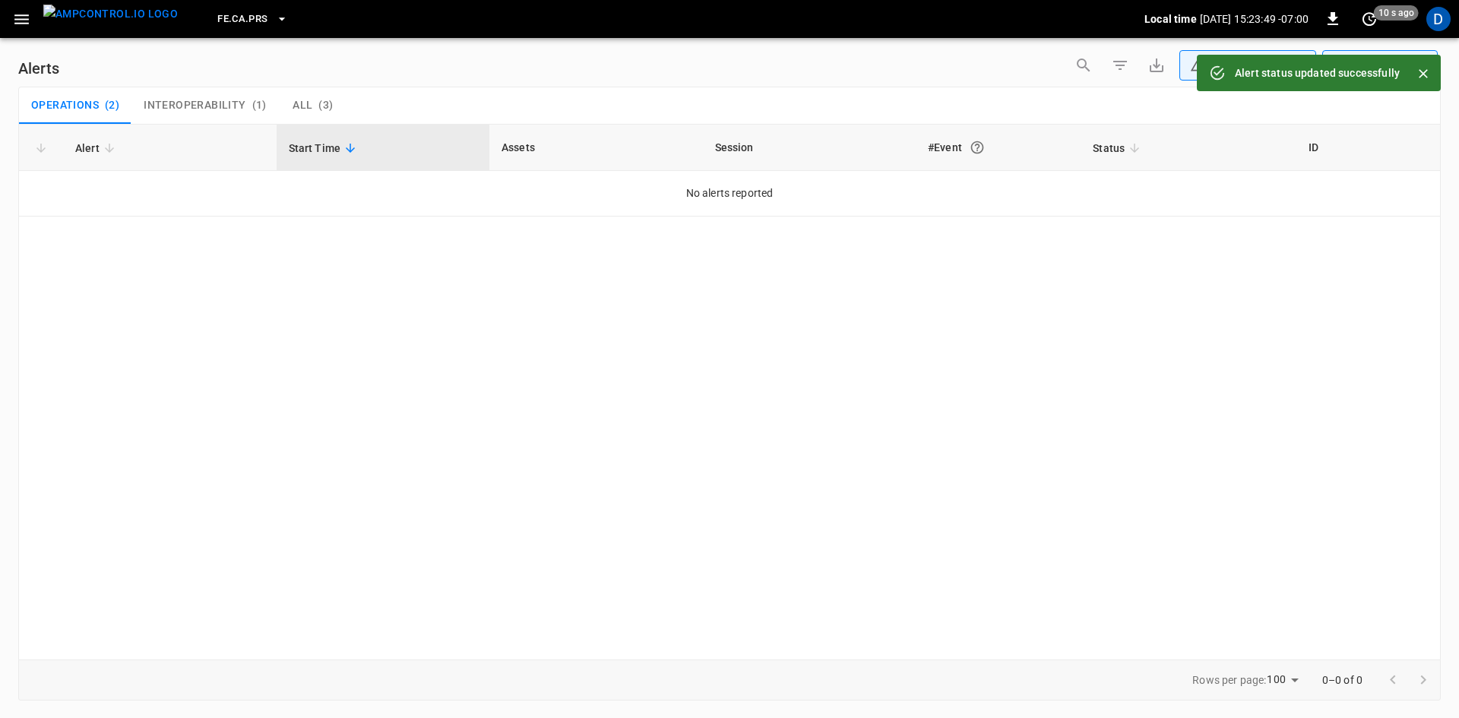
click at [241, 28] on button "FE.CA.PRS" at bounding box center [252, 20] width 82 height 30
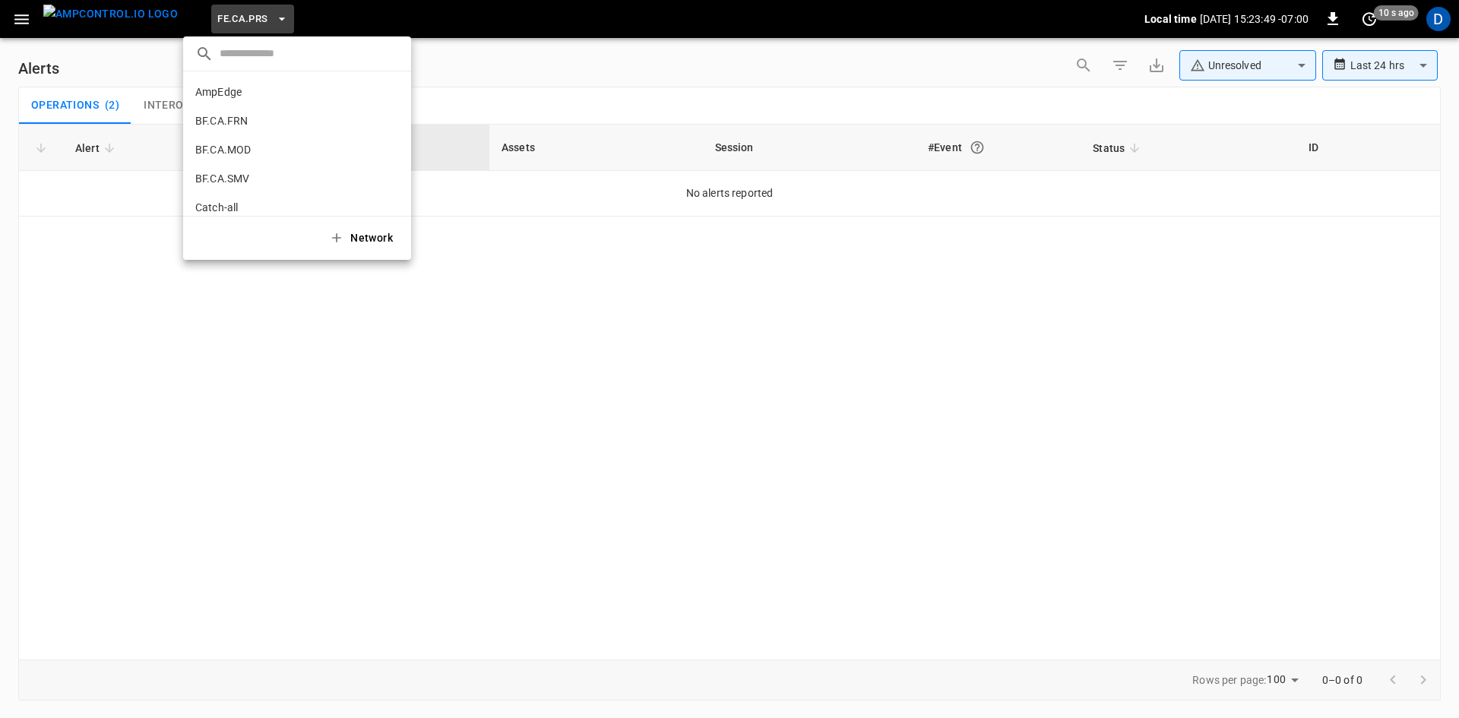
scroll to position [573, 0]
click at [253, 125] on li "FE.HWY 5c60 ..." at bounding box center [297, 125] width 228 height 29
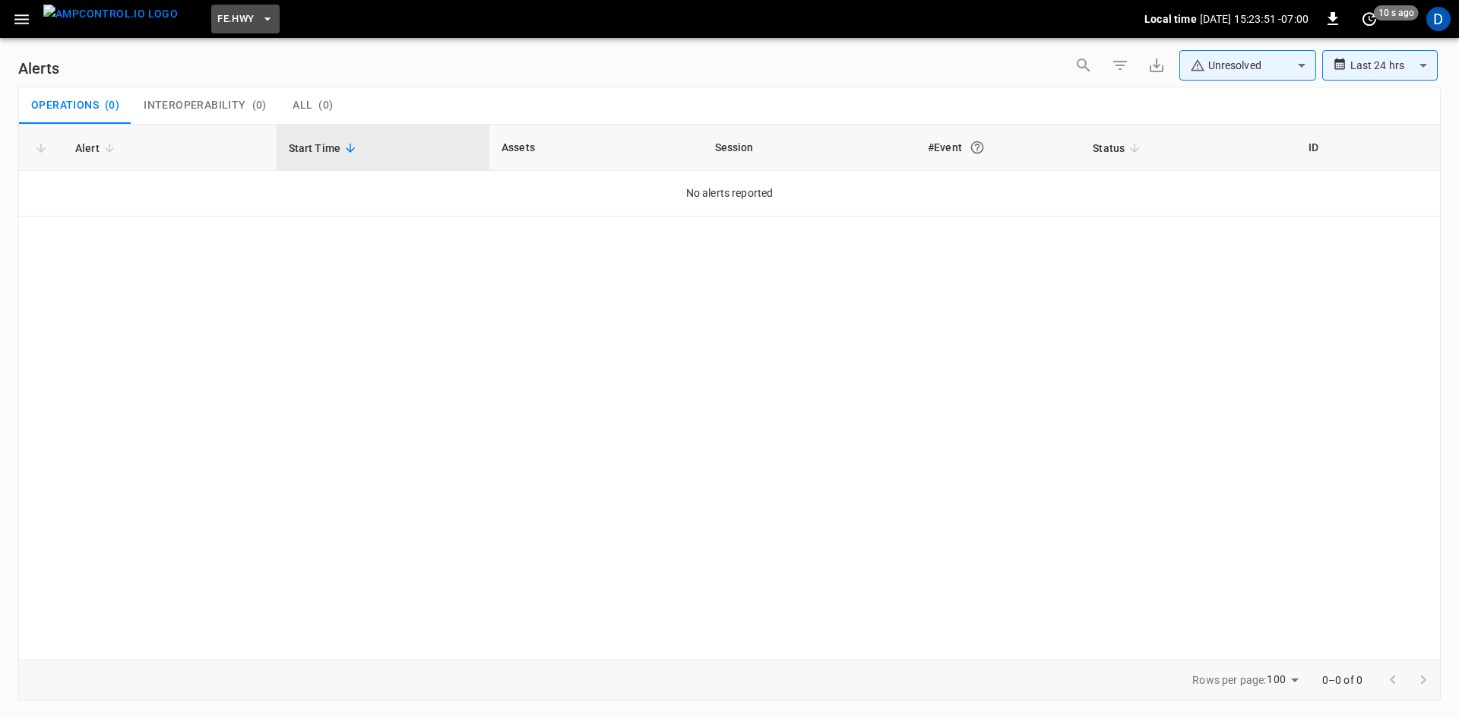
click at [233, 9] on button "FE.HWY" at bounding box center [245, 20] width 68 height 30
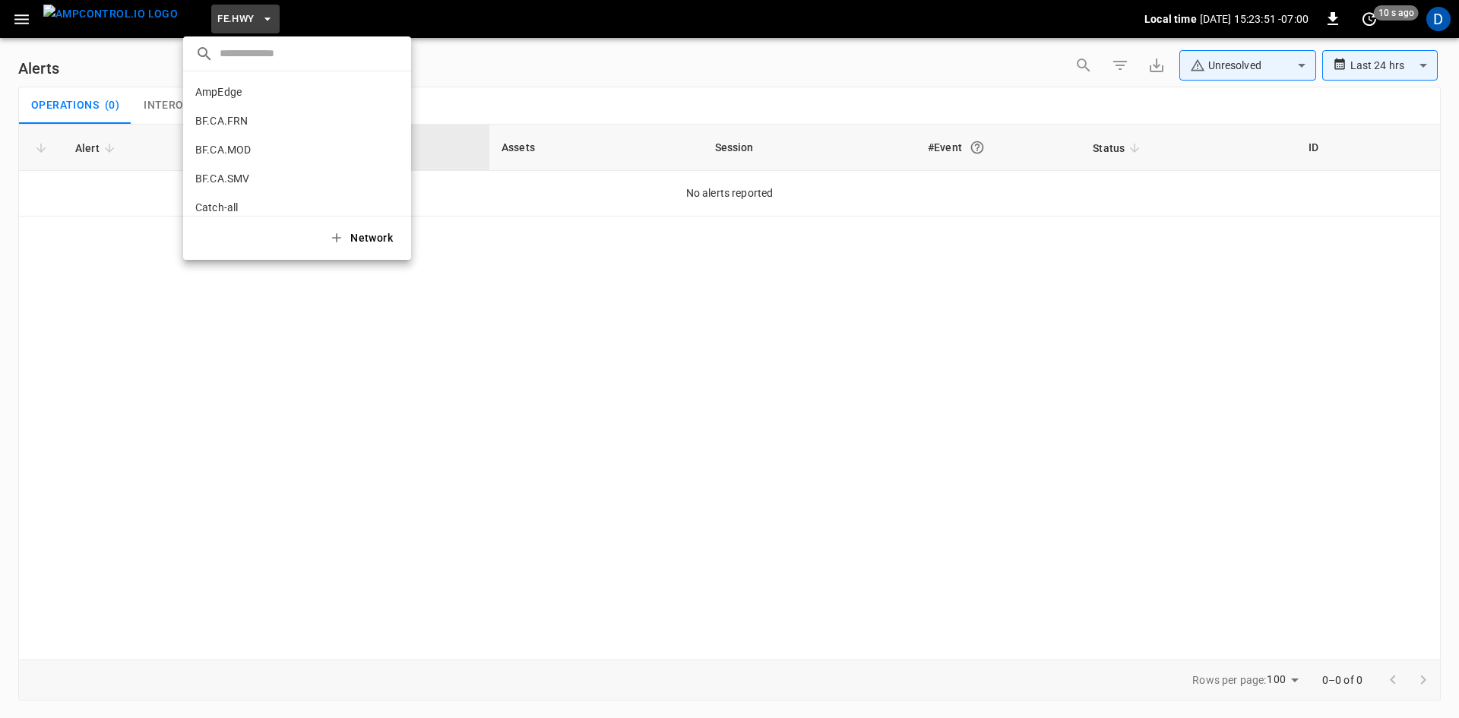
scroll to position [602, 0]
click at [220, 125] on p "FE.ONT" at bounding box center [213, 125] width 37 height 15
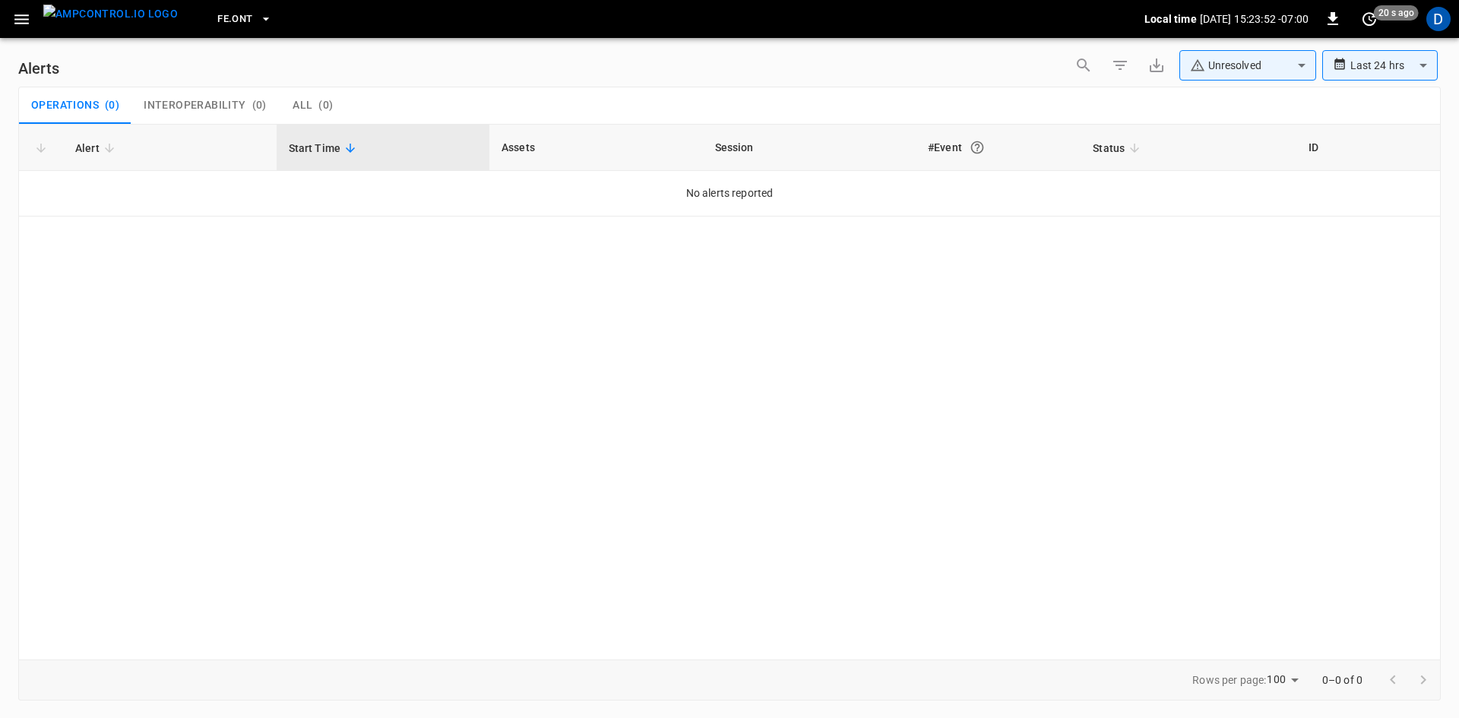
click at [220, 17] on span "FE.ONT" at bounding box center [234, 19] width 35 height 17
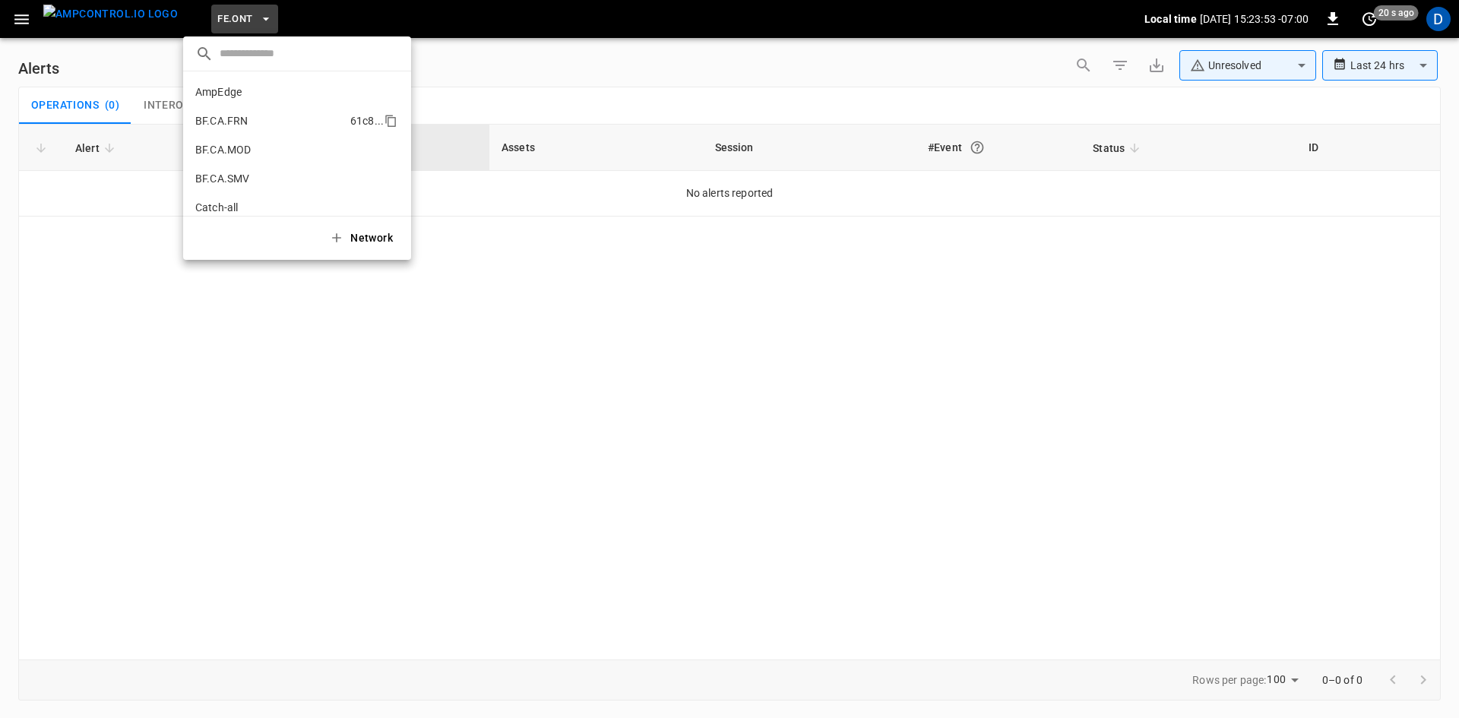
scroll to position [631, 0]
click at [233, 131] on p "FE.PMN" at bounding box center [215, 125] width 40 height 15
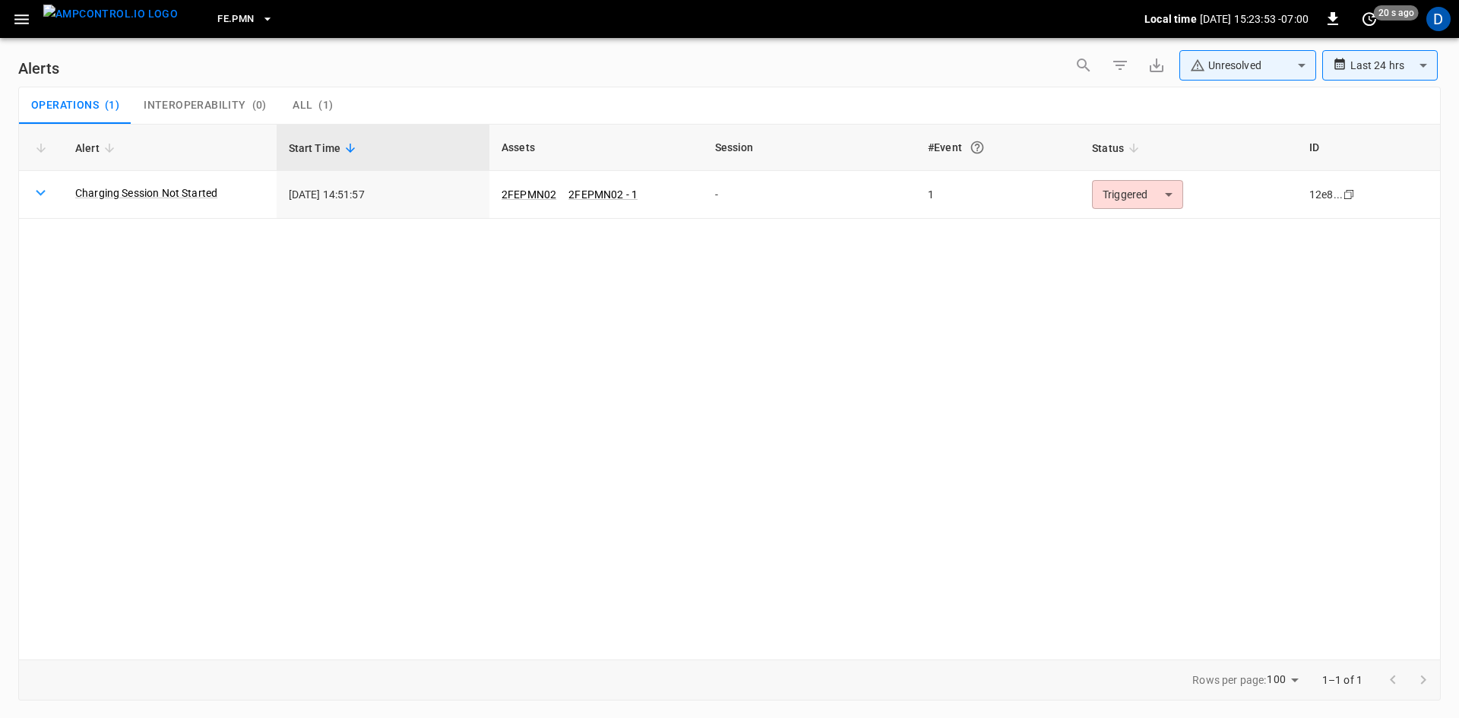
click at [217, 21] on span "FE.PMN" at bounding box center [235, 19] width 36 height 17
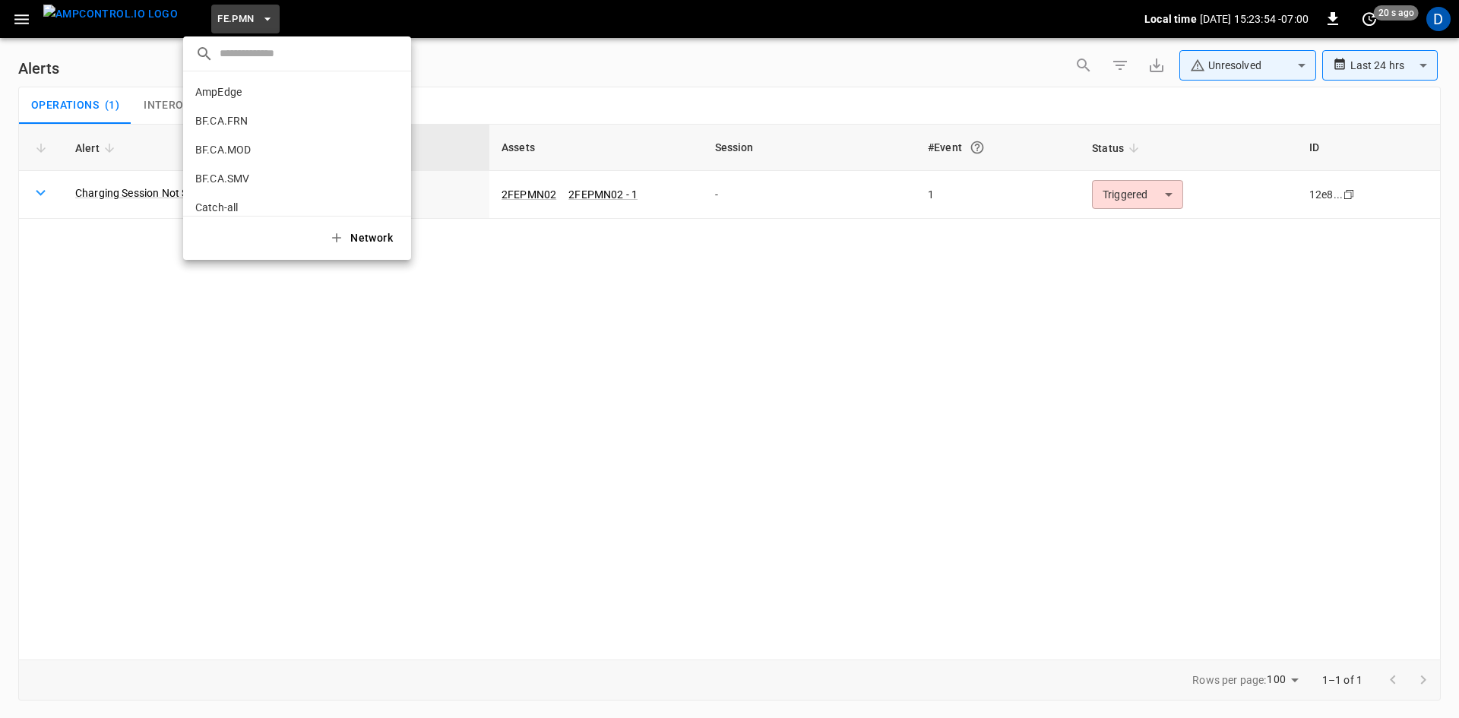
scroll to position [660, 0]
click at [1142, 203] on div at bounding box center [729, 359] width 1459 height 718
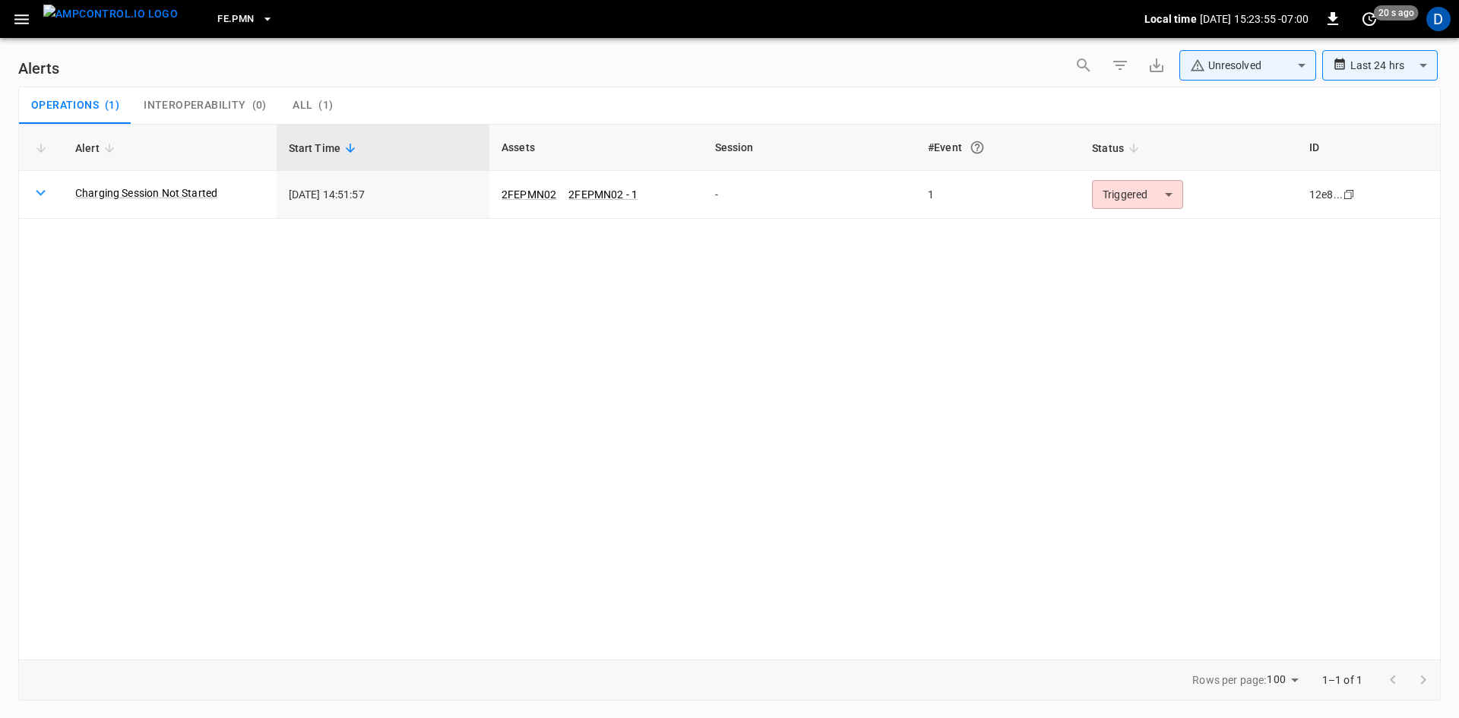
click at [1141, 200] on div "​ AmpEdge a766 ... BF.CA.FRN 61c8 ... BF.CA.MOD 026b ... BF.CA.SMV df61 ... Cat…" at bounding box center [729, 359] width 1459 height 718
click at [1140, 201] on body "**********" at bounding box center [729, 356] width 1459 height 713
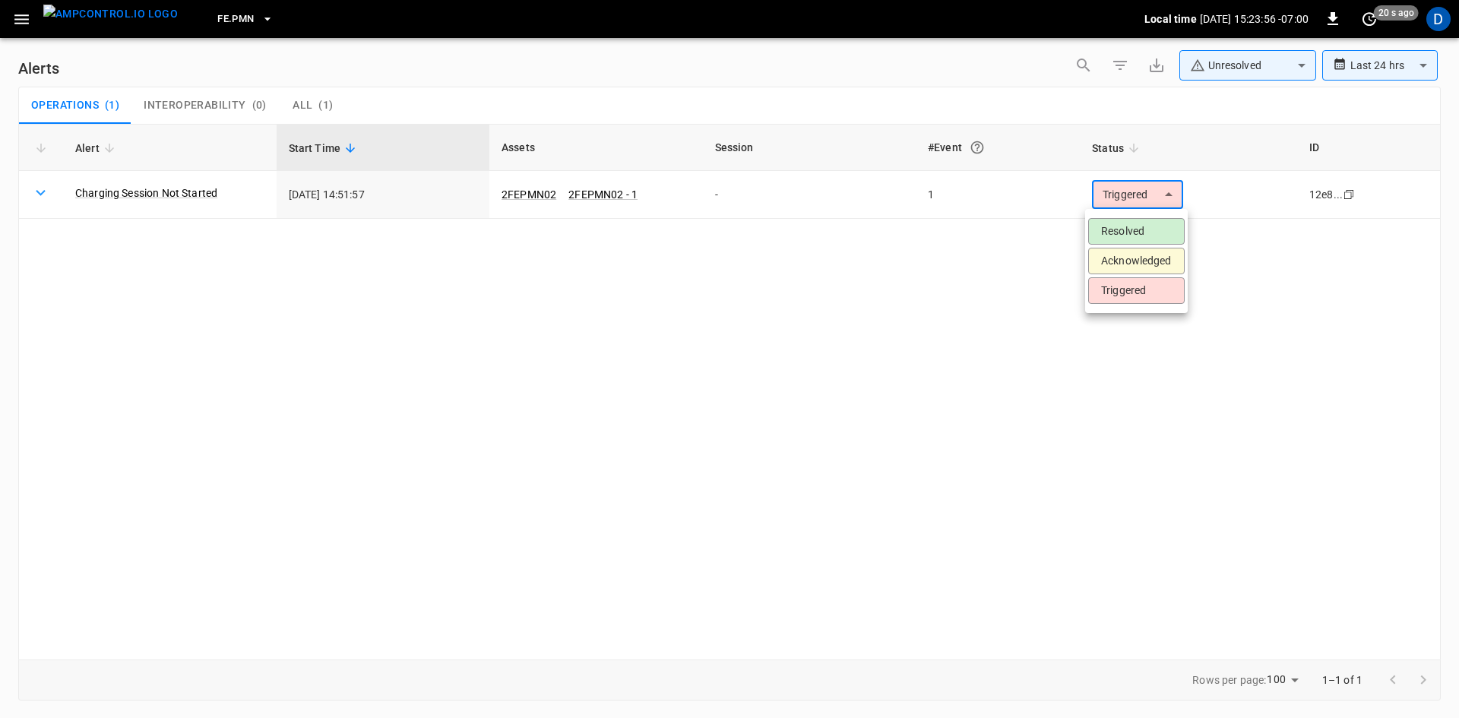
click at [1128, 229] on li "Resolved" at bounding box center [1136, 231] width 96 height 27
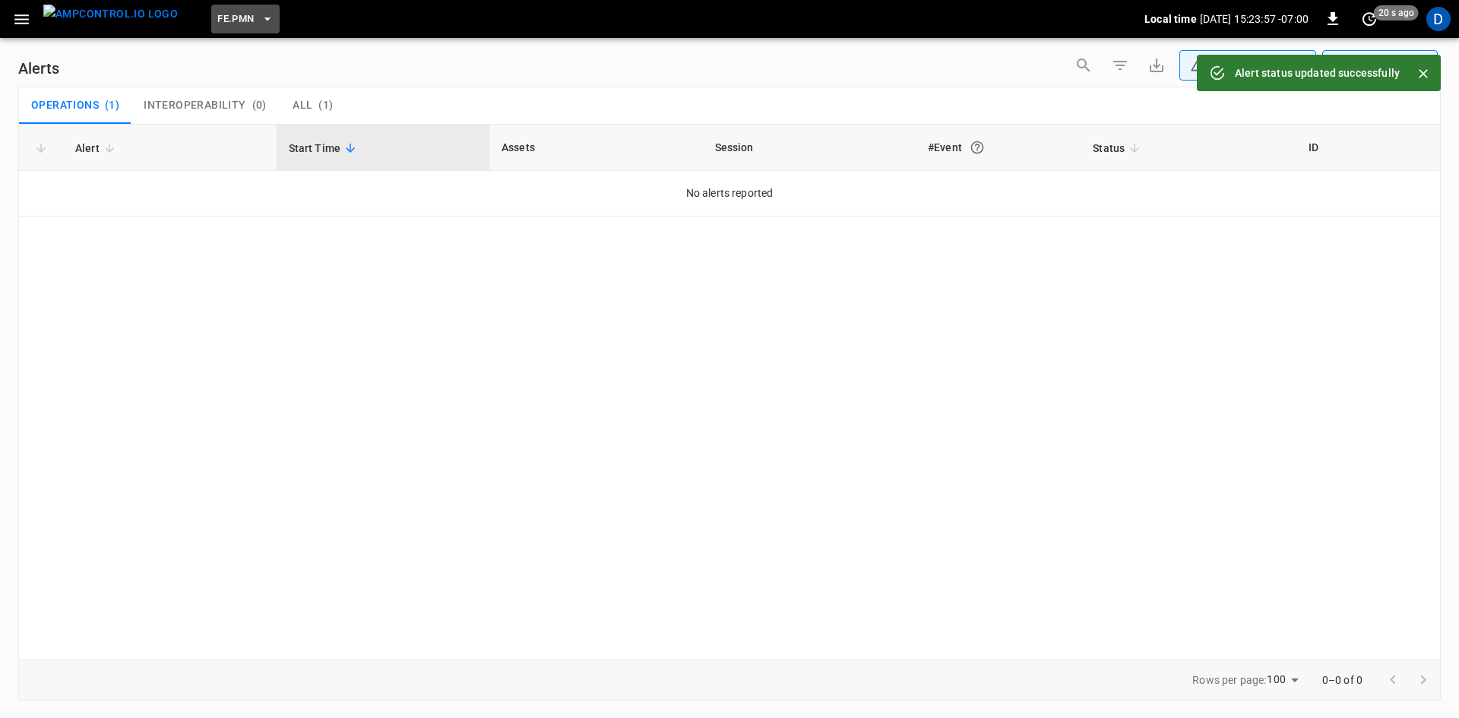
click at [217, 22] on span "FE.PMN" at bounding box center [235, 19] width 36 height 17
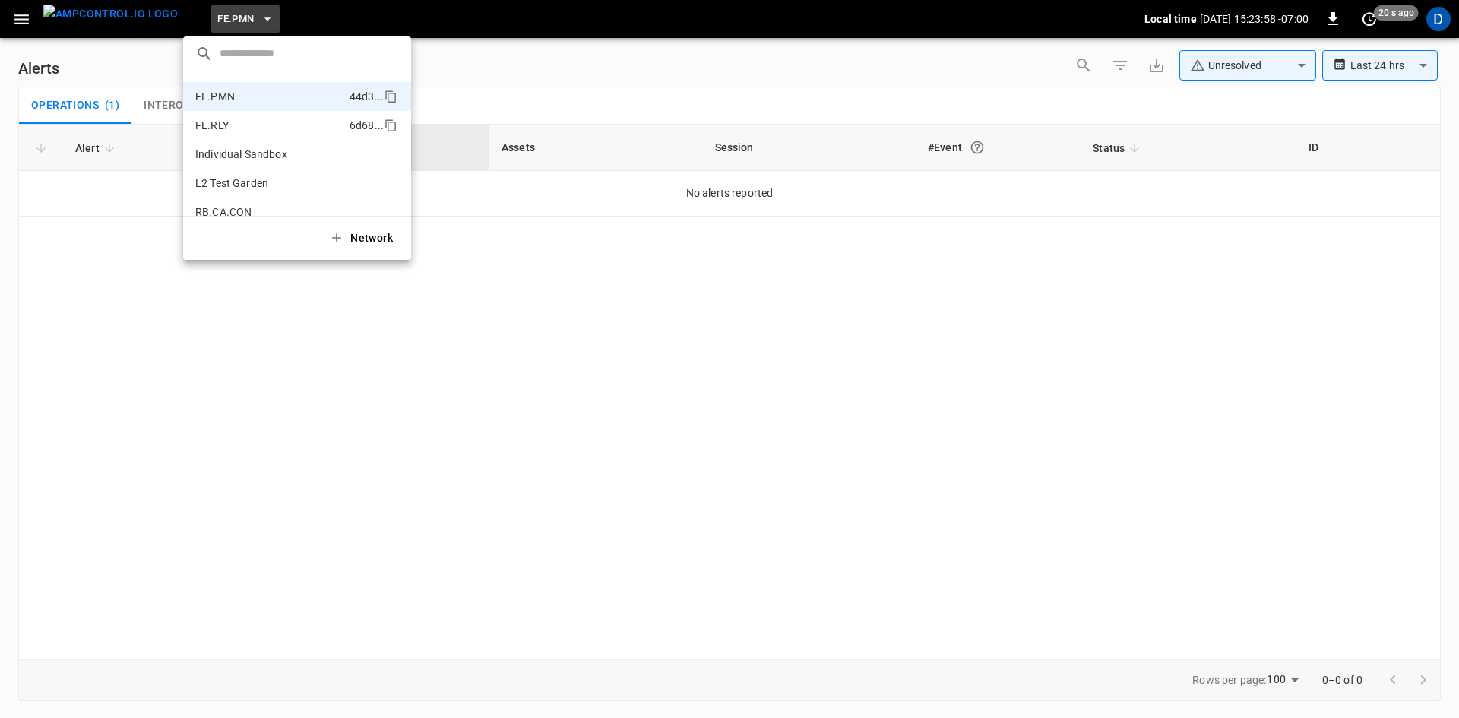
click at [202, 125] on p "FE.RLY" at bounding box center [211, 125] width 33 height 15
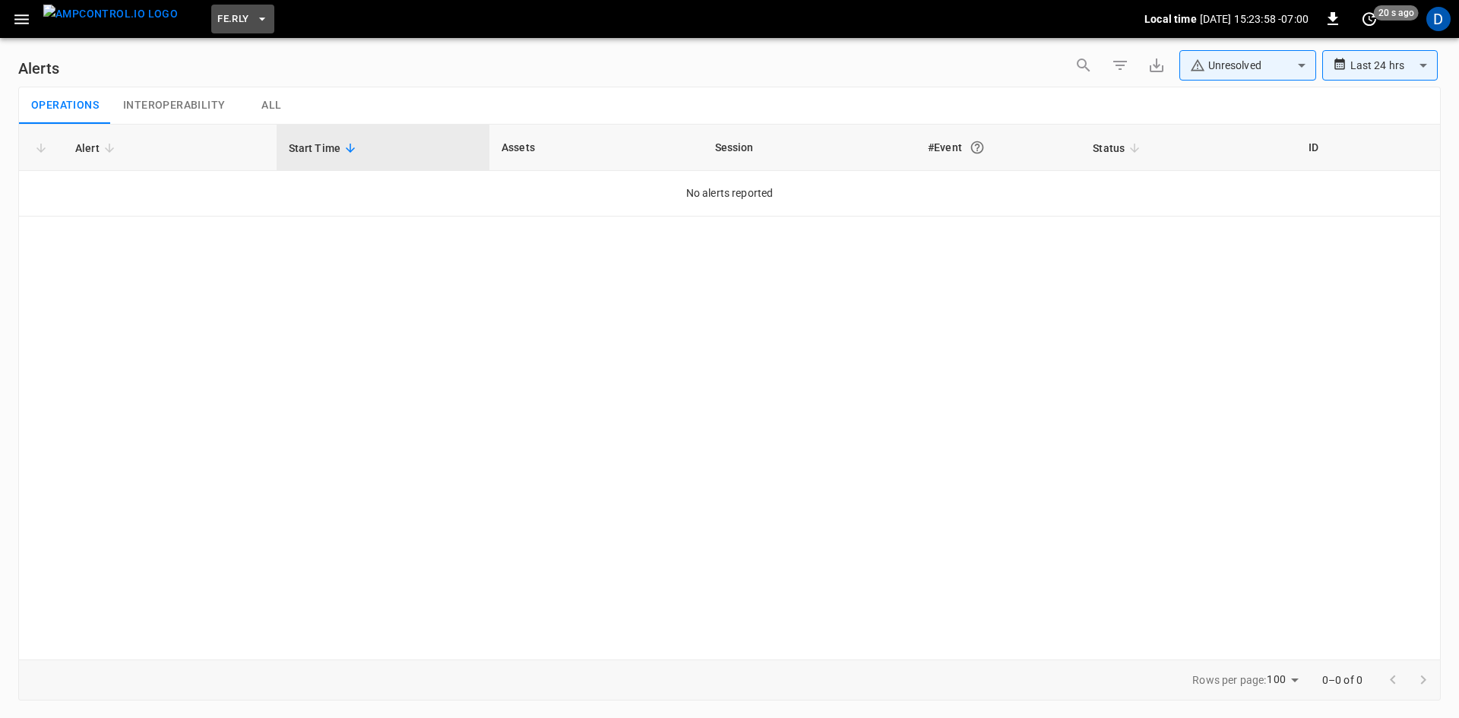
click at [217, 17] on span "FE.RLY" at bounding box center [232, 19] width 31 height 17
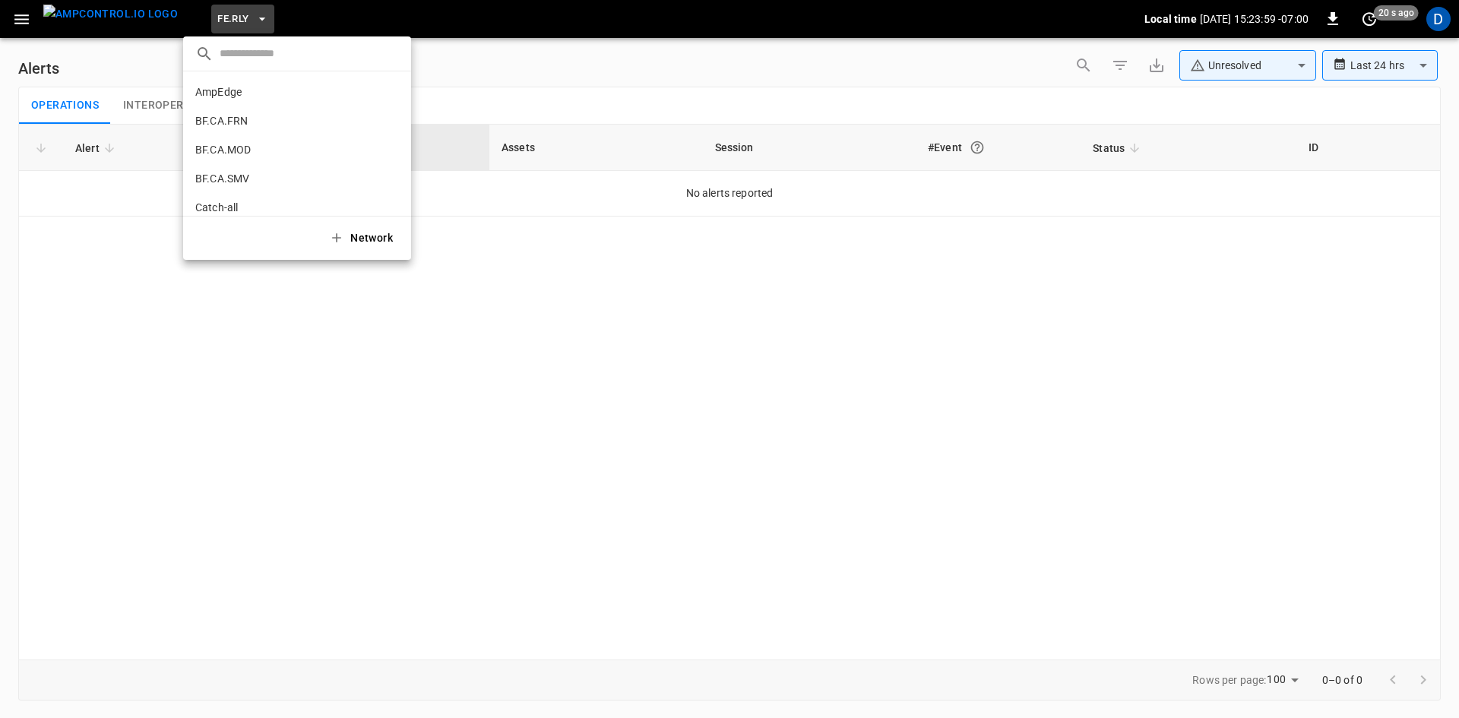
scroll to position [688, 0]
click at [217, 185] on p "RB.CA.CON" at bounding box center [223, 183] width 56 height 15
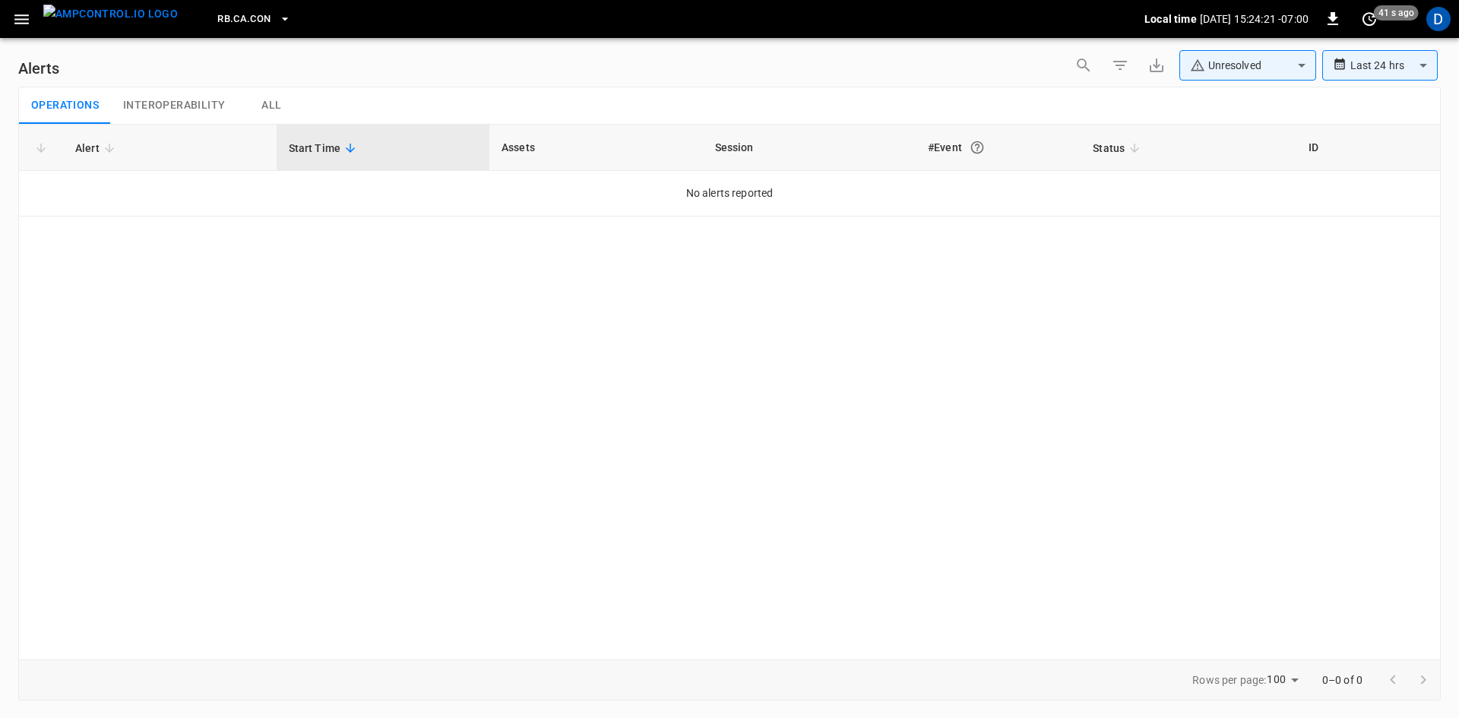
click at [248, 18] on button "RB.CA.CON" at bounding box center [253, 20] width 85 height 30
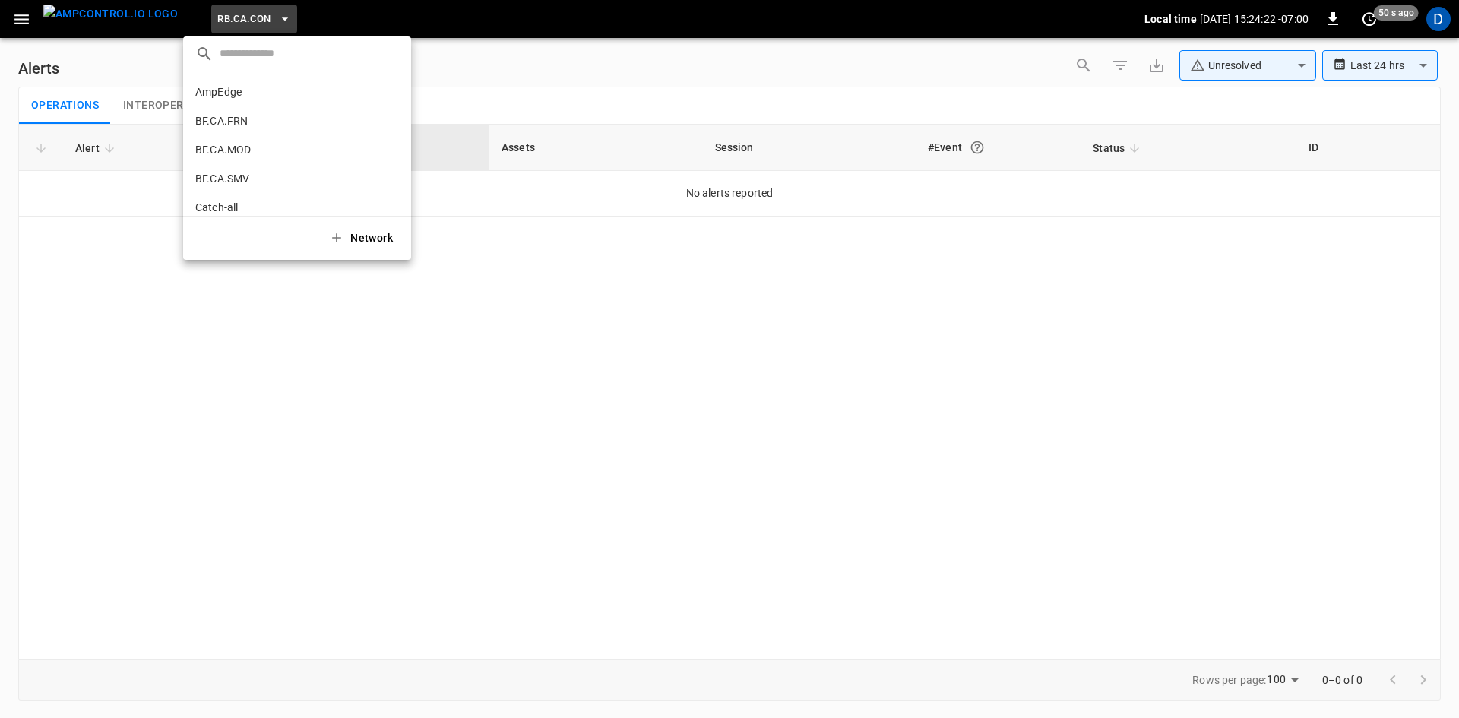
scroll to position [775, 0]
click at [239, 132] on p "RB.CA.FRN" at bounding box center [222, 125] width 55 height 15
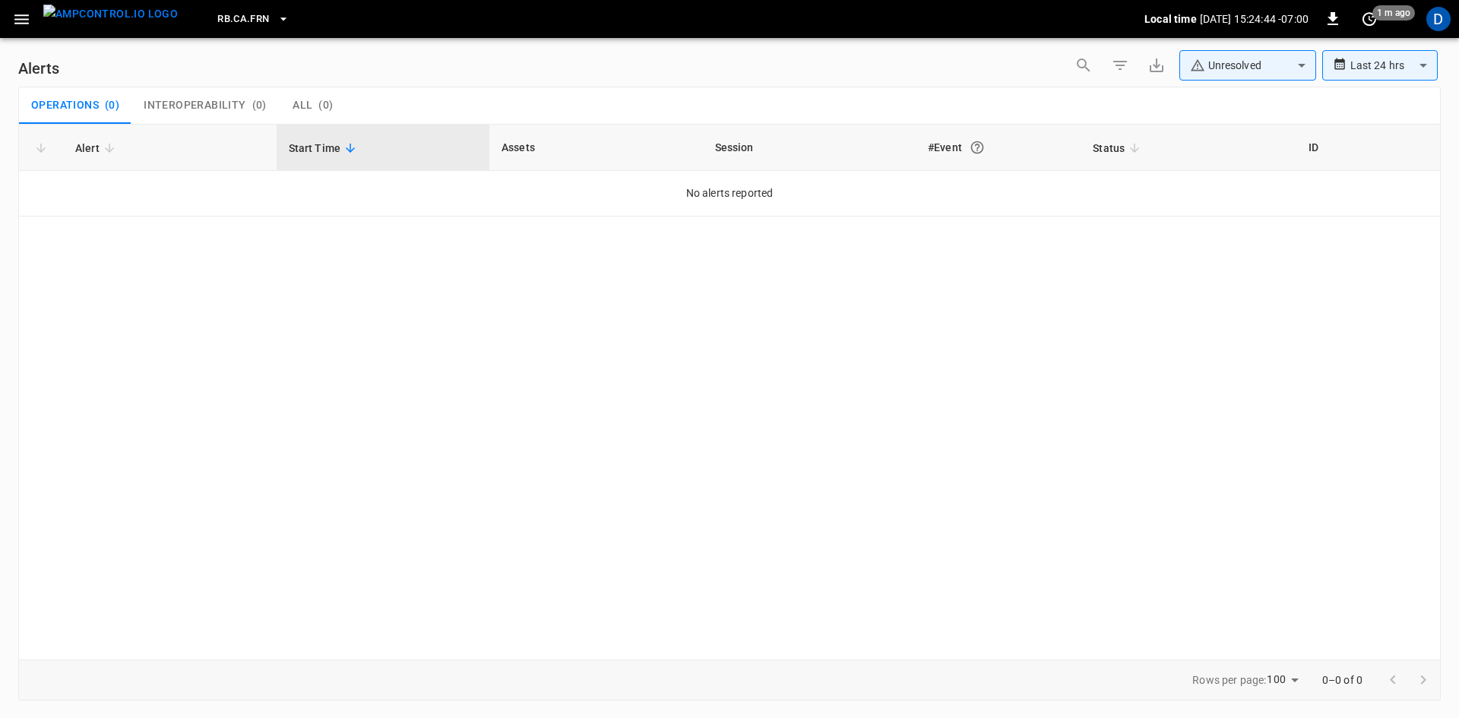
click at [34, 15] on button "button" at bounding box center [21, 19] width 31 height 28
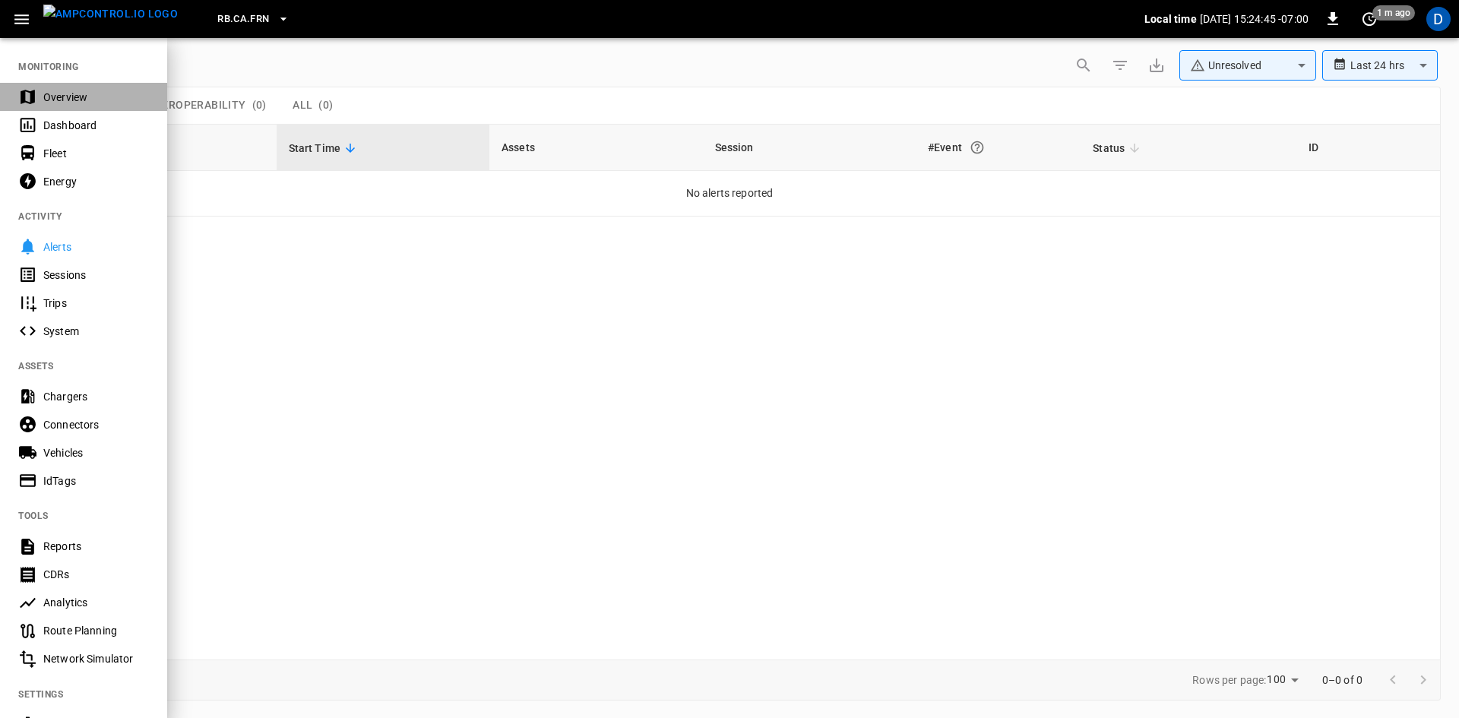
click at [76, 109] on div "Overview" at bounding box center [83, 97] width 167 height 28
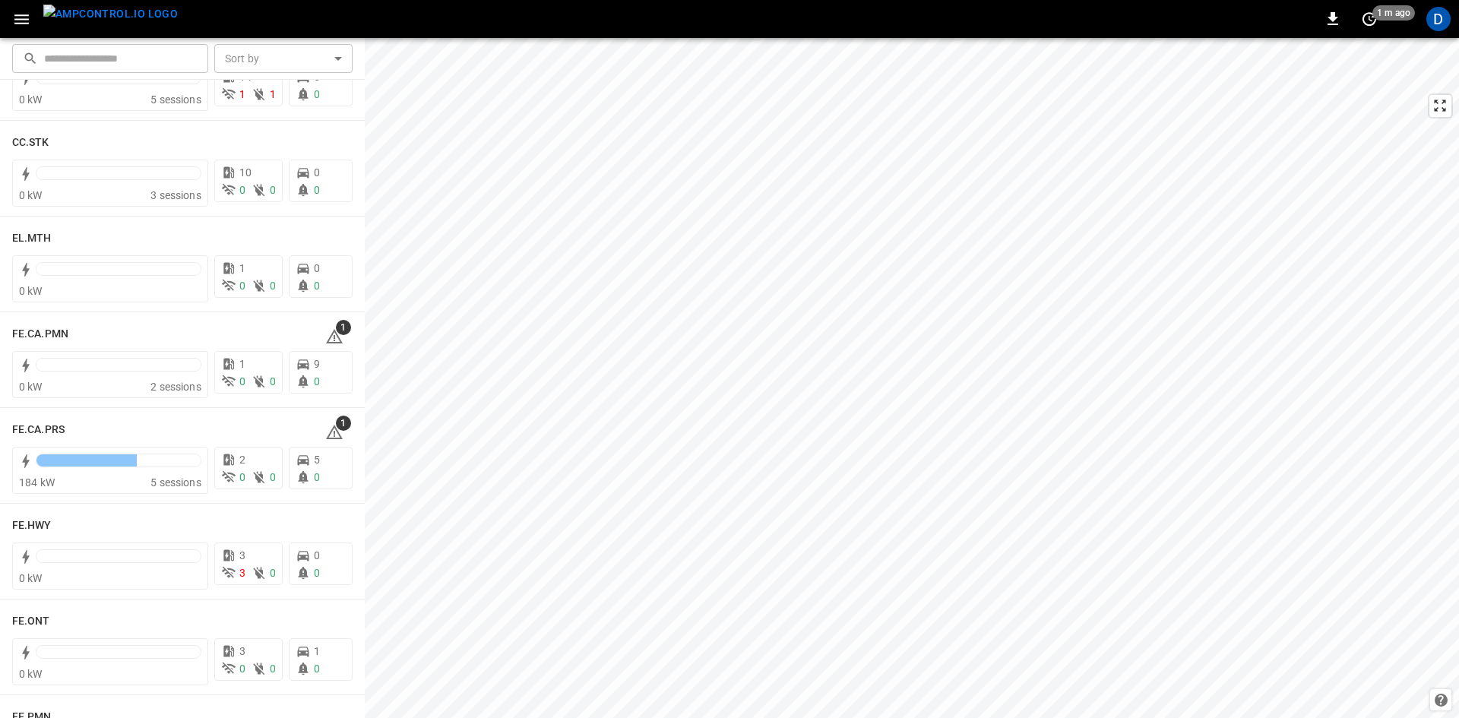
scroll to position [1216, 0]
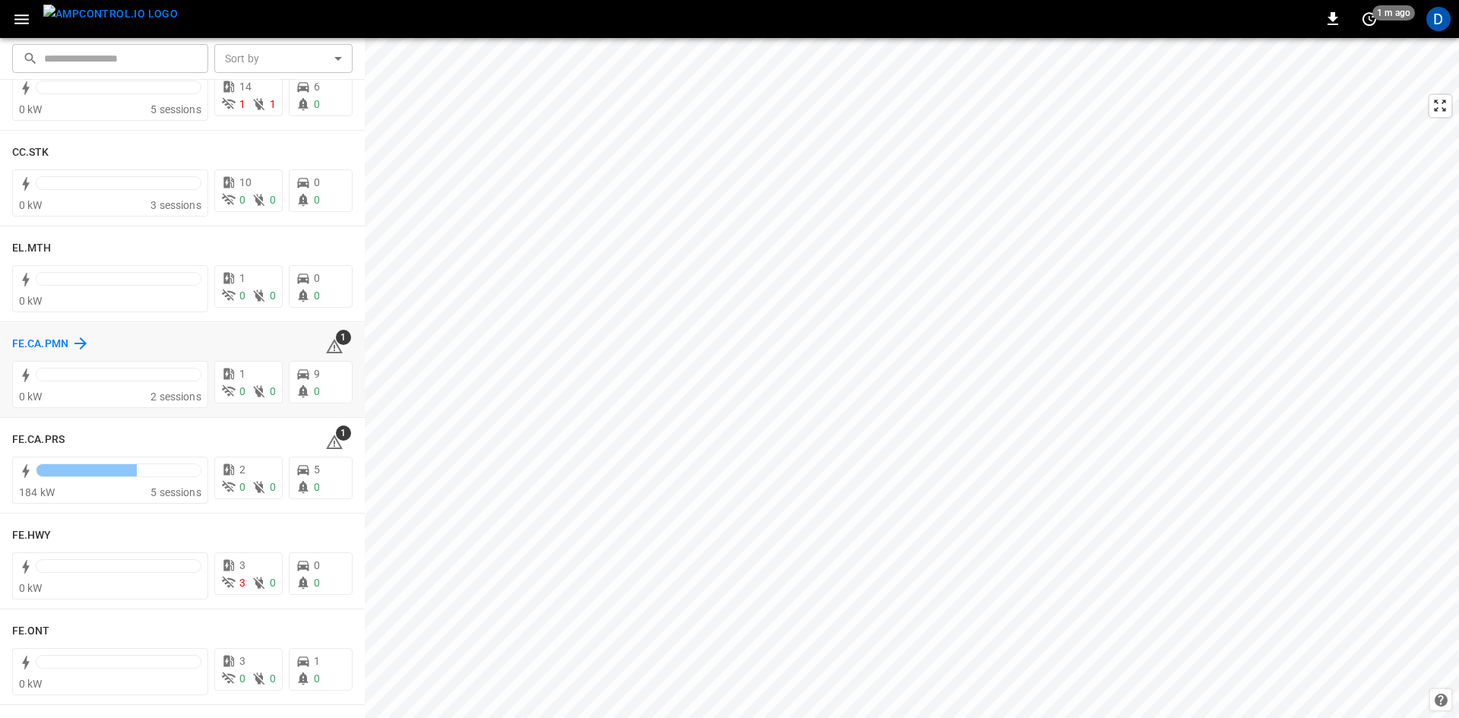
click at [59, 341] on h6 "FE.CA.PMN" at bounding box center [40, 344] width 56 height 17
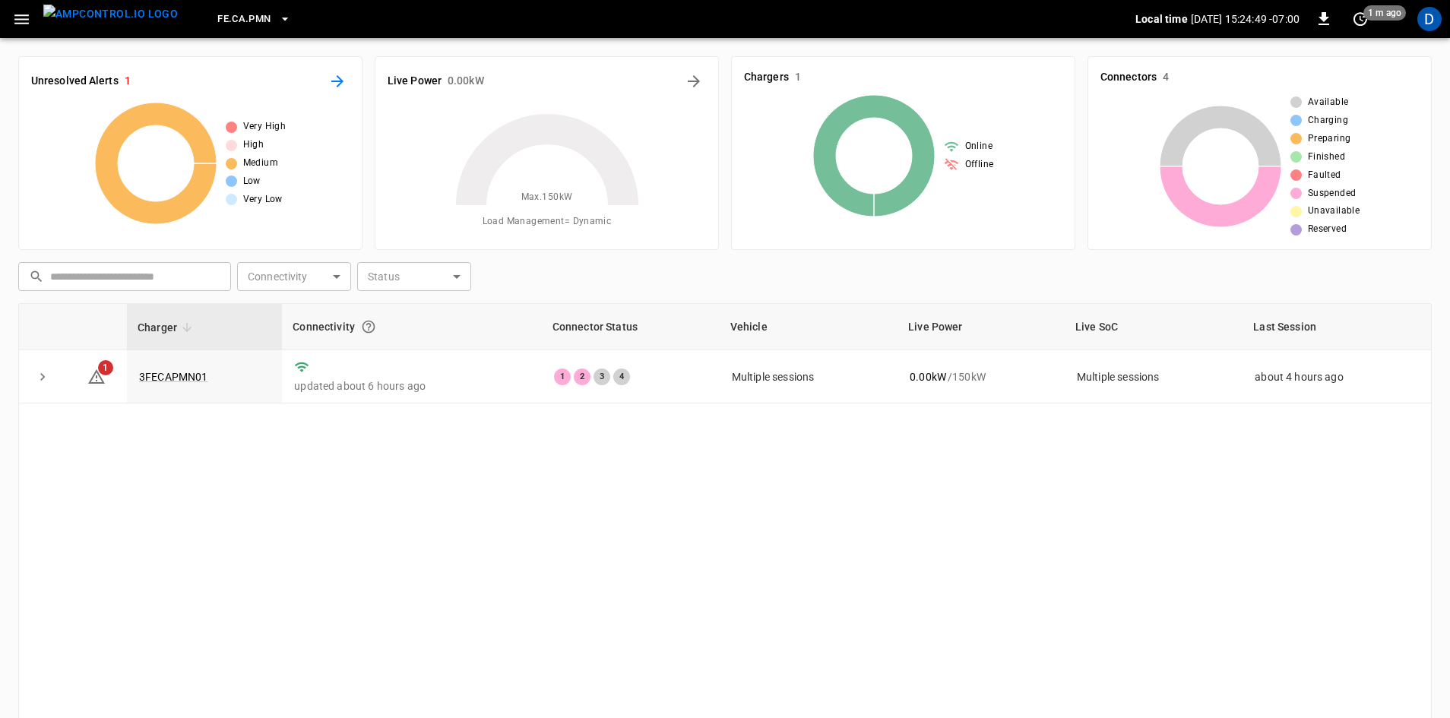
click at [333, 79] on icon "All Alerts" at bounding box center [337, 81] width 18 height 18
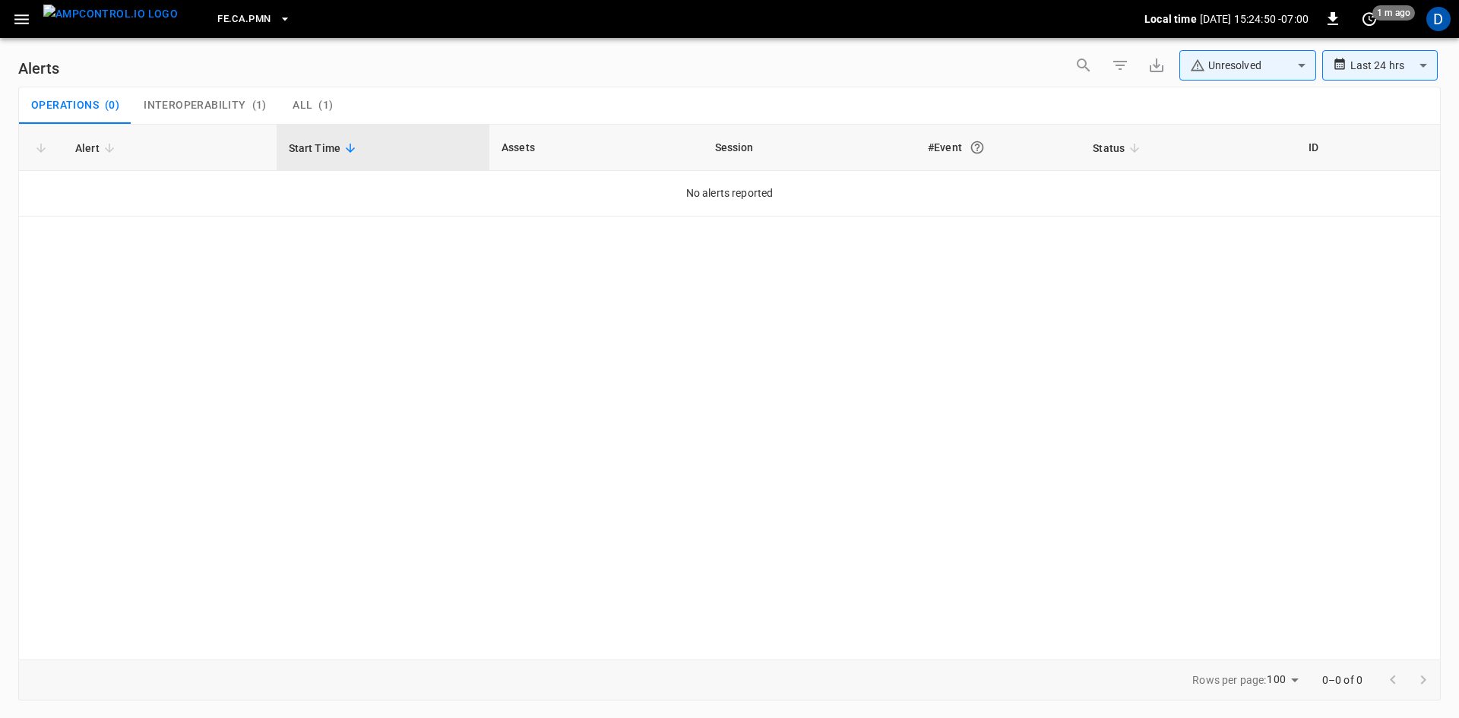
click at [22, 18] on icon "button" at bounding box center [21, 19] width 14 height 10
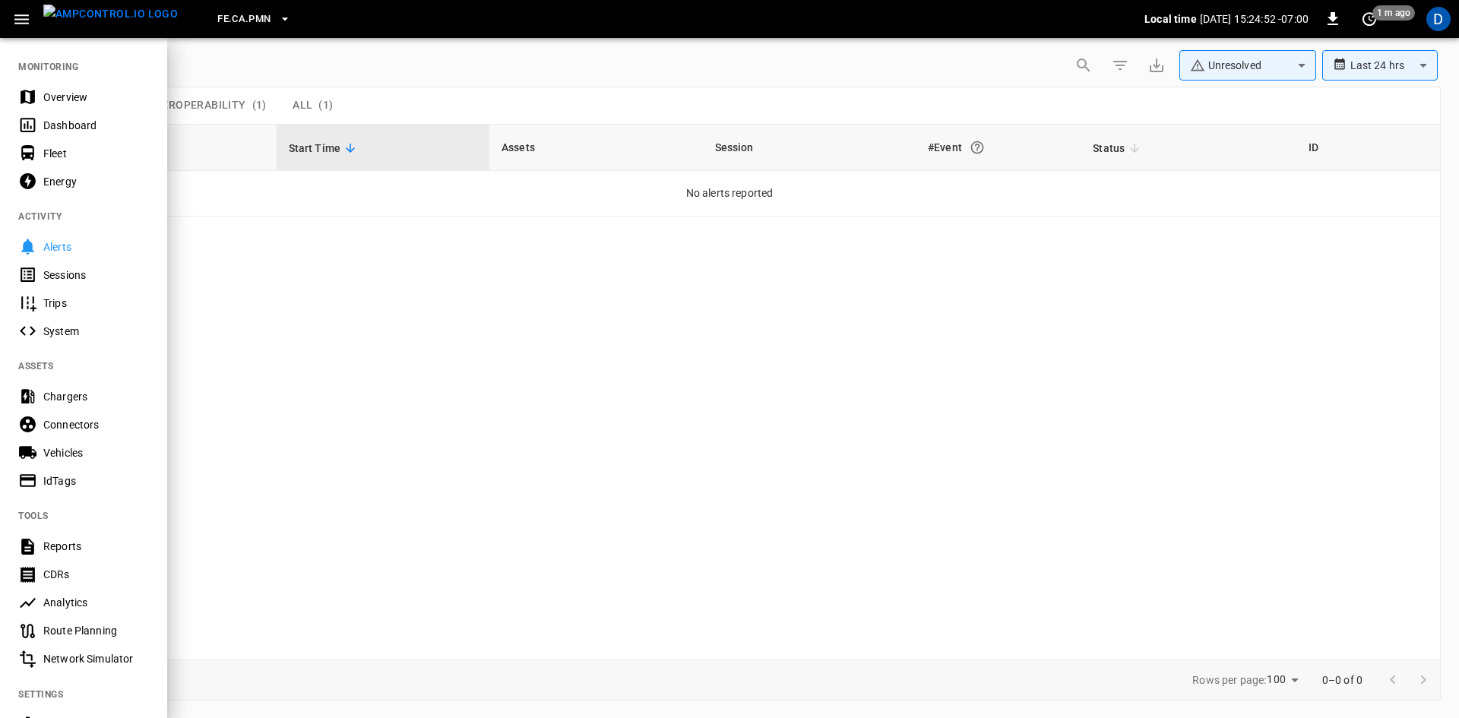
click at [308, 112] on div at bounding box center [729, 359] width 1459 height 718
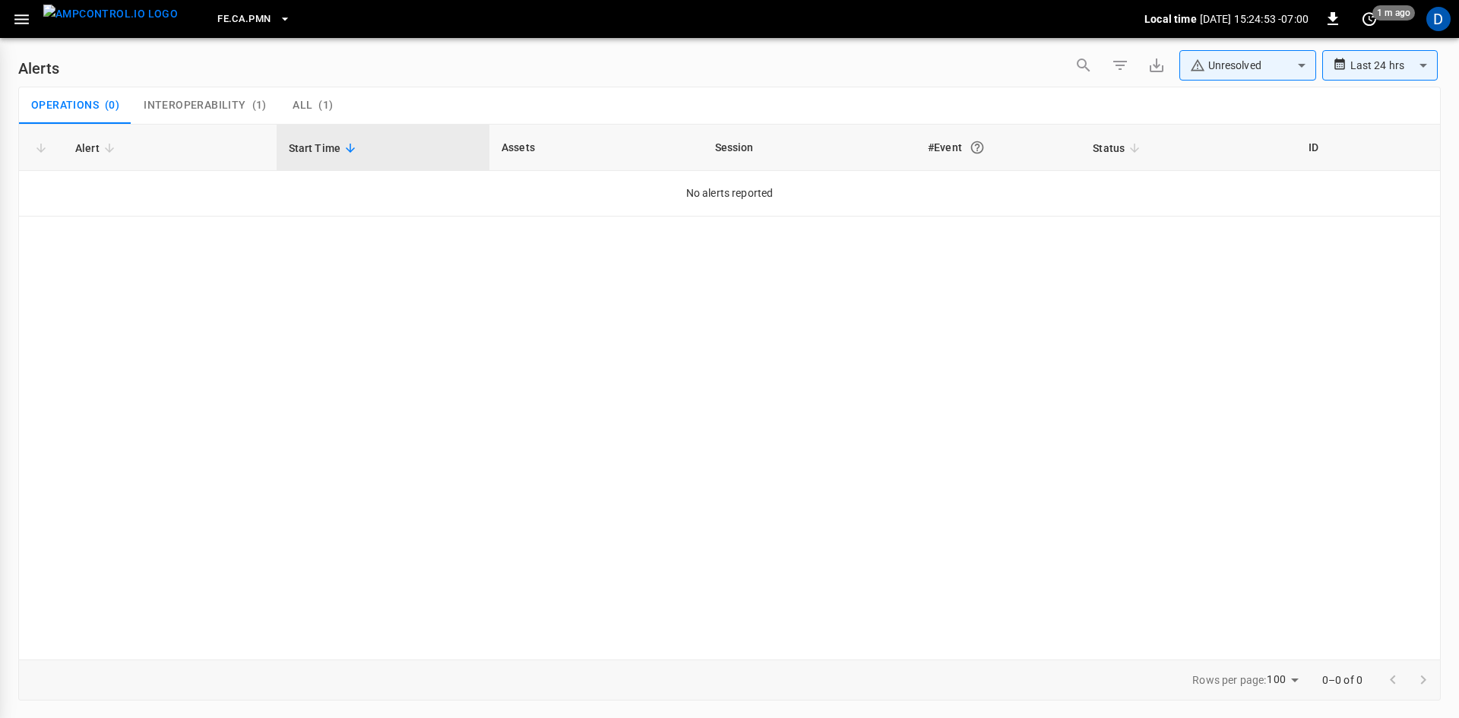
click at [307, 101] on span "All" at bounding box center [303, 106] width 20 height 14
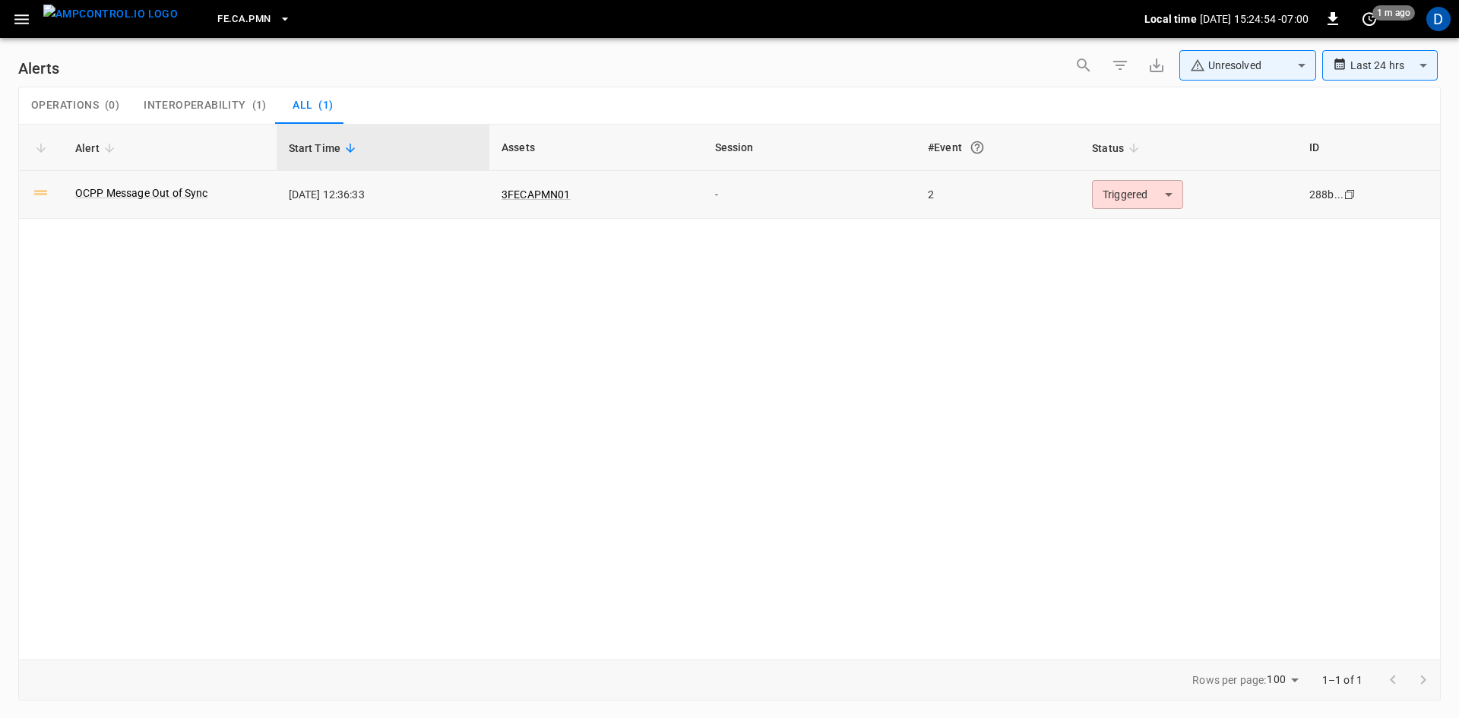
click at [1159, 188] on body "**********" at bounding box center [729, 356] width 1459 height 713
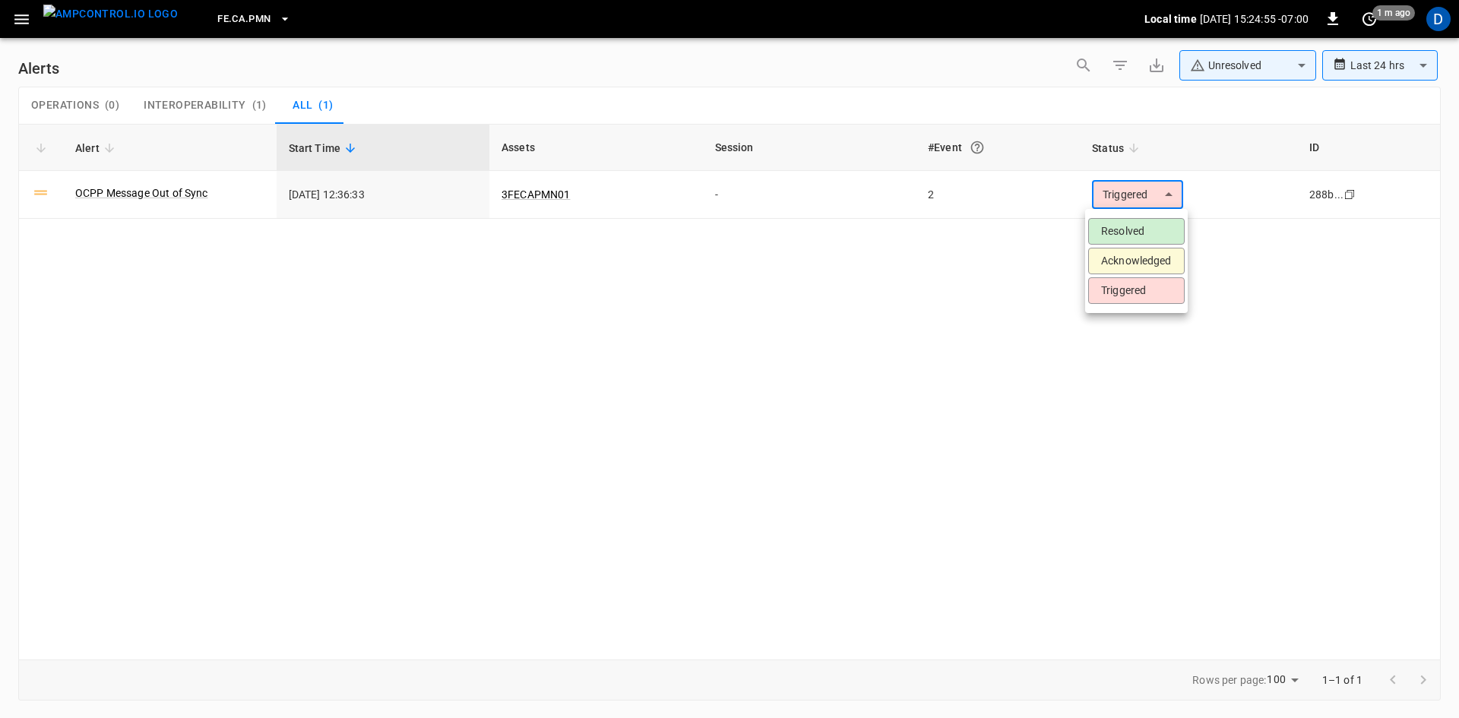
click at [1137, 226] on li "Resolved" at bounding box center [1136, 231] width 96 height 27
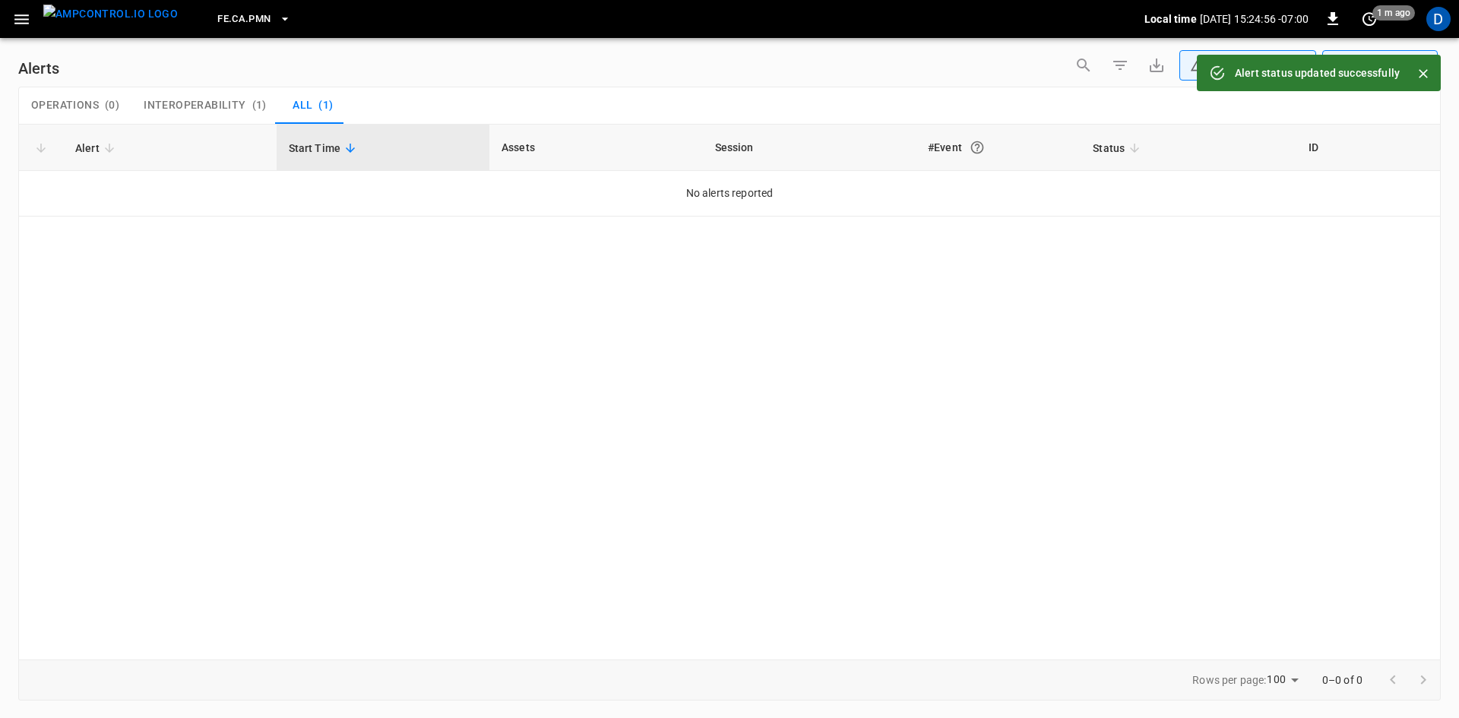
click at [14, 22] on icon "button" at bounding box center [21, 19] width 19 height 19
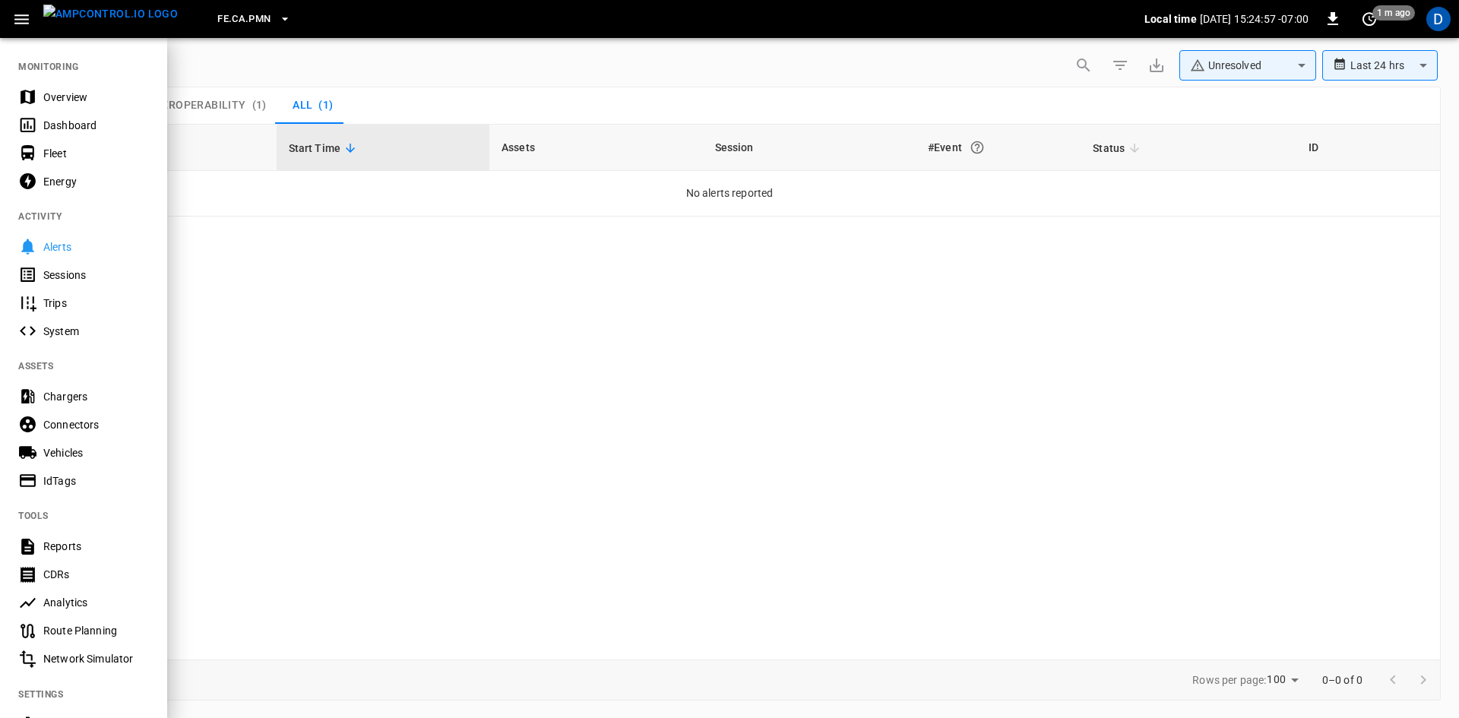
click at [243, 17] on button "FE.CA.PMN" at bounding box center [253, 20] width 85 height 30
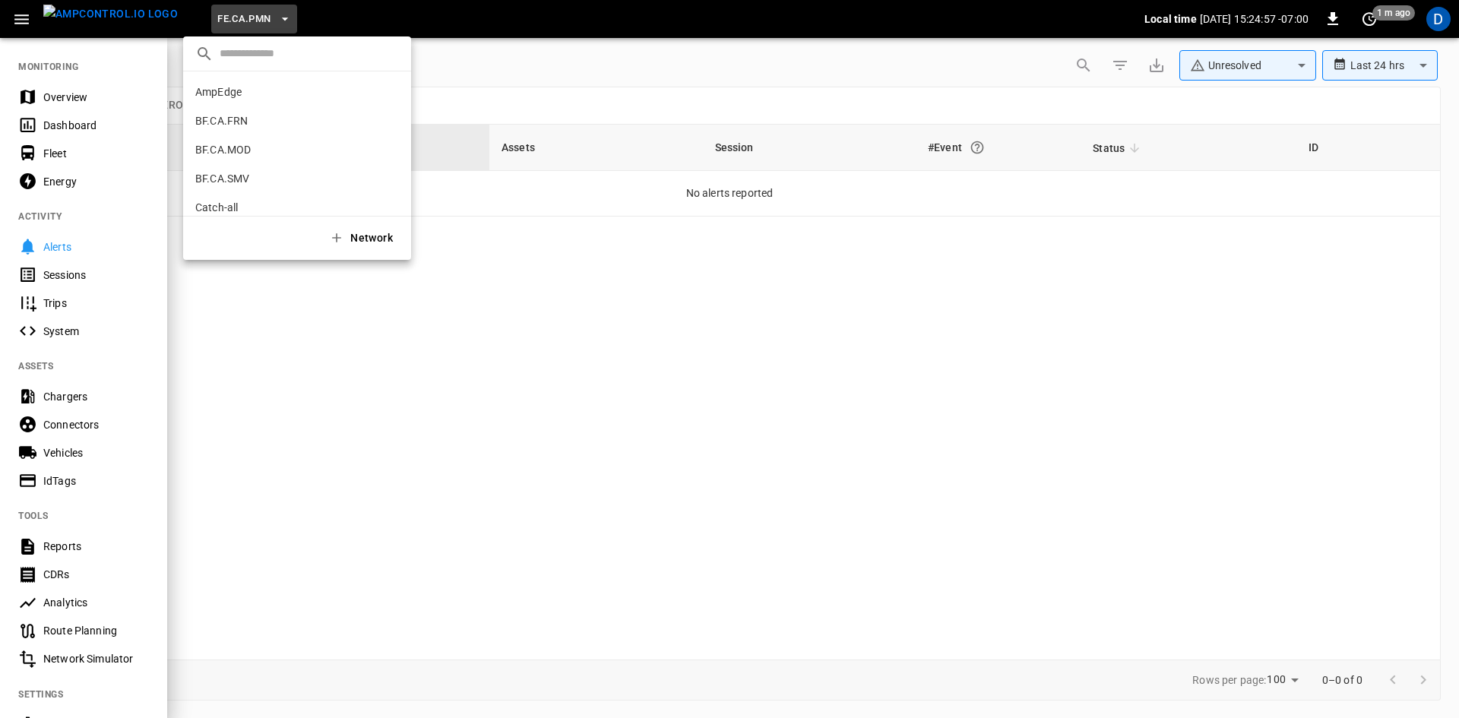
click at [244, 15] on div at bounding box center [729, 359] width 1459 height 718
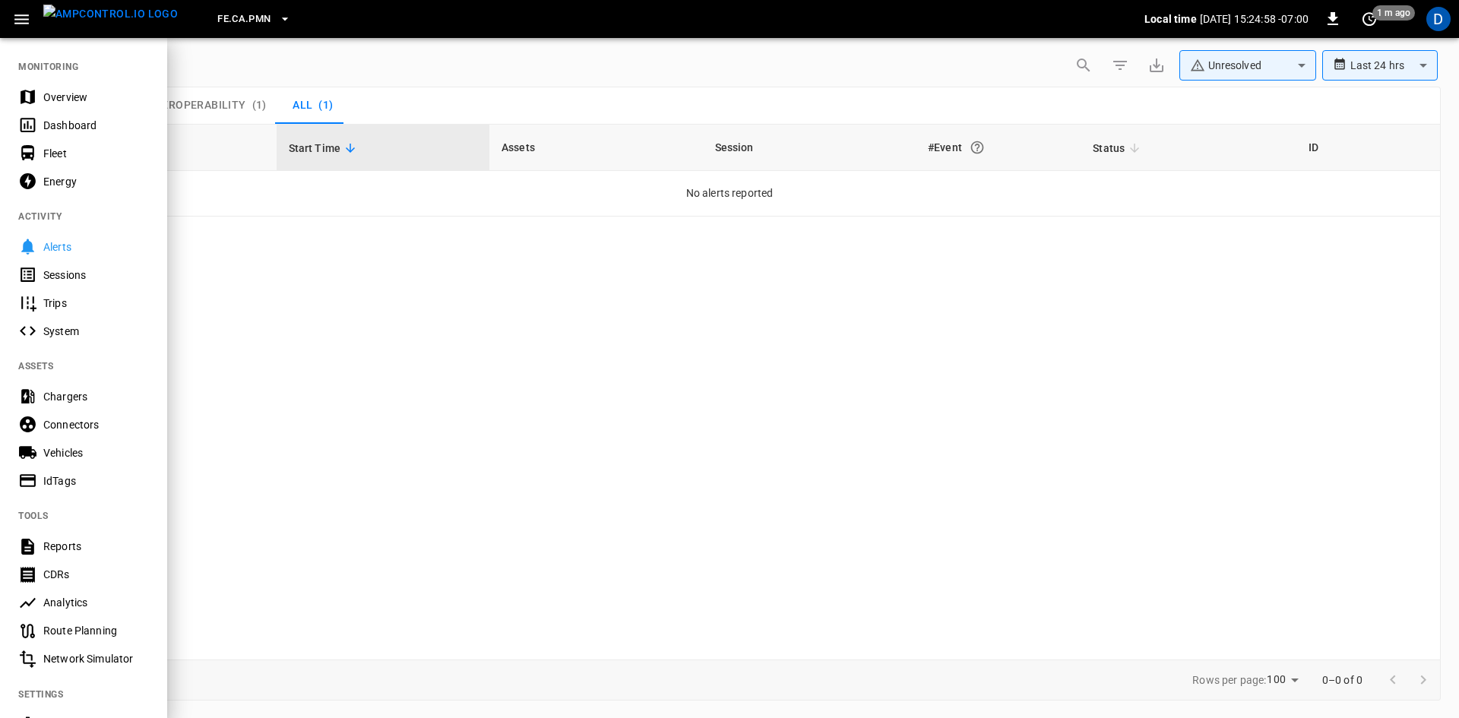
click at [245, 14] on button "FE.CA.PMN" at bounding box center [253, 20] width 85 height 30
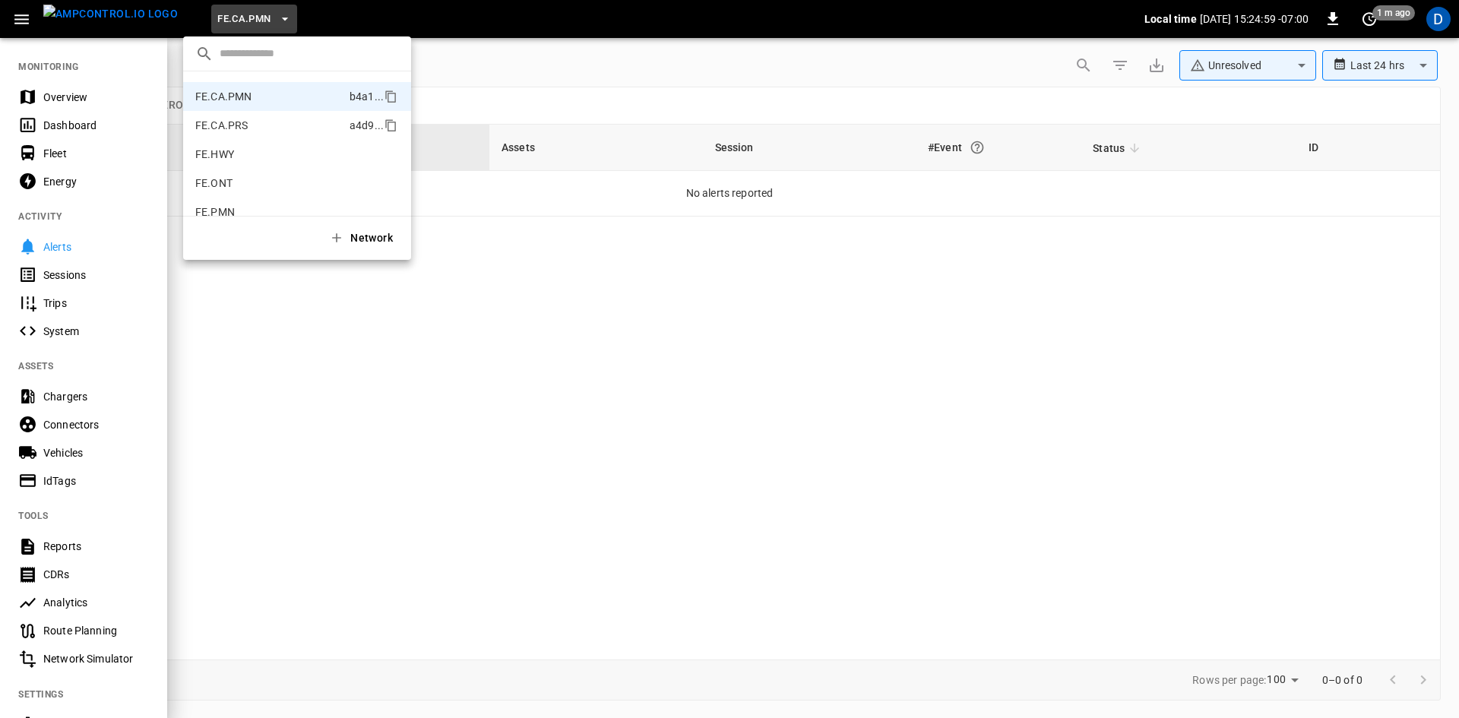
click at [261, 122] on li "FE.CA.PRS a4d9 ..." at bounding box center [297, 125] width 228 height 29
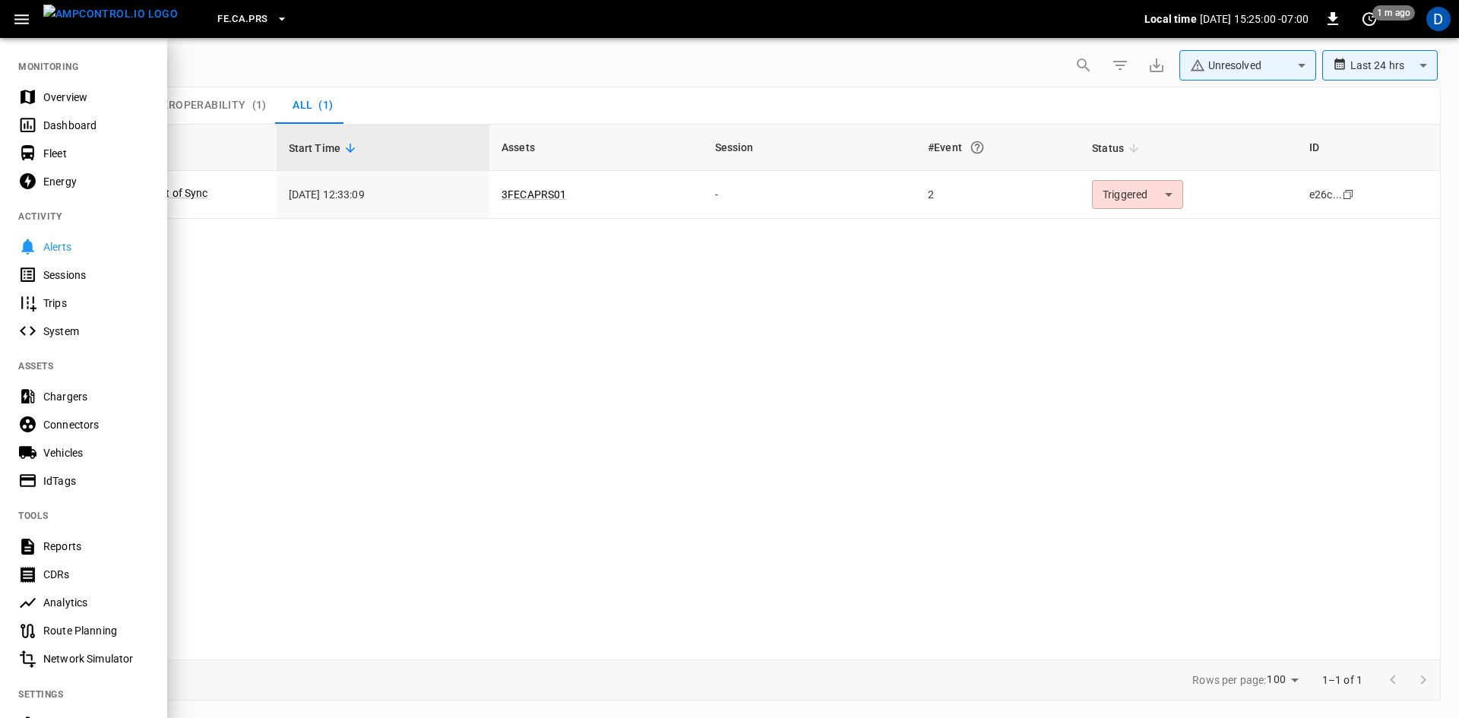
click at [1121, 194] on div at bounding box center [729, 359] width 1459 height 718
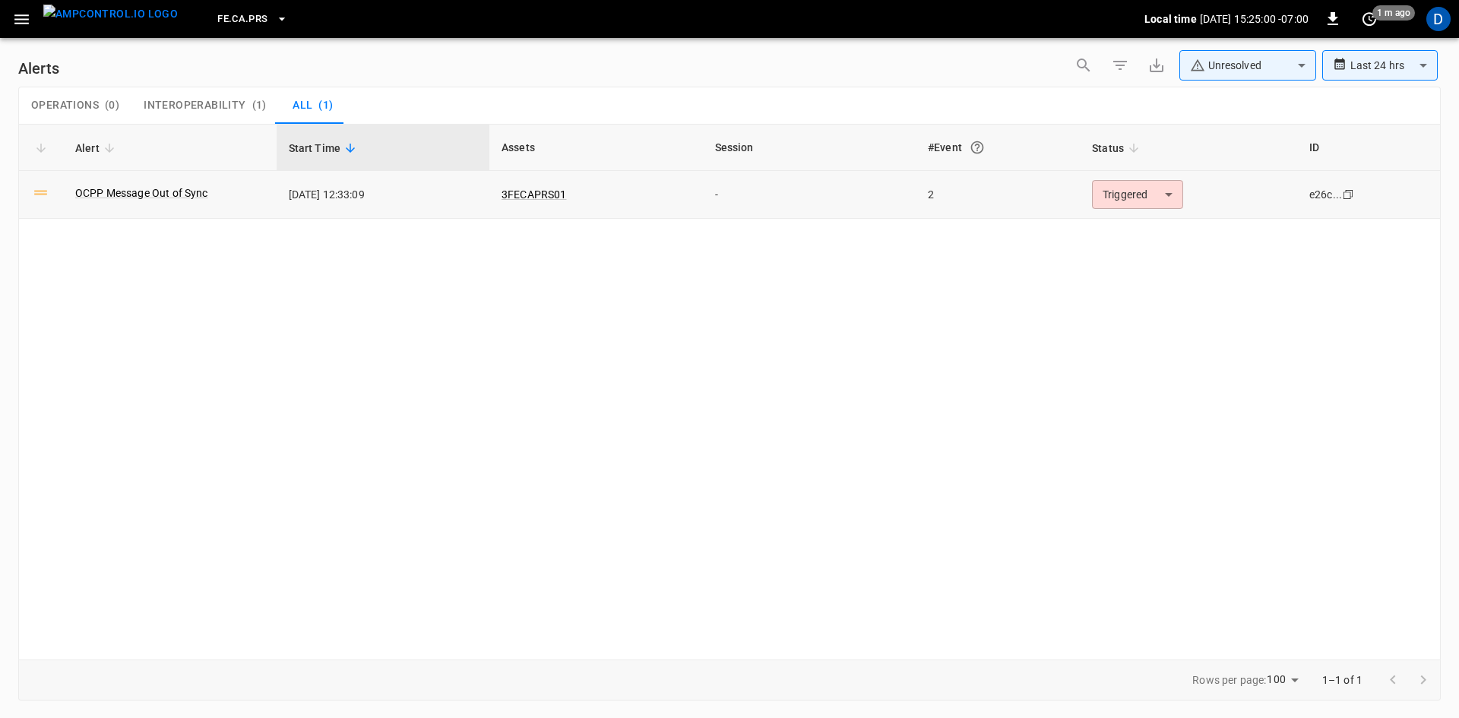
click at [1129, 188] on body "**********" at bounding box center [729, 356] width 1459 height 713
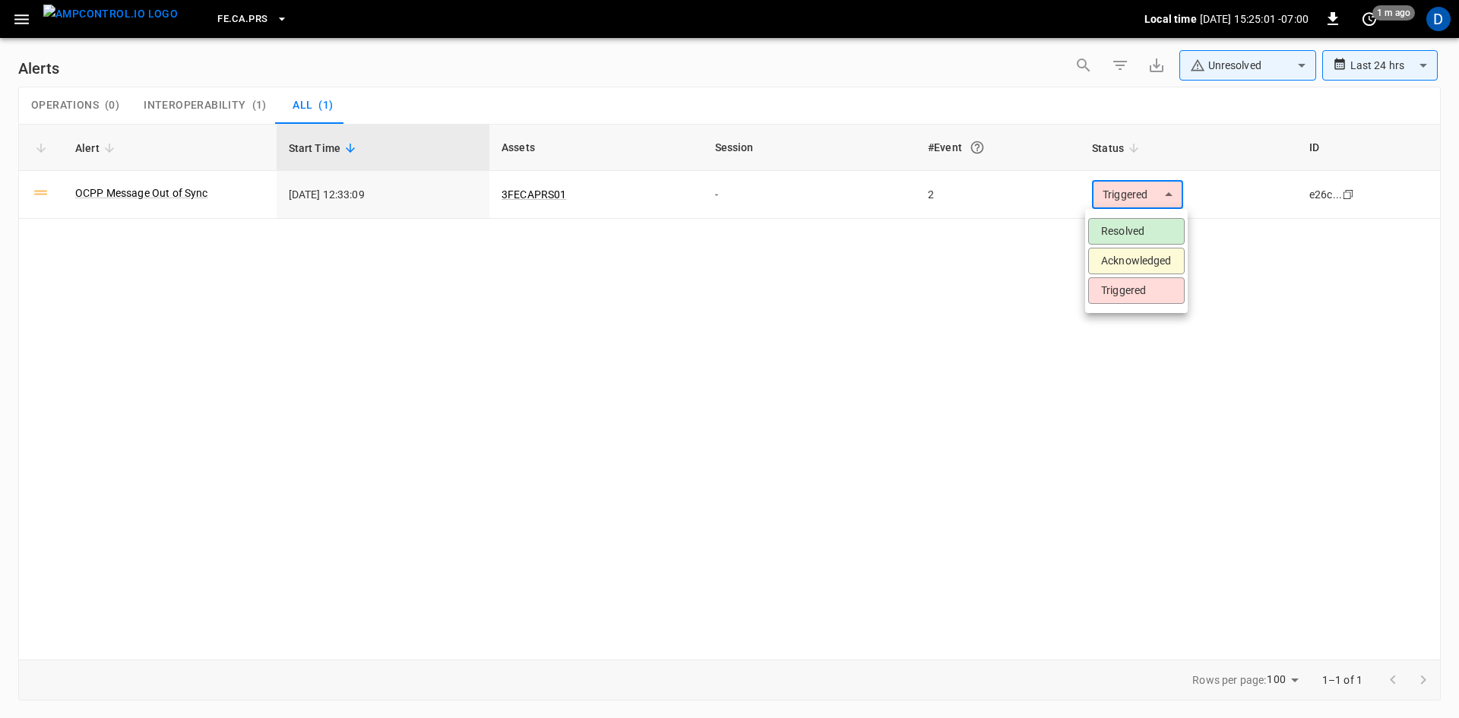
click at [1134, 226] on li "Resolved" at bounding box center [1136, 231] width 96 height 27
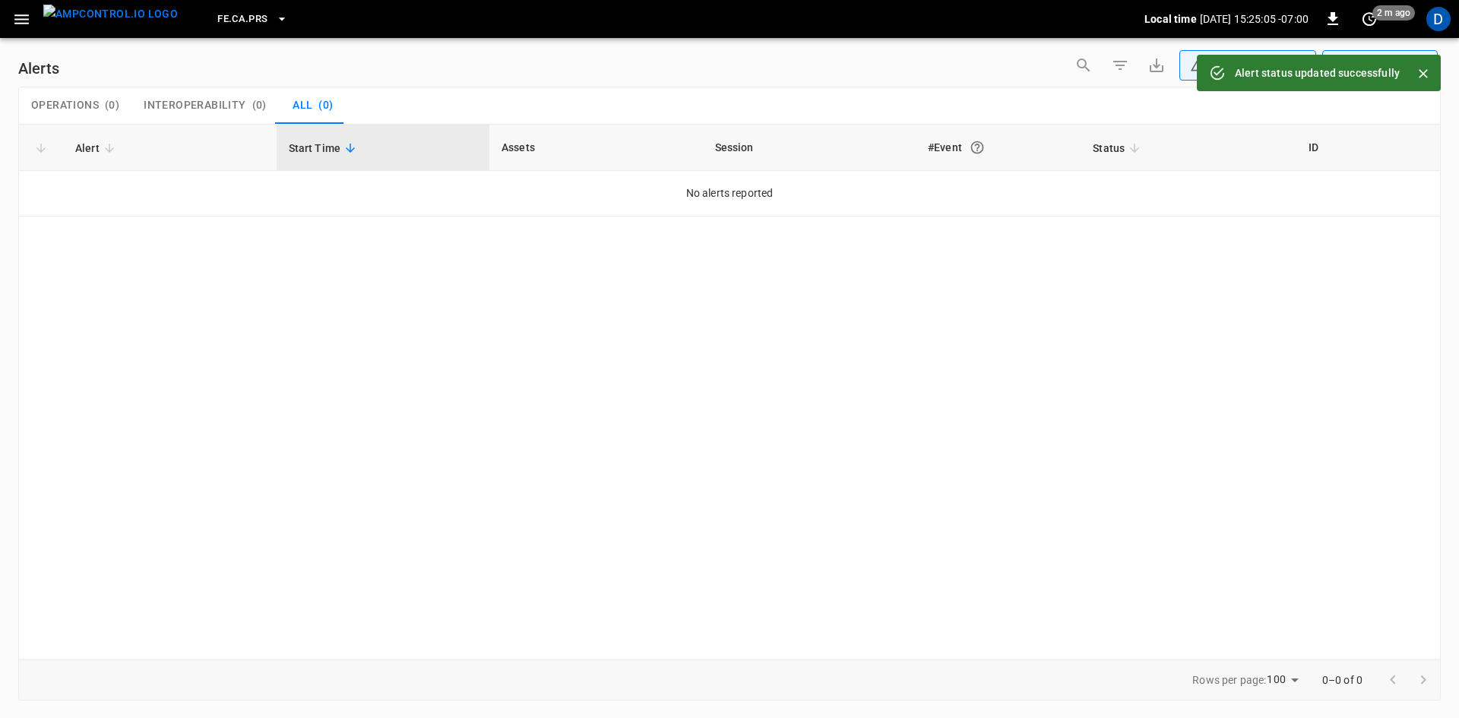
click at [19, 21] on icon "button" at bounding box center [21, 19] width 19 height 19
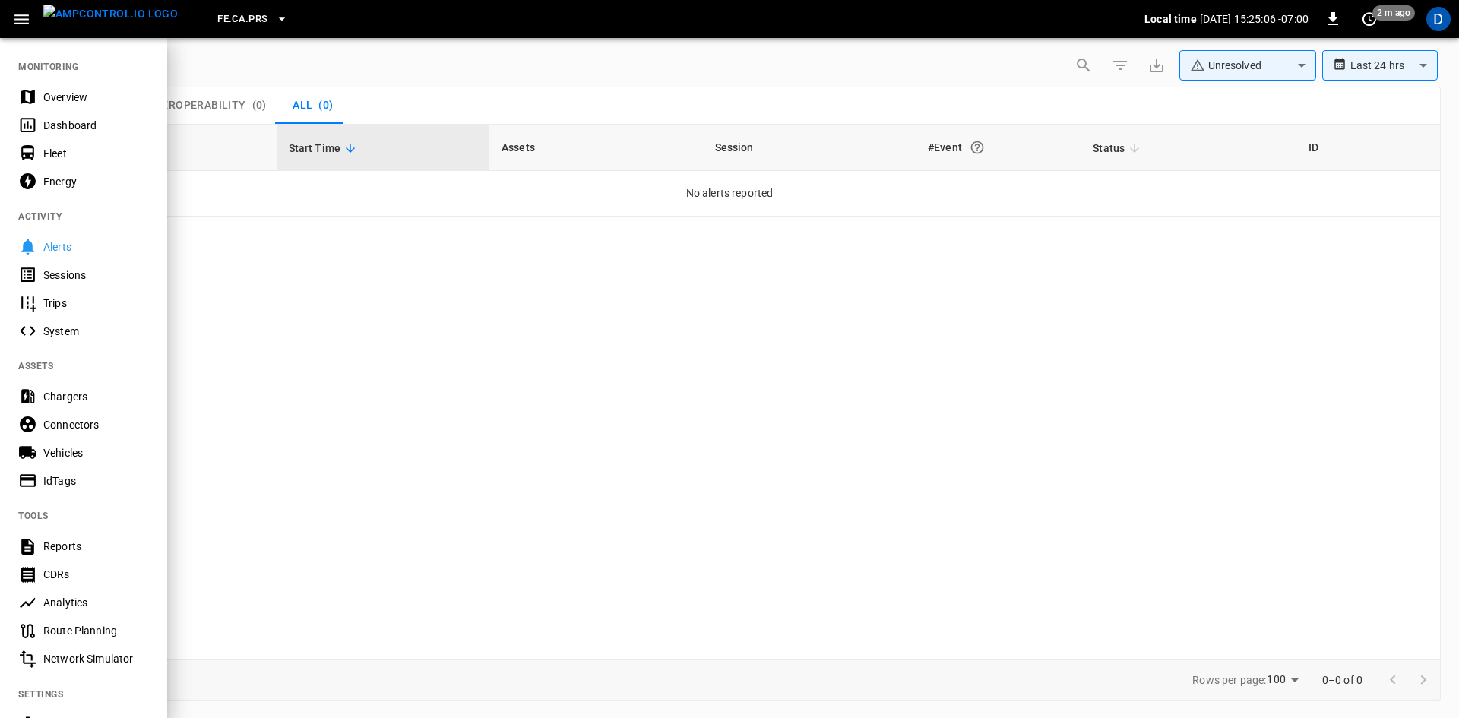
click at [53, 87] on div "Overview" at bounding box center [83, 97] width 167 height 28
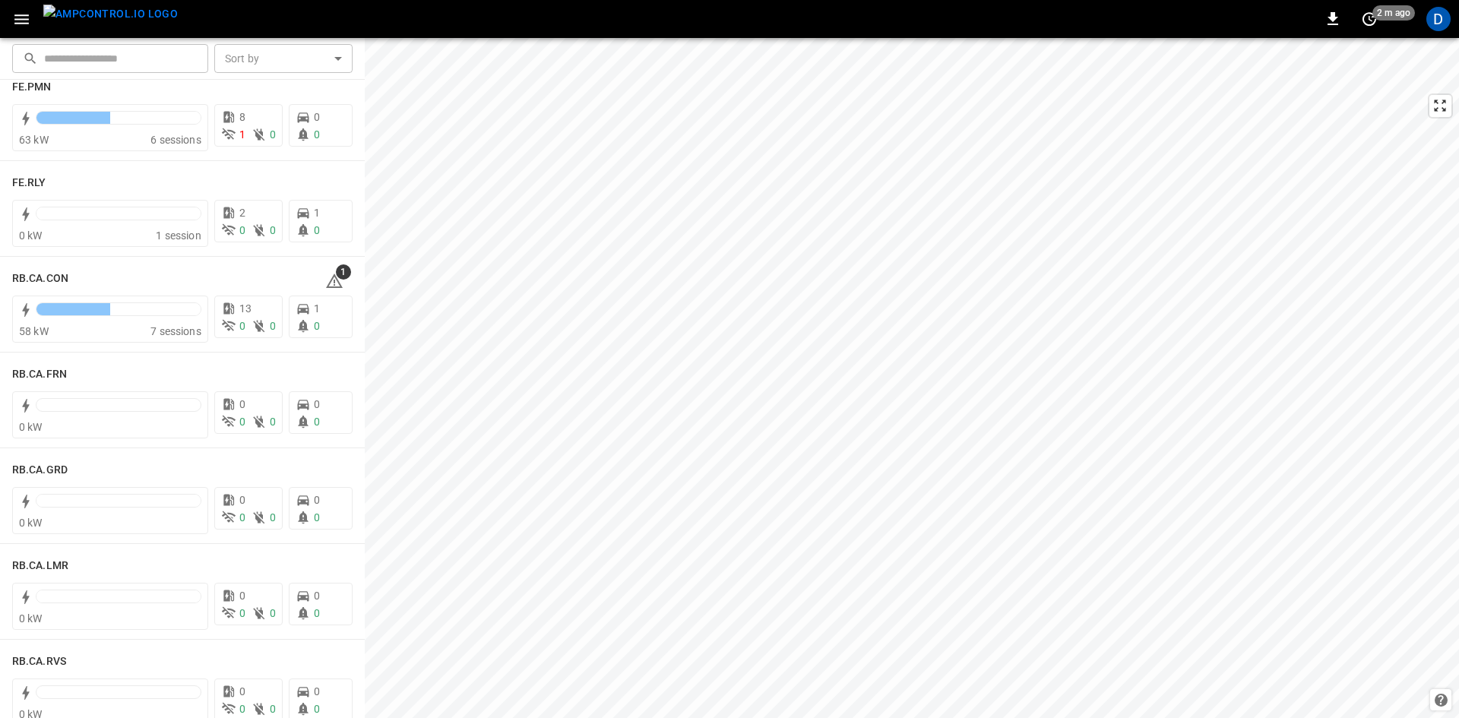
scroll to position [1824, 0]
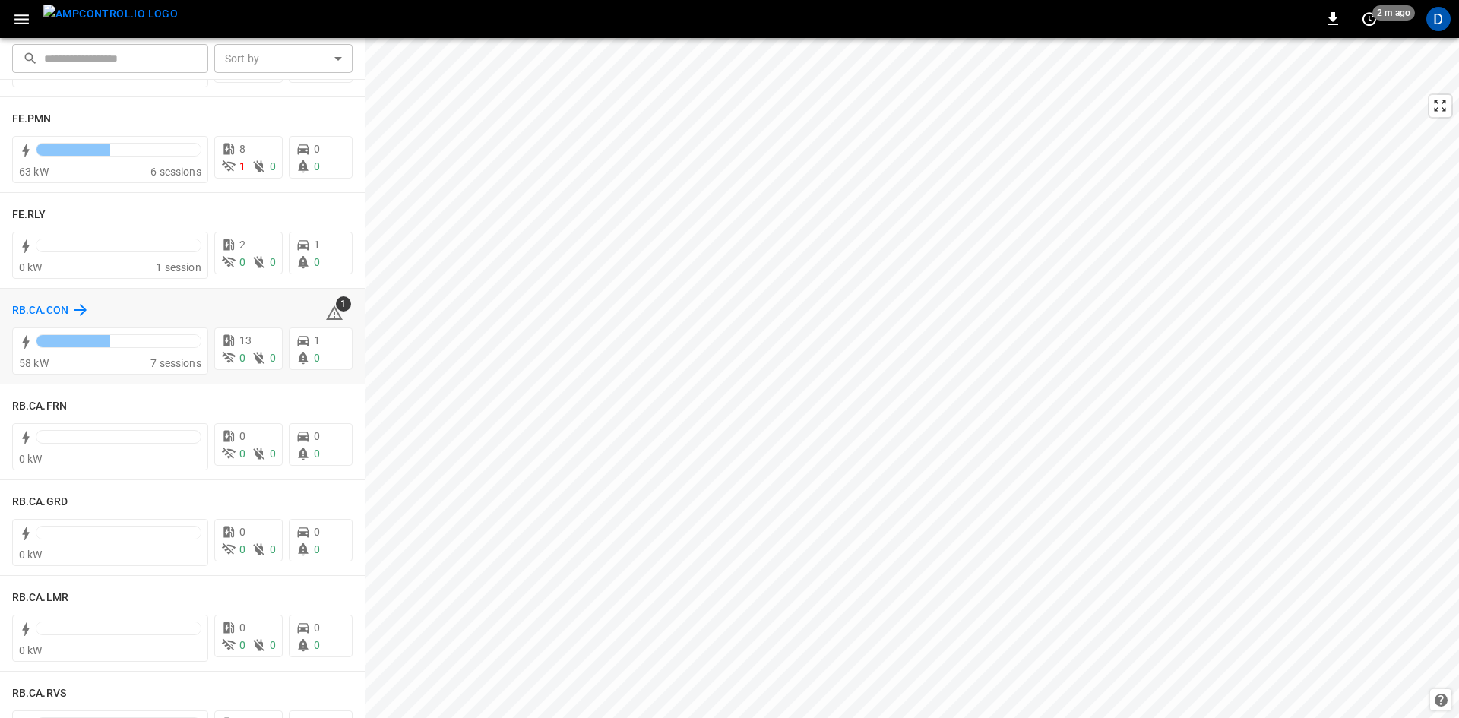
click at [44, 311] on h6 "RB.CA.CON" at bounding box center [40, 310] width 56 height 17
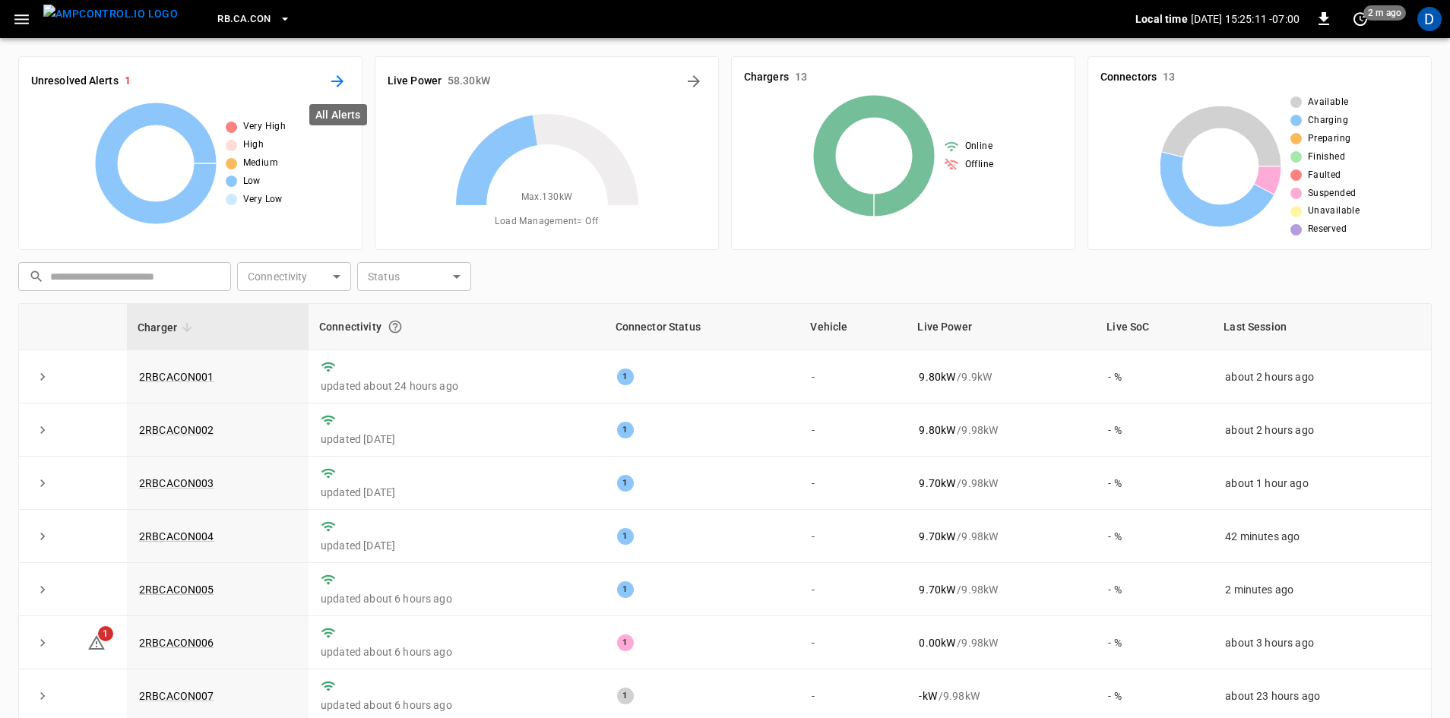
click at [337, 82] on icon "All Alerts" at bounding box center [337, 81] width 12 height 12
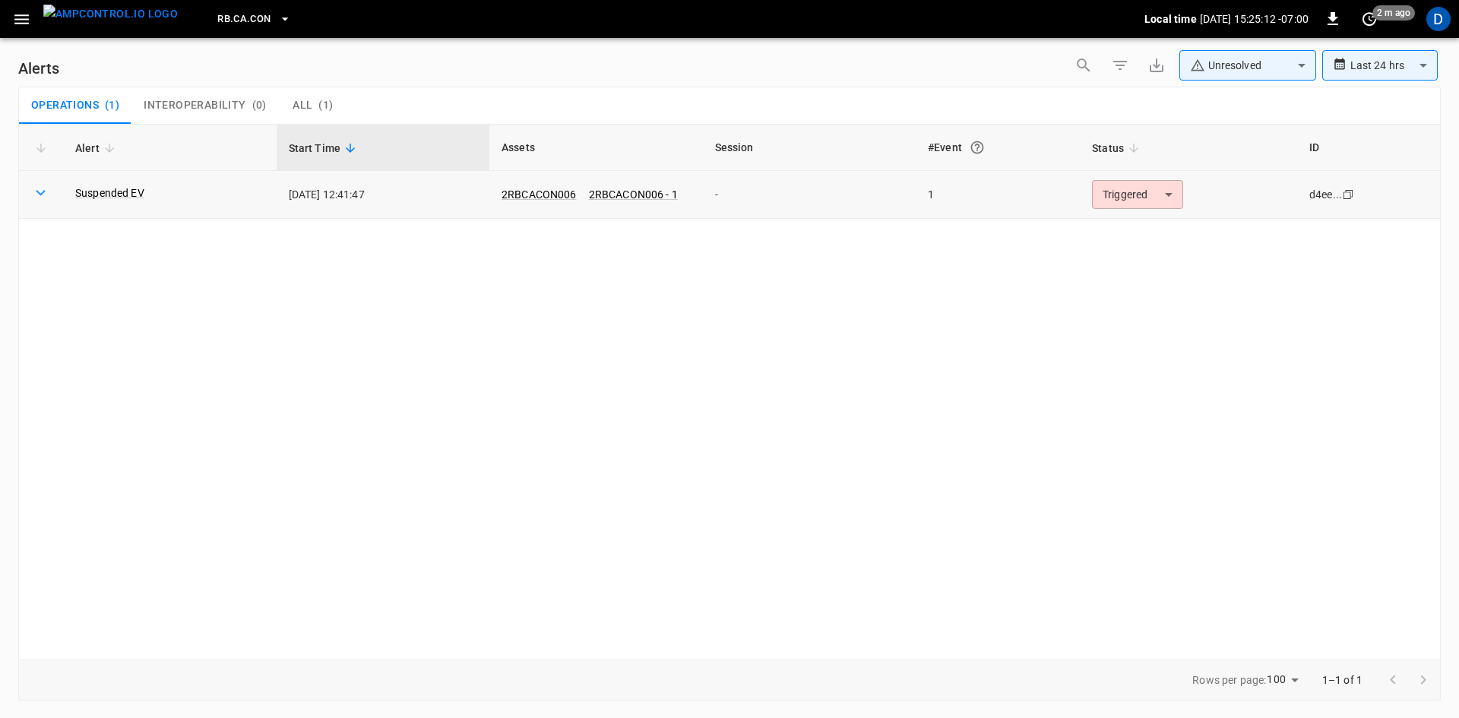
click at [1096, 191] on body "**********" at bounding box center [729, 356] width 1459 height 713
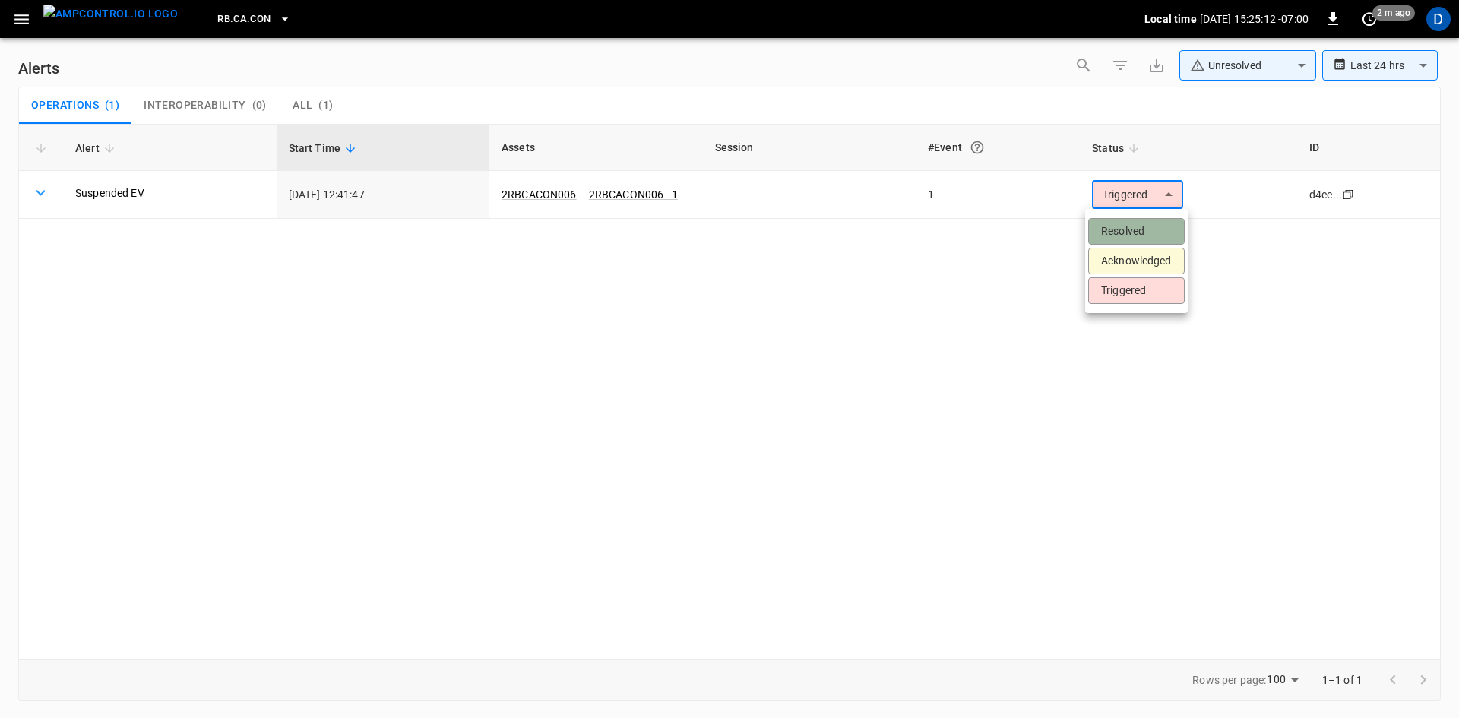
click at [1127, 232] on li "Resolved" at bounding box center [1136, 231] width 96 height 27
